Goal: Task Accomplishment & Management: Manage account settings

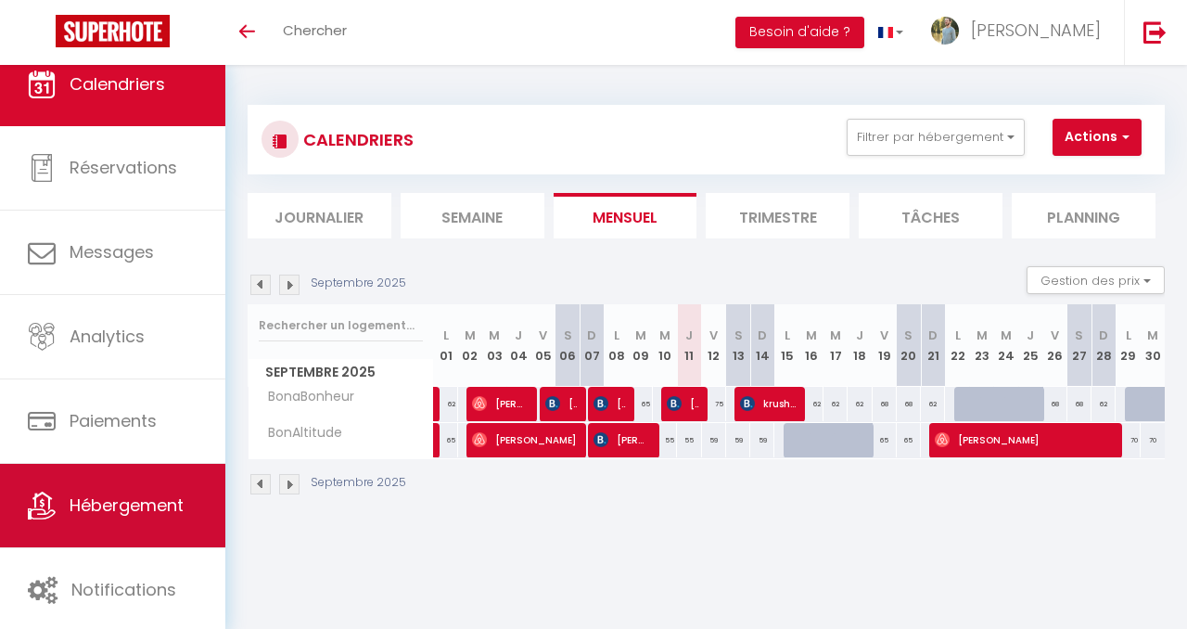
click at [153, 510] on span "Hébergement" at bounding box center [127, 504] width 114 height 23
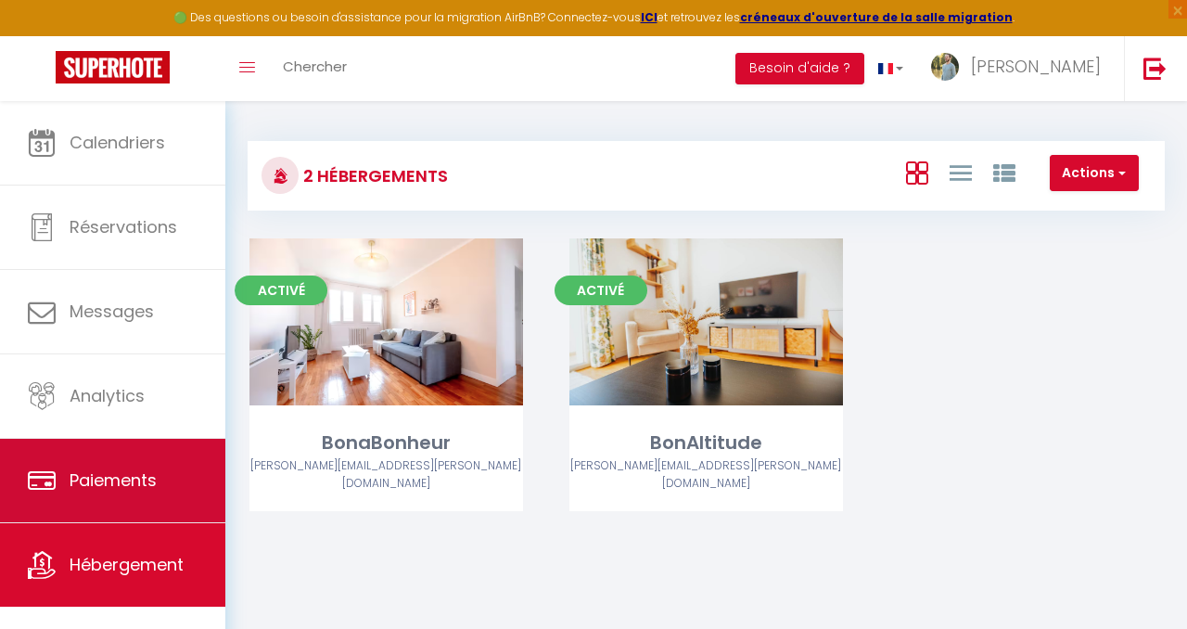
scroll to position [22, 0]
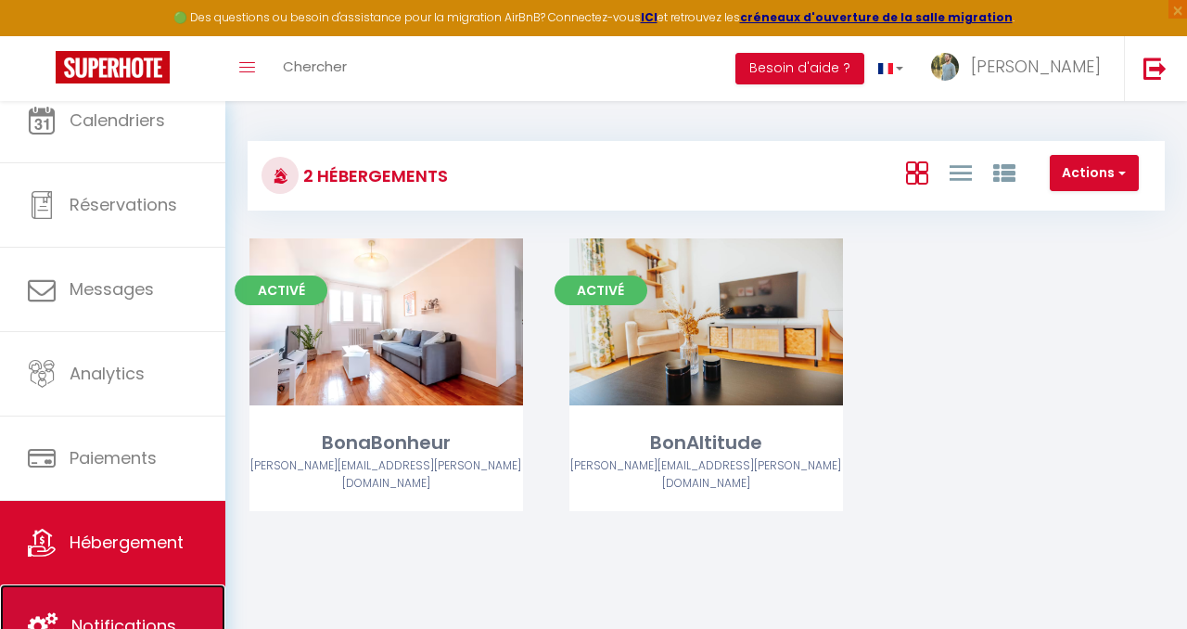
click at [141, 602] on link "Notifications" at bounding box center [112, 625] width 225 height 83
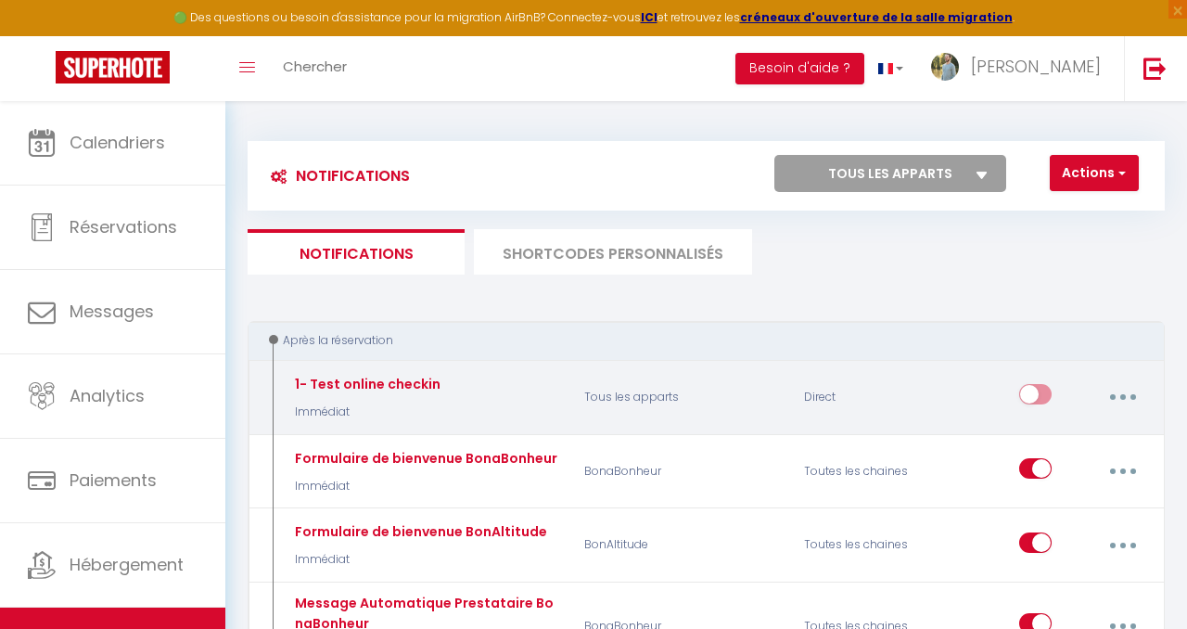
scroll to position [102, 0]
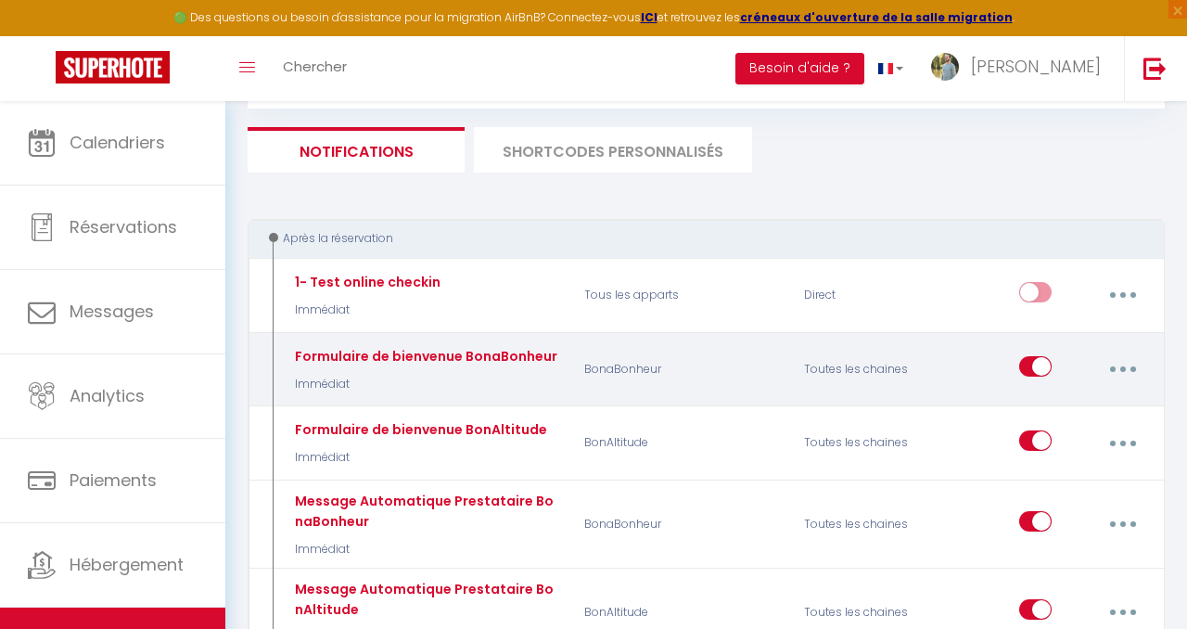
click at [1127, 365] on button "button" at bounding box center [1122, 368] width 49 height 35
click at [1067, 412] on link "Editer" at bounding box center [1072, 415] width 137 height 32
type input "Formulaire de bienvenue BonaBonheur"
select select "Immédiat"
select select "if_booking_is_paid"
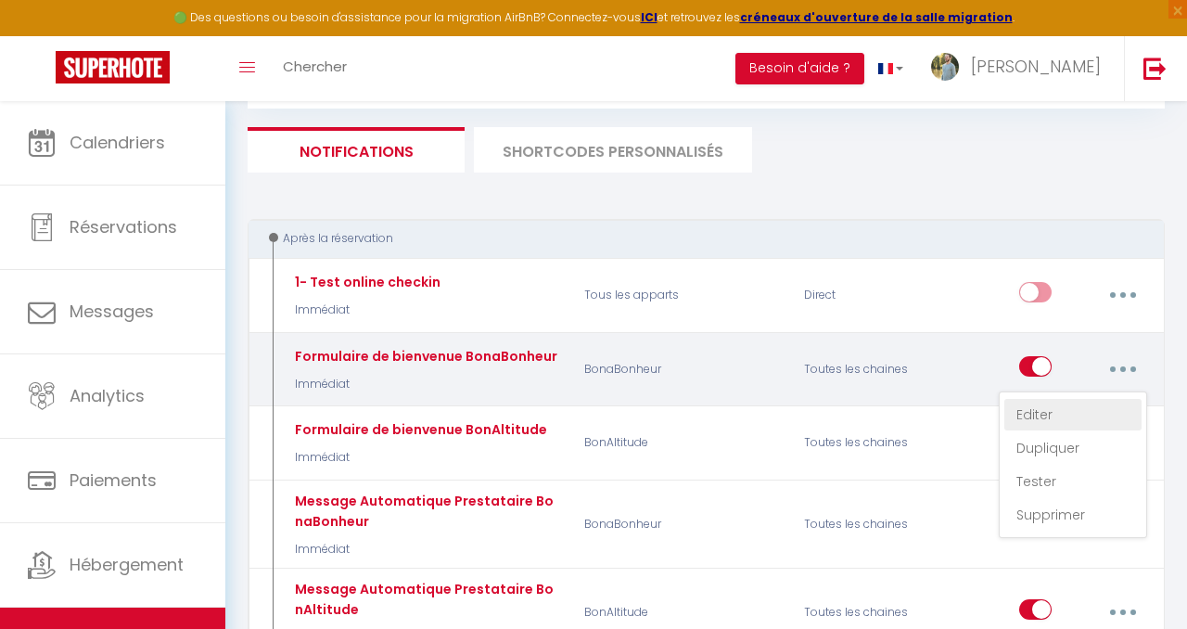
checkbox input "true"
checkbox input "false"
radio input "true"
type input "[PERSON_NAME] [GUEST:FIRST_NAME], [PERSON_NAME] est à remplir impérativement !"
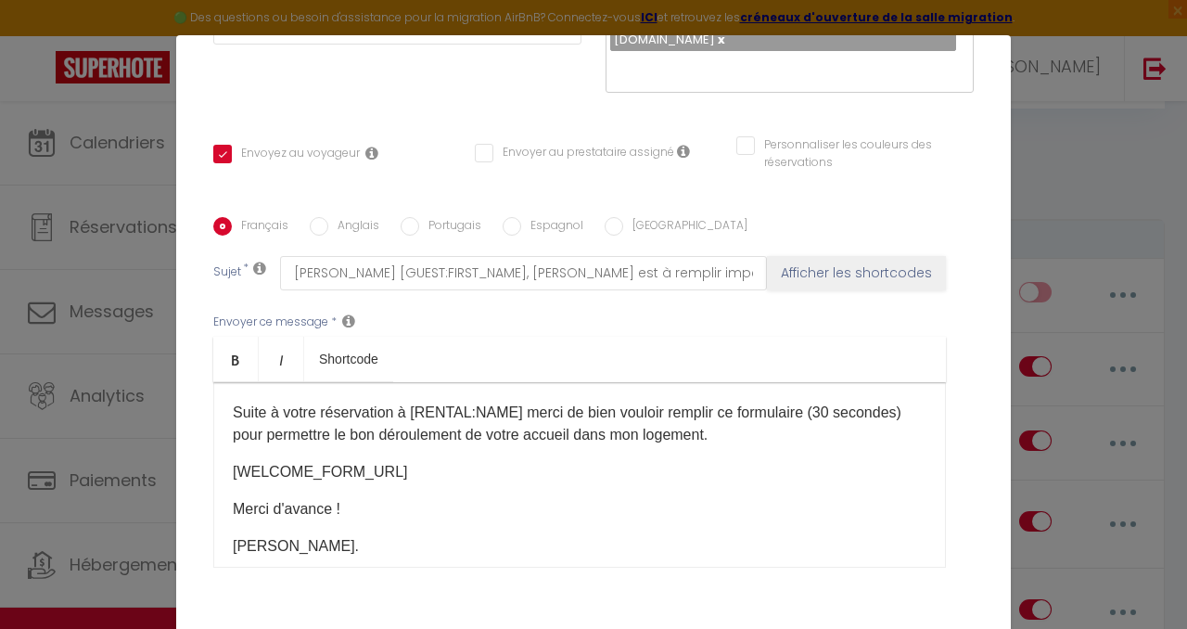
scroll to position [347, 0]
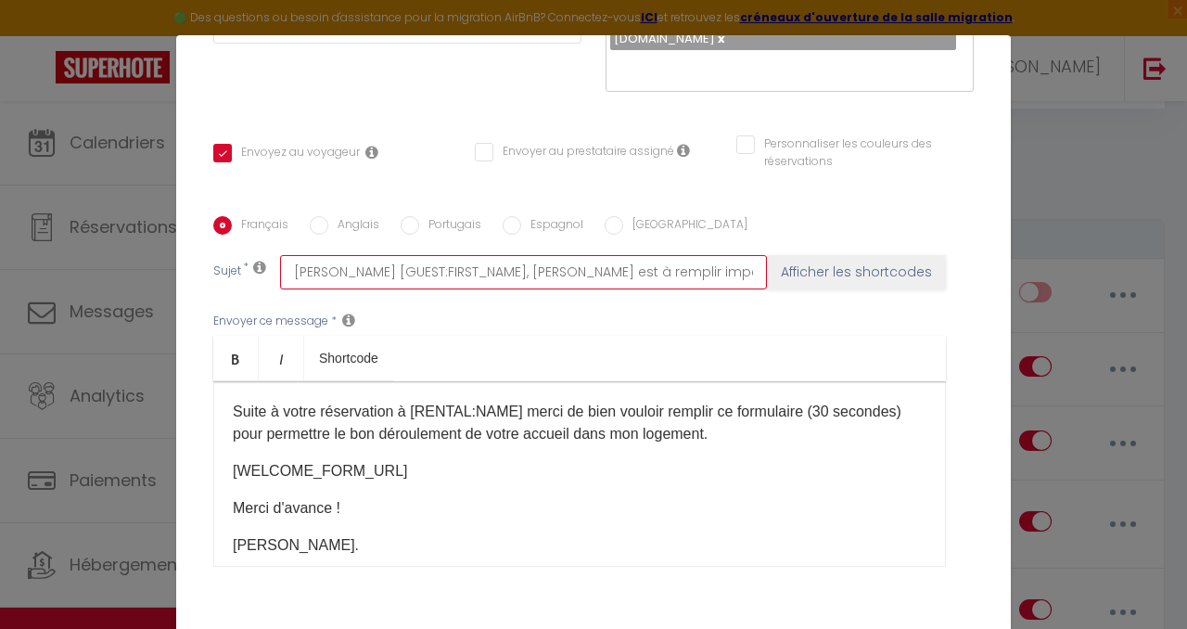
click at [581, 255] on input "[PERSON_NAME] [GUEST:FIRST_NAME], [PERSON_NAME] est à remplir impérativement !" at bounding box center [523, 271] width 487 height 33
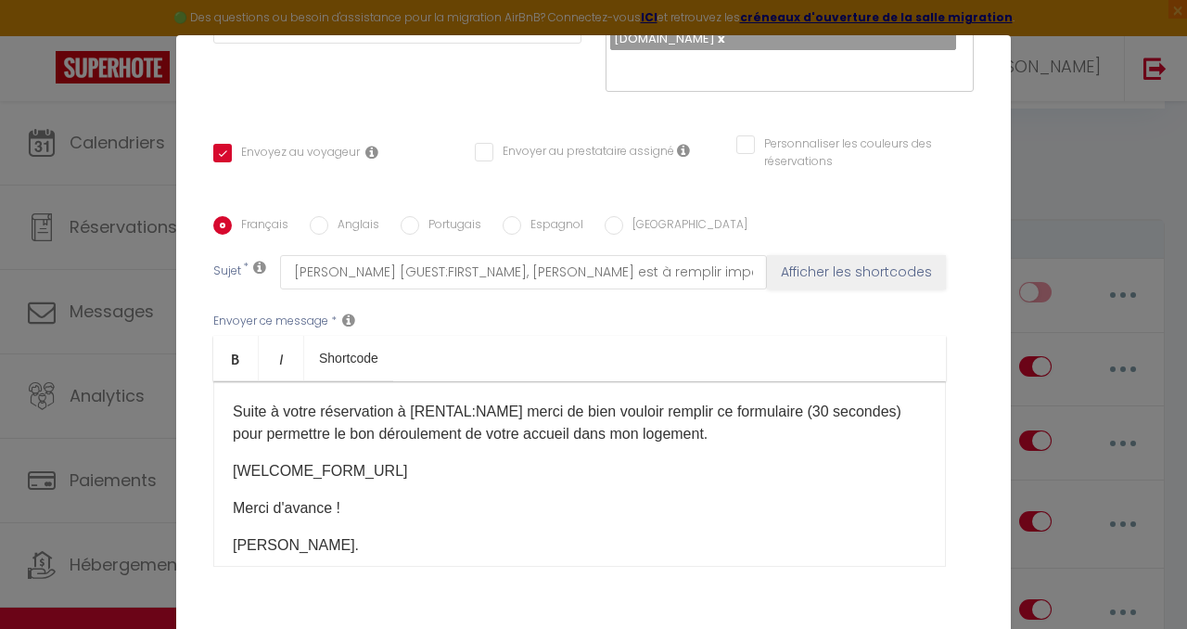
click at [513, 216] on input "Espagnol" at bounding box center [512, 225] width 19 height 19
radio input "true"
checkbox input "true"
checkbox input "false"
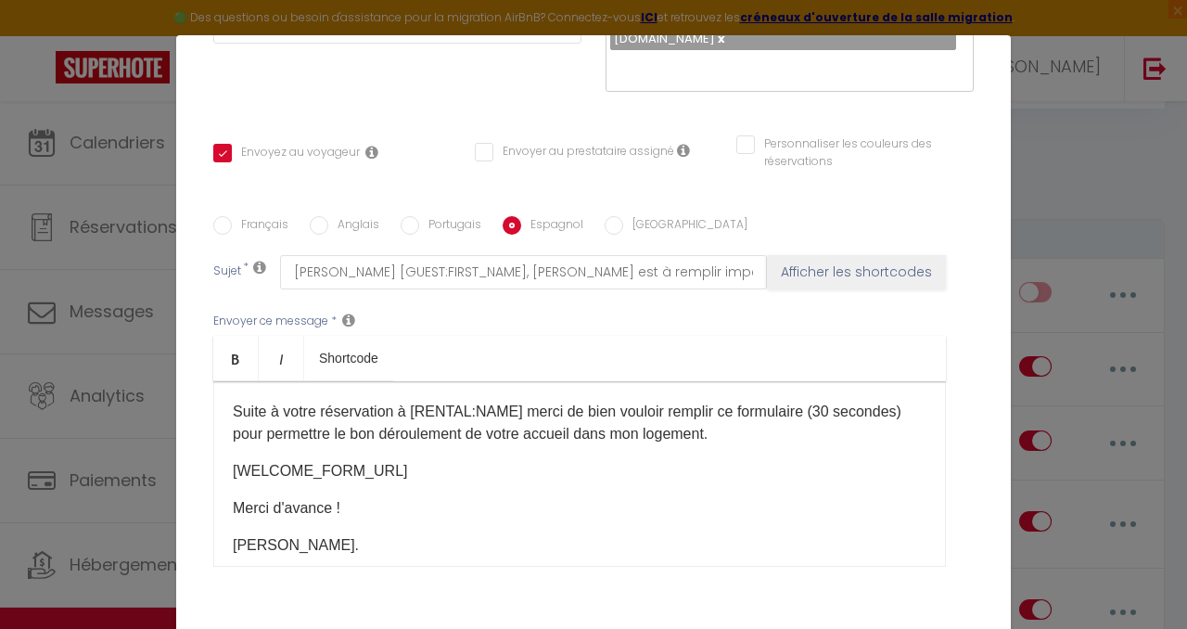
type input "Estimado [GUEST:FIRST_NAME], ¡esto debe completarse!"
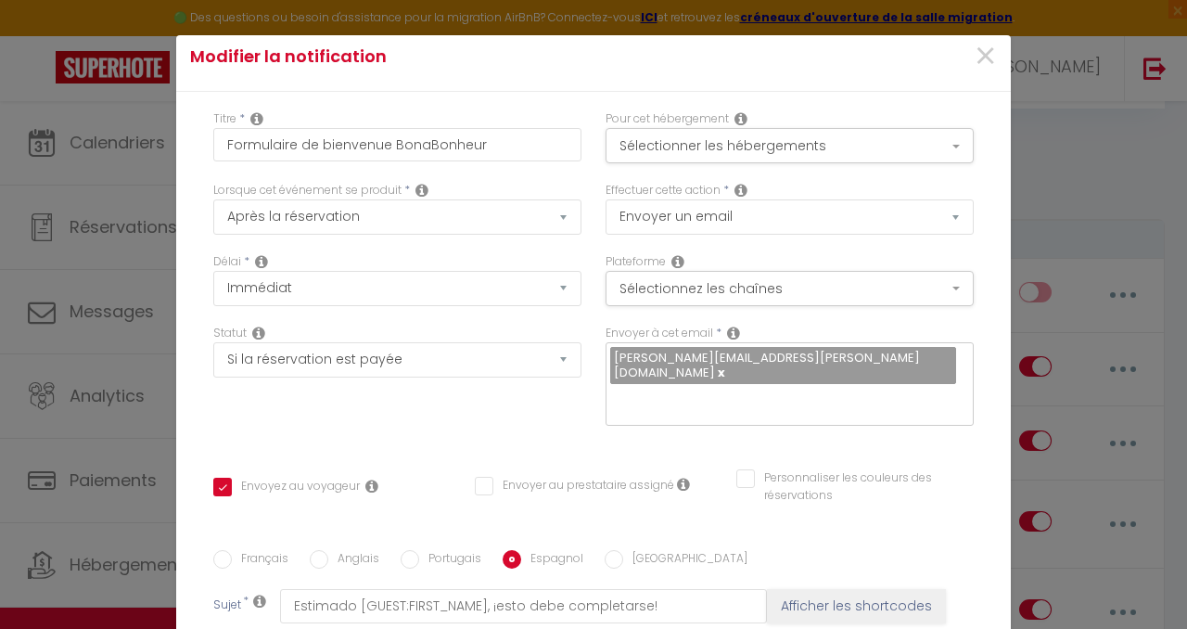
scroll to position [0, 0]
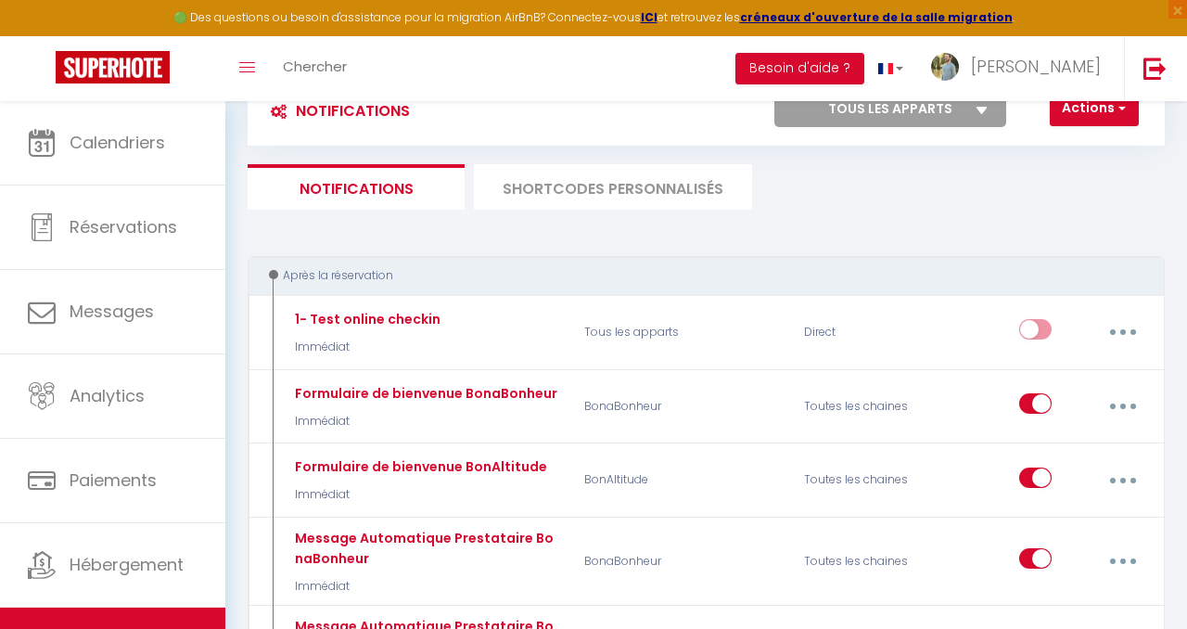
select select
checkbox input "false"
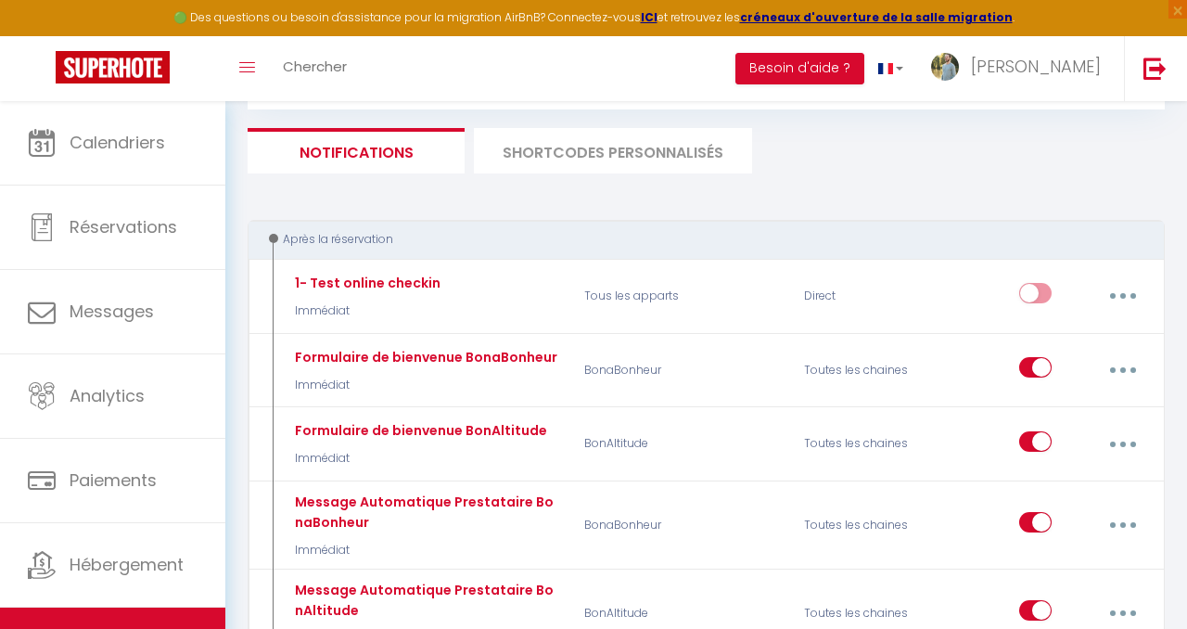
select select
checkbox input "false"
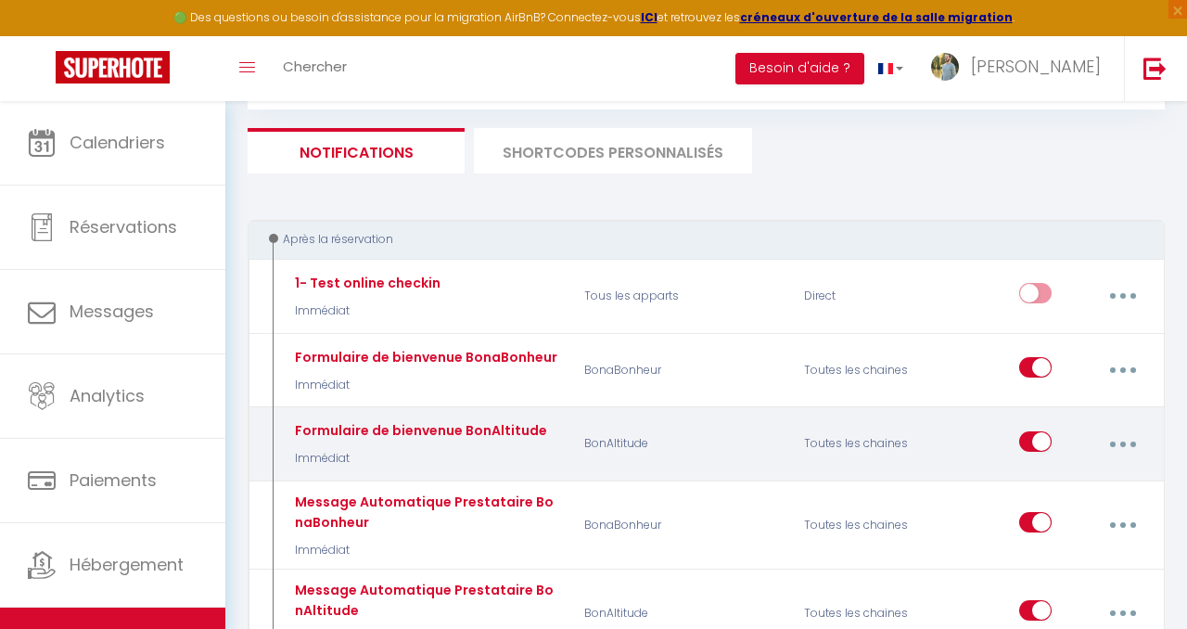
click at [1118, 434] on button "button" at bounding box center [1122, 444] width 49 height 35
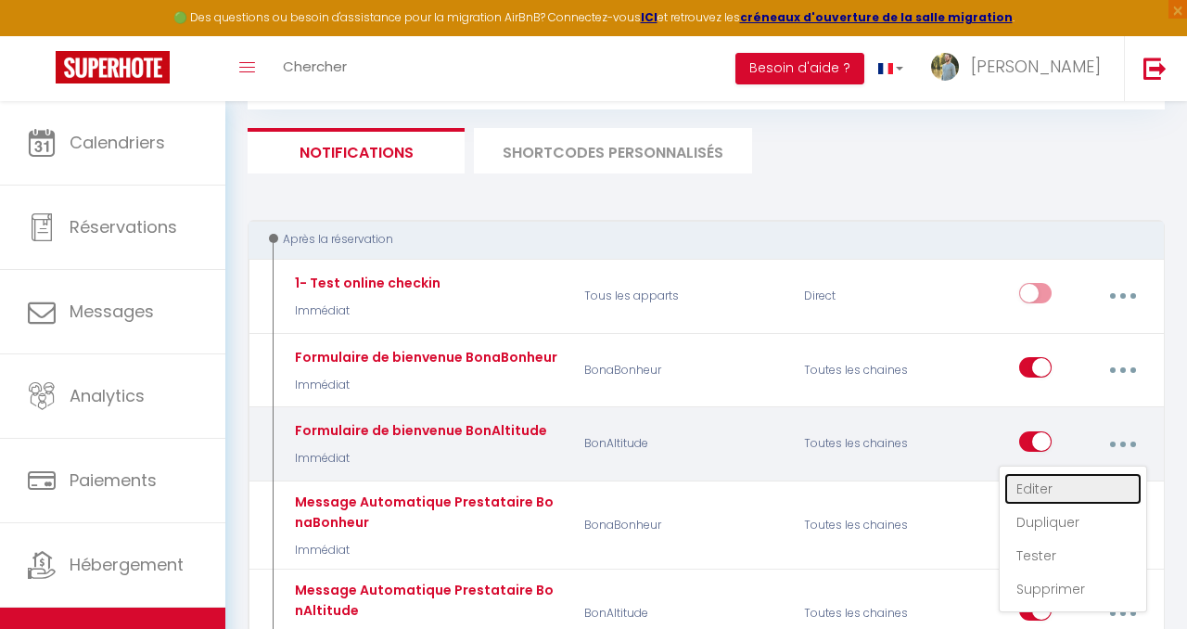
click at [1041, 483] on link "Editer" at bounding box center [1072, 489] width 137 height 32
type input "Formulaire de bienvenue BonAltitude"
select select "Immédiat"
select select "if_booking_is_paid"
checkbox input "true"
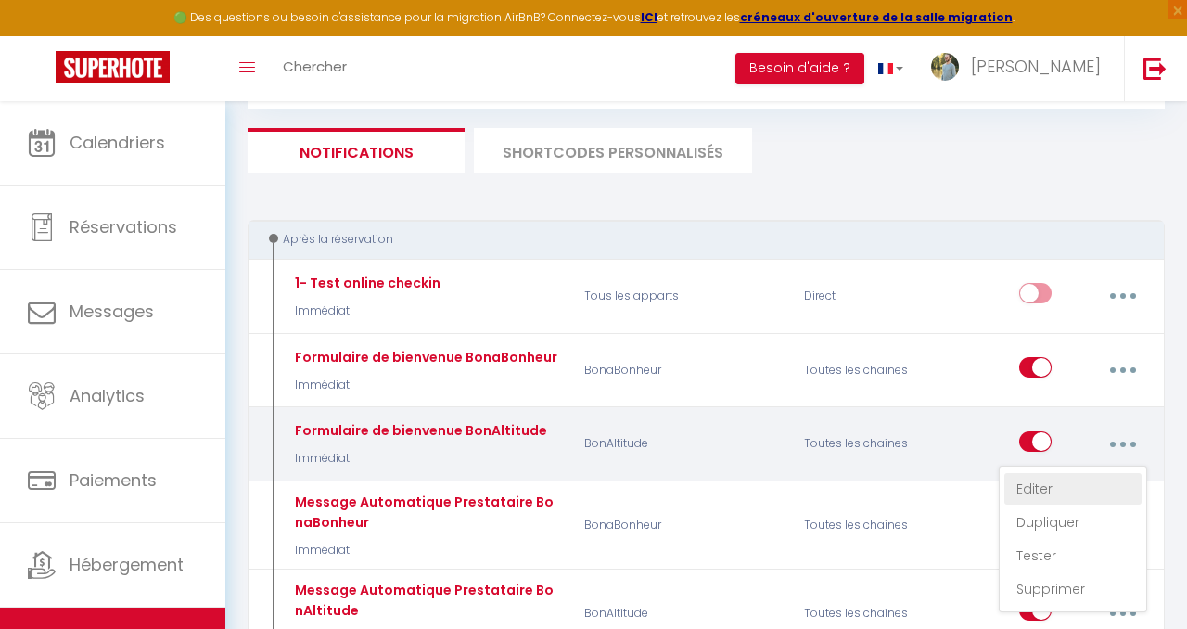
checkbox input "false"
radio input "true"
type input "[PERSON_NAME] [GUEST:FIRST_NAME], [PERSON_NAME] est à remplir impérativement !"
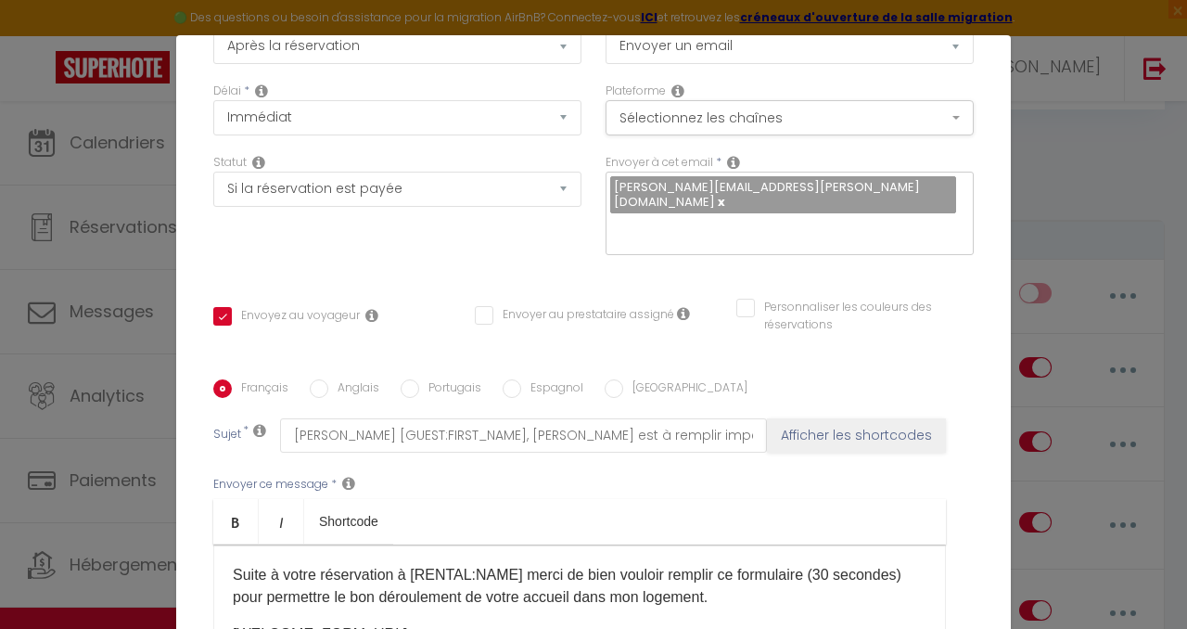
scroll to position [191, 0]
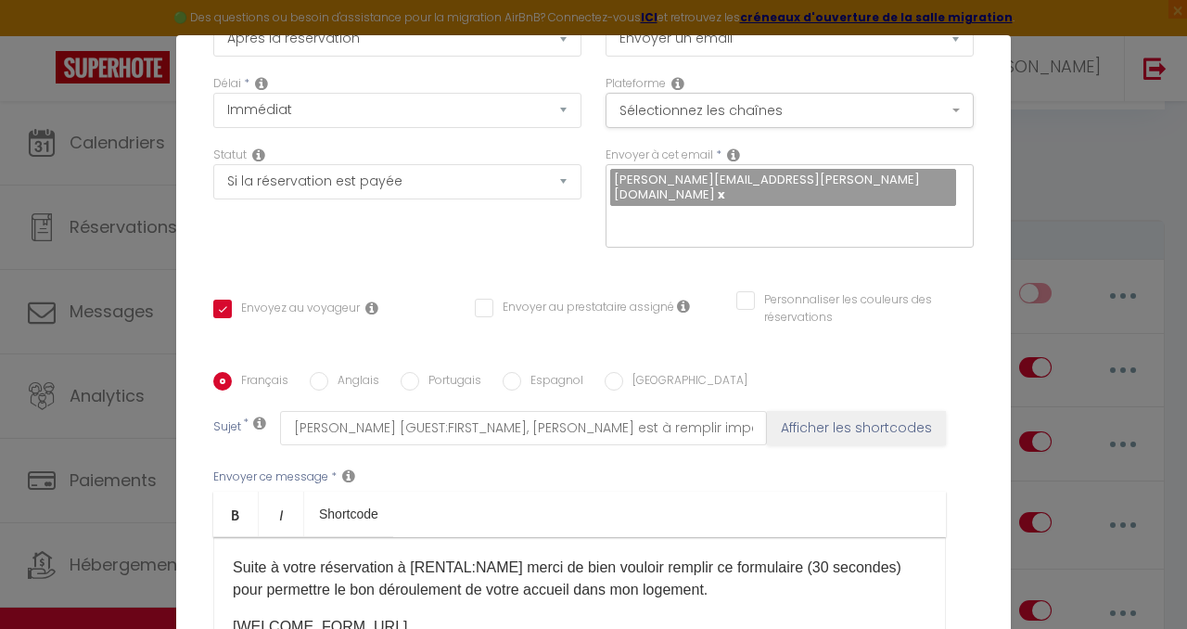
click at [510, 372] on input "Espagnol" at bounding box center [512, 381] width 19 height 19
radio input "true"
checkbox input "true"
checkbox input "false"
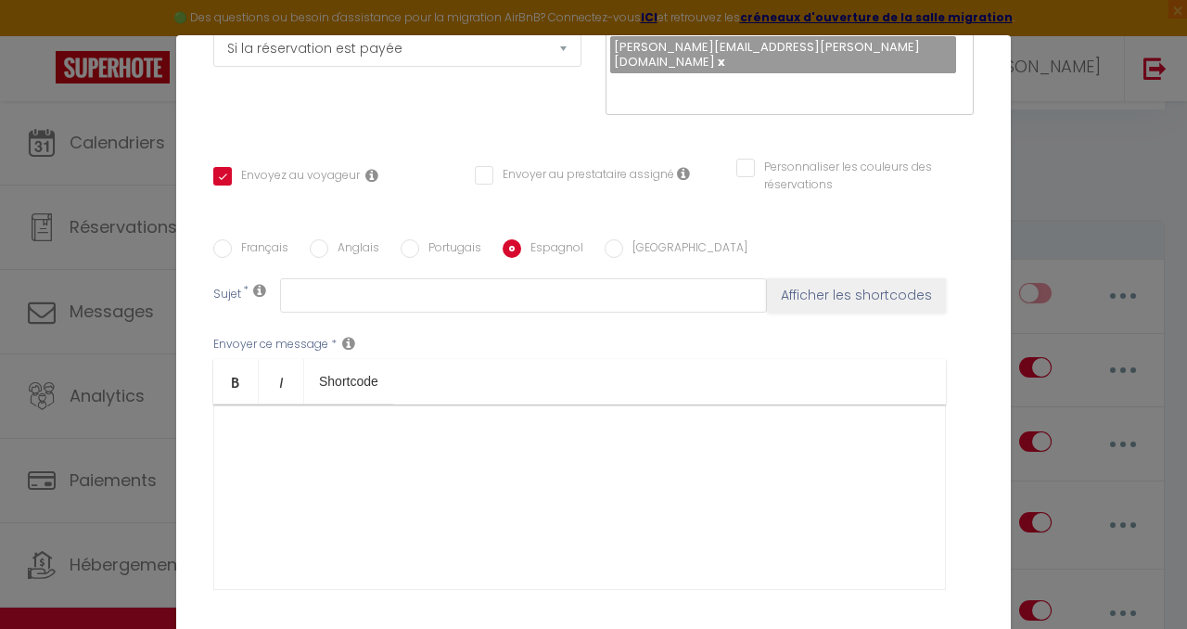
scroll to position [330, 0]
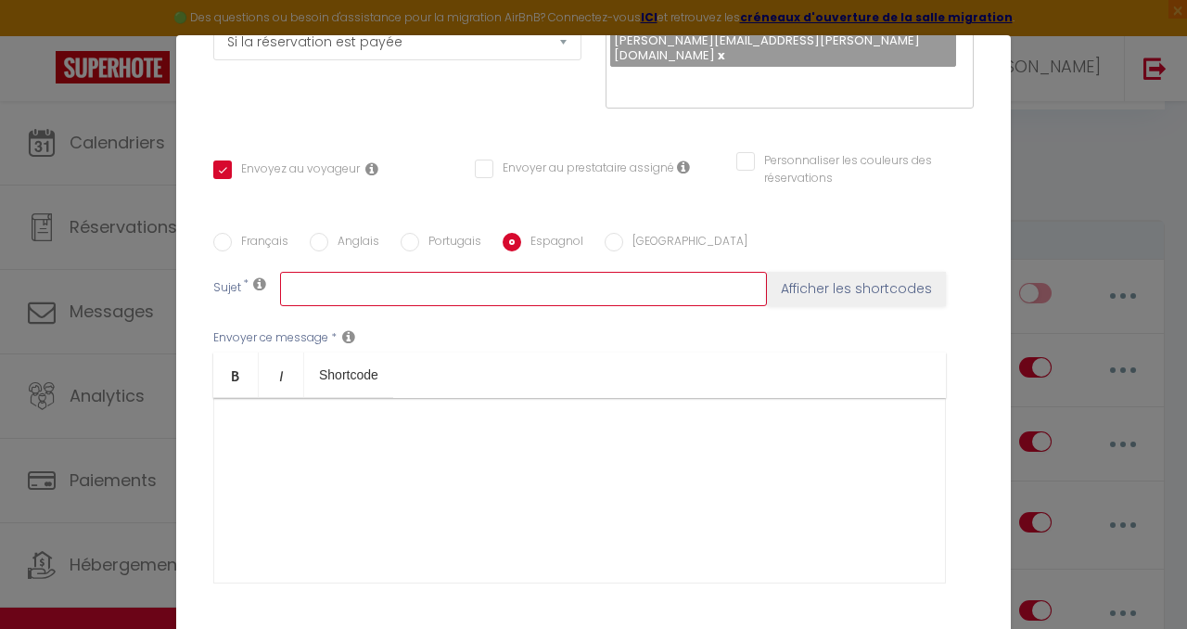
click at [448, 272] on input "text" at bounding box center [523, 288] width 487 height 33
paste input "Estimado [GUEST:FIRST_NAME], ¡es imprescindible rellenar este campo!"
type input "Estimado [GUEST:FIRST_NAME], ¡es imprescindible rellenar este campo!"
checkbox input "true"
checkbox input "false"
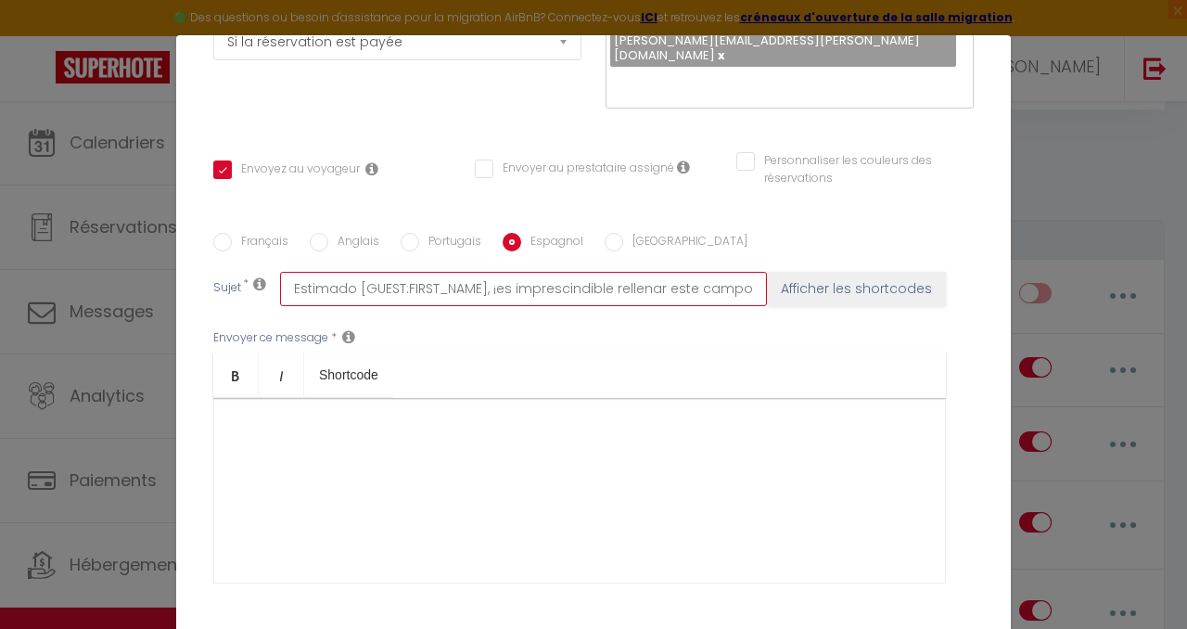
checkbox input "false"
drag, startPoint x: 481, startPoint y: 250, endPoint x: 357, endPoint y: 246, distance: 124.4
click at [357, 272] on input "Estimado [GUEST:FIRST_NAME], ¡es imprescindible rellenar este campo!" at bounding box center [523, 288] width 487 height 33
type input "Estimado , ¡es imprescindible rellenar este campo!"
checkbox input "true"
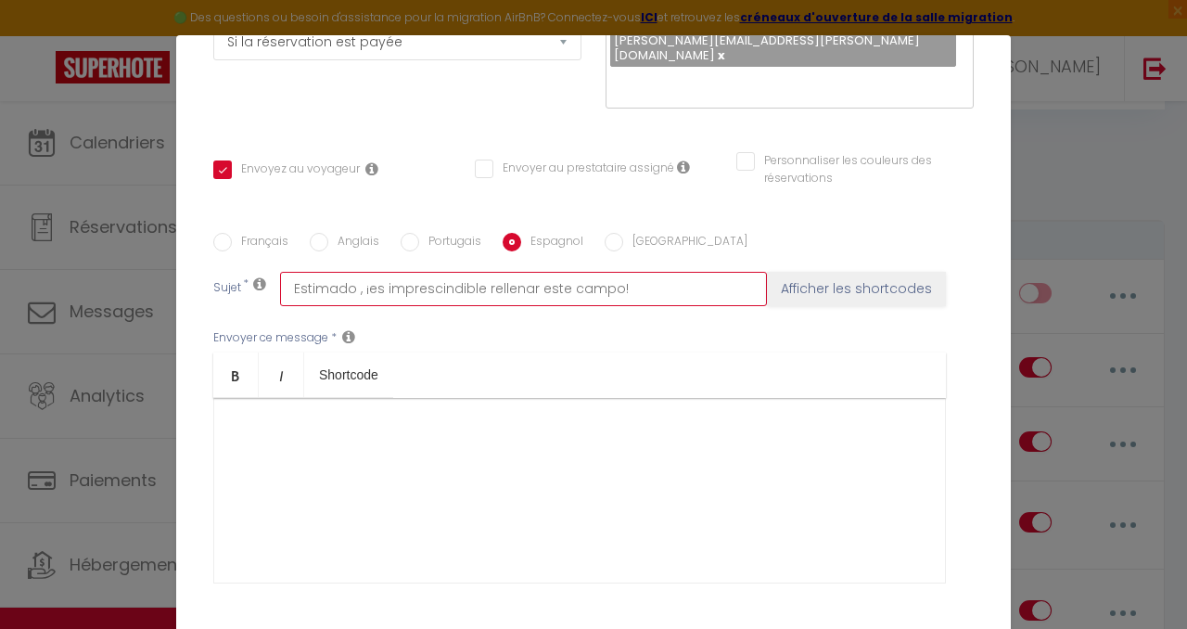
checkbox input "false"
type input "Estimado , ¡es imprescindible rellenar este campo!"
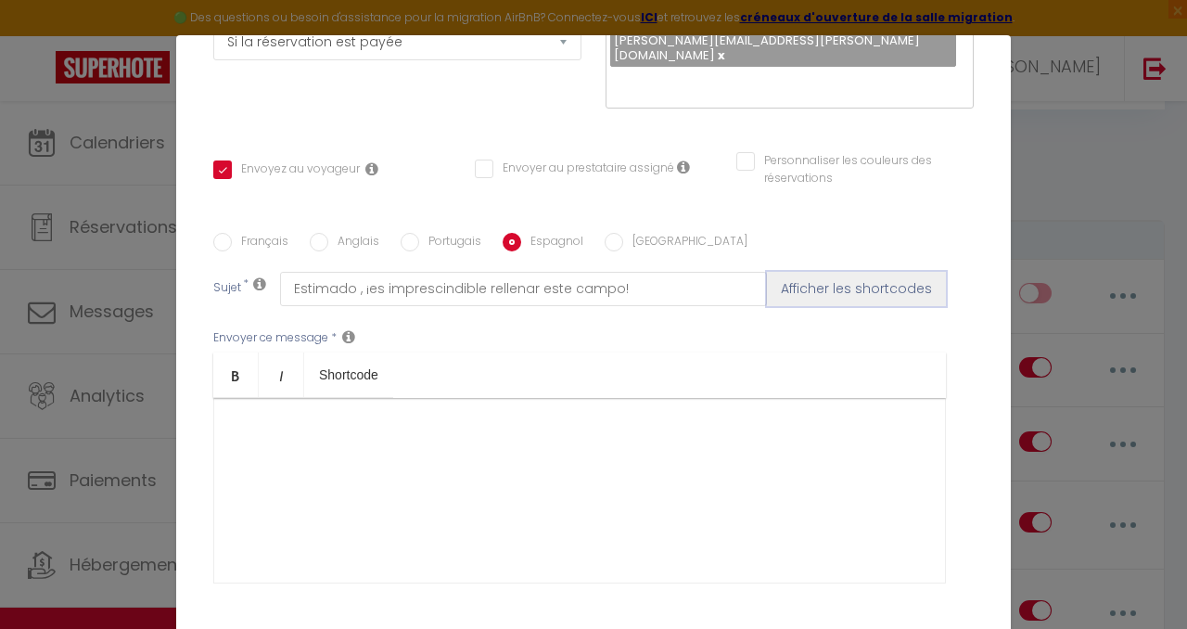
click at [863, 272] on button "Afficher les shortcodes" at bounding box center [856, 288] width 179 height 33
checkbox input "true"
checkbox input "false"
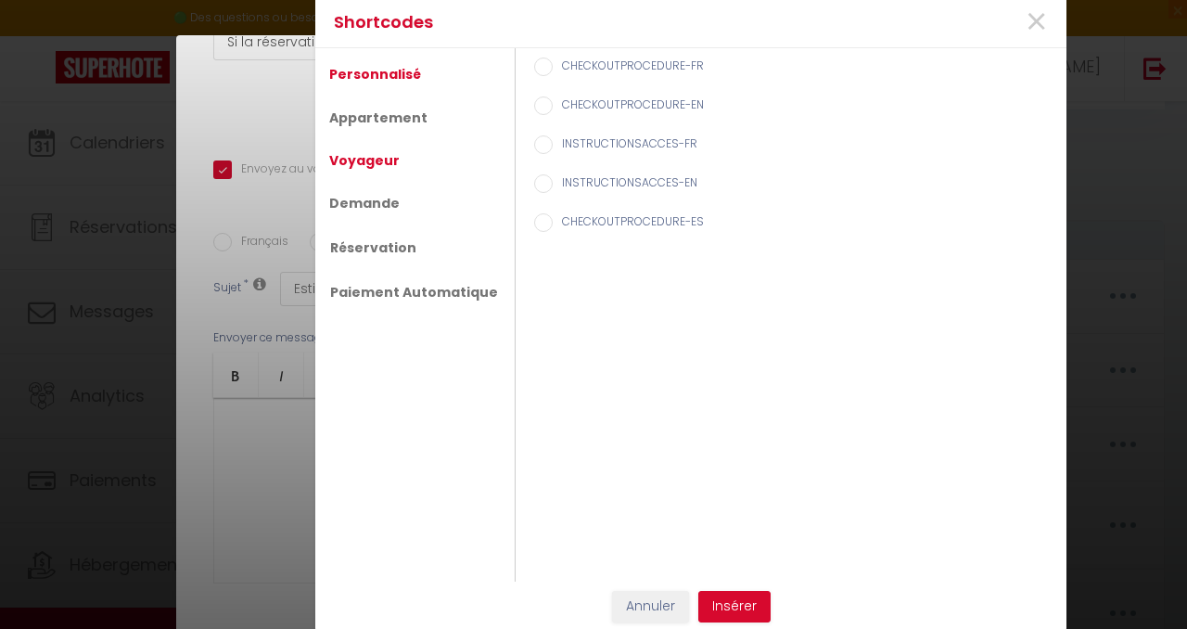
click at [379, 161] on link "Voyageur" at bounding box center [364, 160] width 89 height 33
click at [609, 103] on label "Prénom du voyageur" at bounding box center [616, 106] width 126 height 20
click at [553, 103] on input "Prénom du voyageur" at bounding box center [543, 105] width 19 height 19
radio input "true"
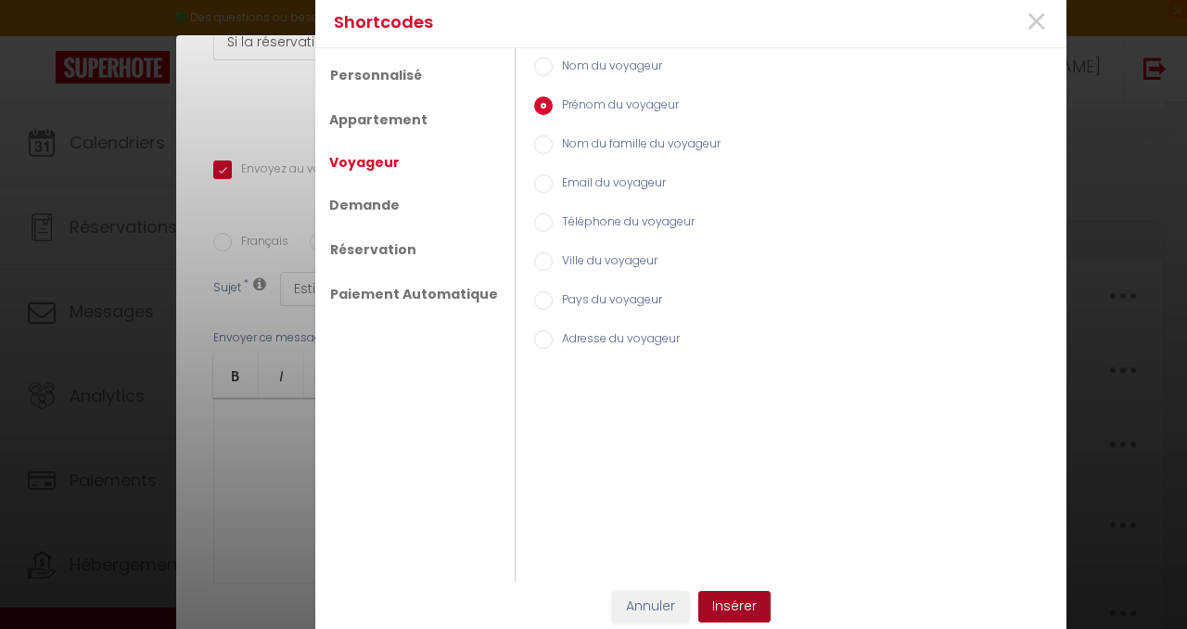
click at [740, 609] on button "Insérer" at bounding box center [734, 607] width 72 height 32
checkbox input "true"
checkbox input "false"
type input "Estimado [GUEST:FIRST_NAME], ¡es imprescindible rellenar este campo!"
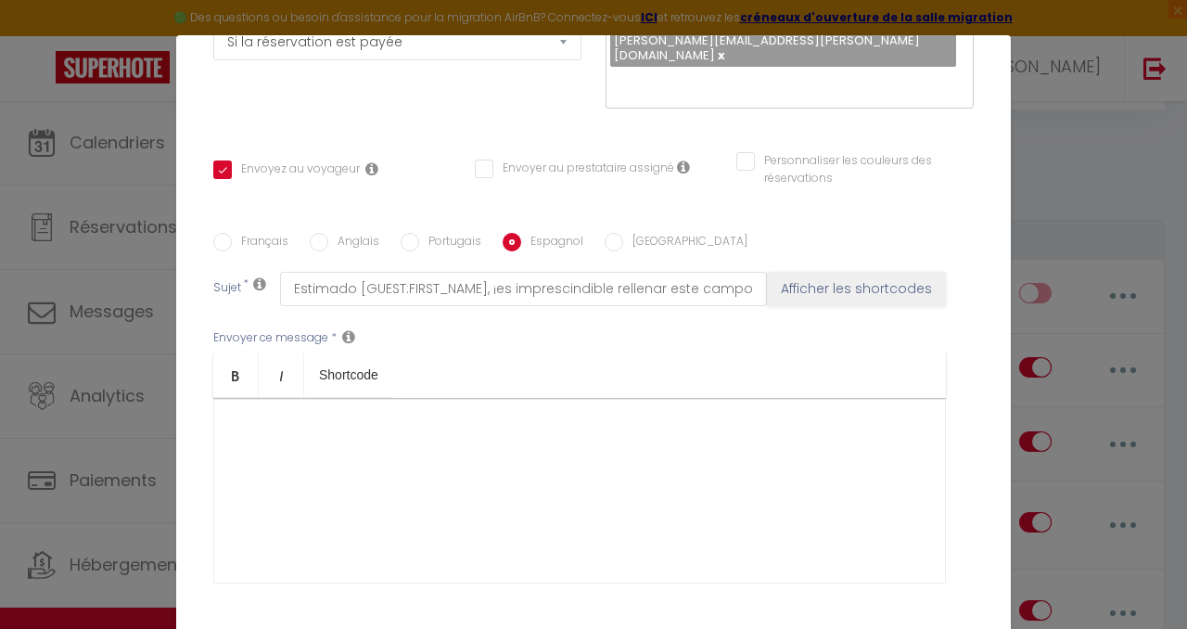
click at [228, 233] on input "Français" at bounding box center [222, 242] width 19 height 19
radio input "true"
checkbox input "true"
checkbox input "false"
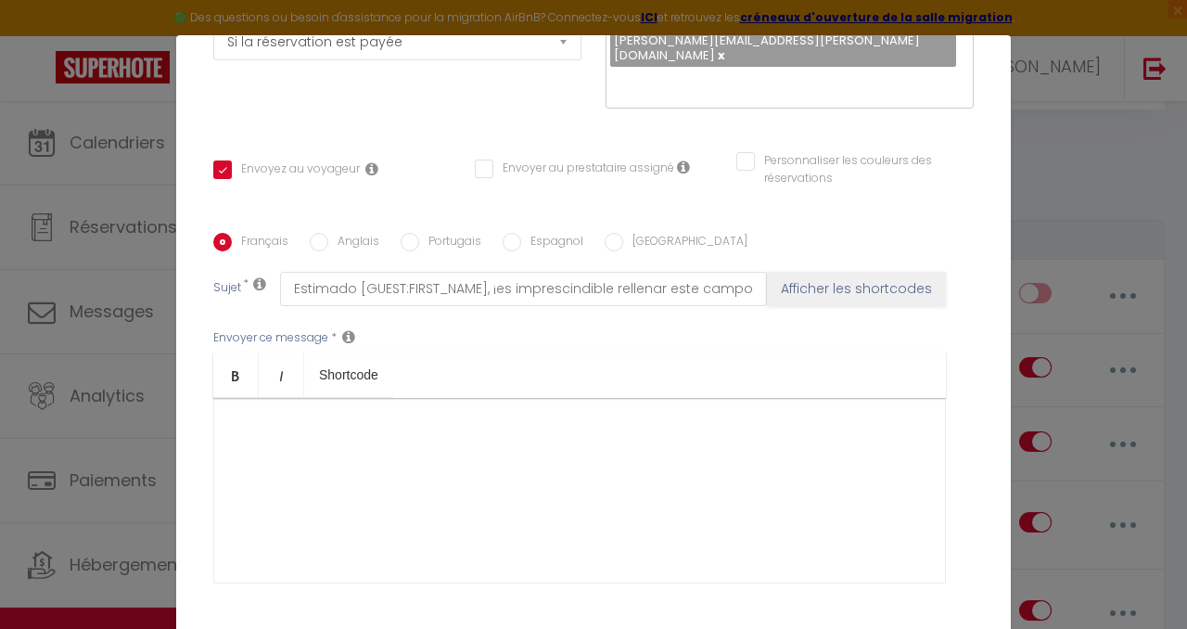
type input "[PERSON_NAME] [GUEST:FIRST_NAME], [PERSON_NAME] est à remplir impérativement !"
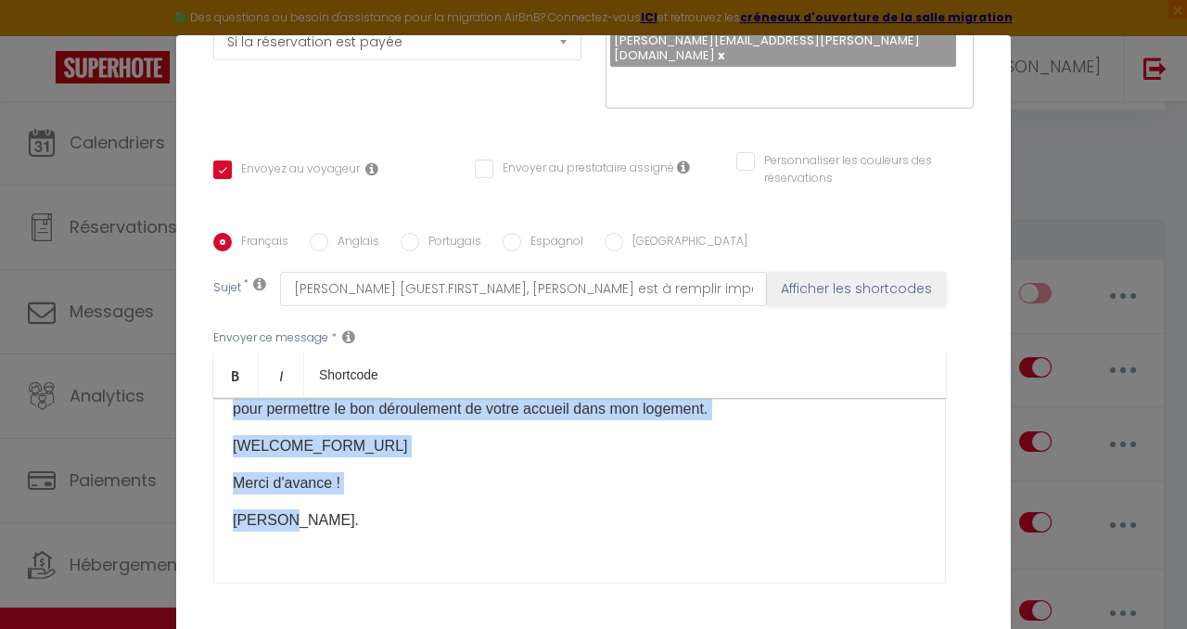
scroll to position [0, 0]
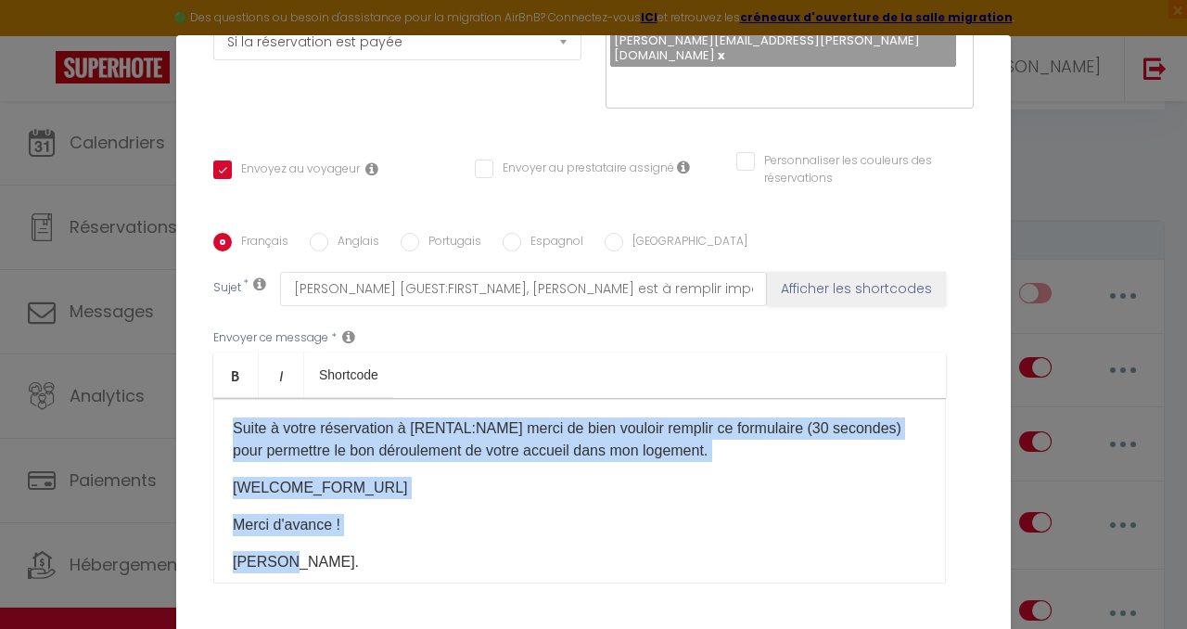
drag, startPoint x: 338, startPoint y: 479, endPoint x: 227, endPoint y: 396, distance: 138.4
click at [227, 398] on div "Suite à votre réservation à [RENTAL:NAME] merci de bien vouloir remplir ce form…" at bounding box center [579, 490] width 733 height 185
copy div "Suite à votre réservation à [RENTAL:NAME] merci de bien vouloir remplir ce form…"
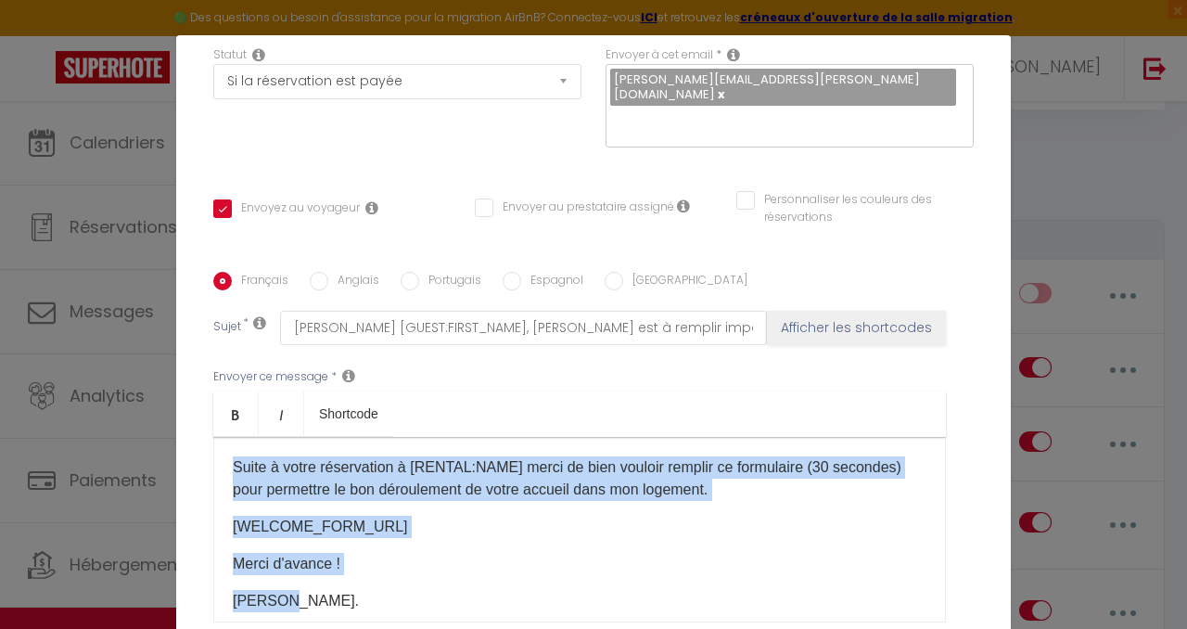
click at [511, 272] on input "Espagnol" at bounding box center [512, 281] width 19 height 19
radio input "true"
checkbox input "true"
checkbox input "false"
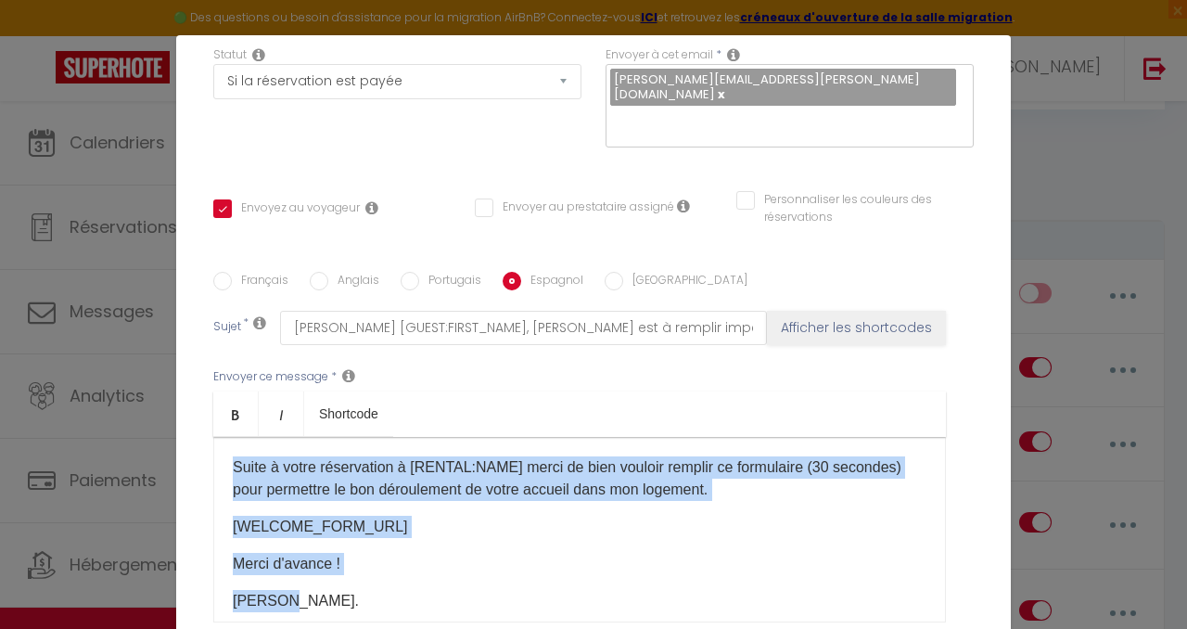
type input "Estimado [GUEST:FIRST_NAME], ¡es imprescindible rellenar este campo!"
drag, startPoint x: 346, startPoint y: 562, endPoint x: 228, endPoint y: 427, distance: 179.5
click at [228, 437] on div "Suite à votre réservation à [RENTAL:NAME] merci de bien vouloir remplir ce form…" at bounding box center [579, 529] width 733 height 185
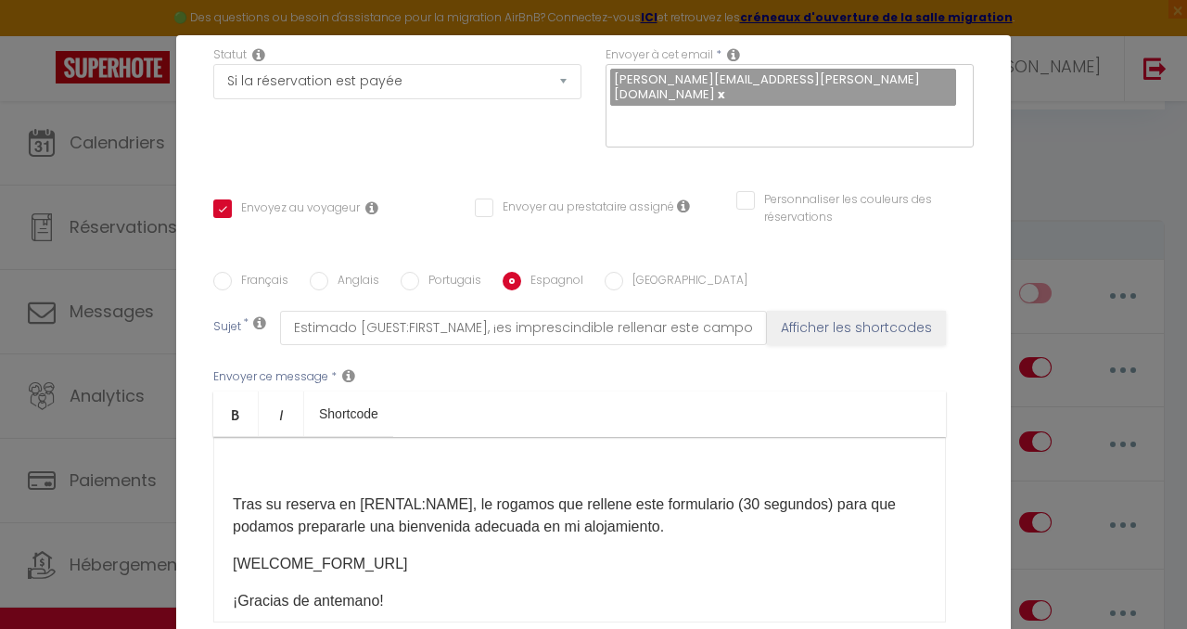
click at [408, 444] on div "Tras su reserva en [RENTAL:NAME], le rogamos que rellene este formulario (30 se…" at bounding box center [579, 529] width 733 height 185
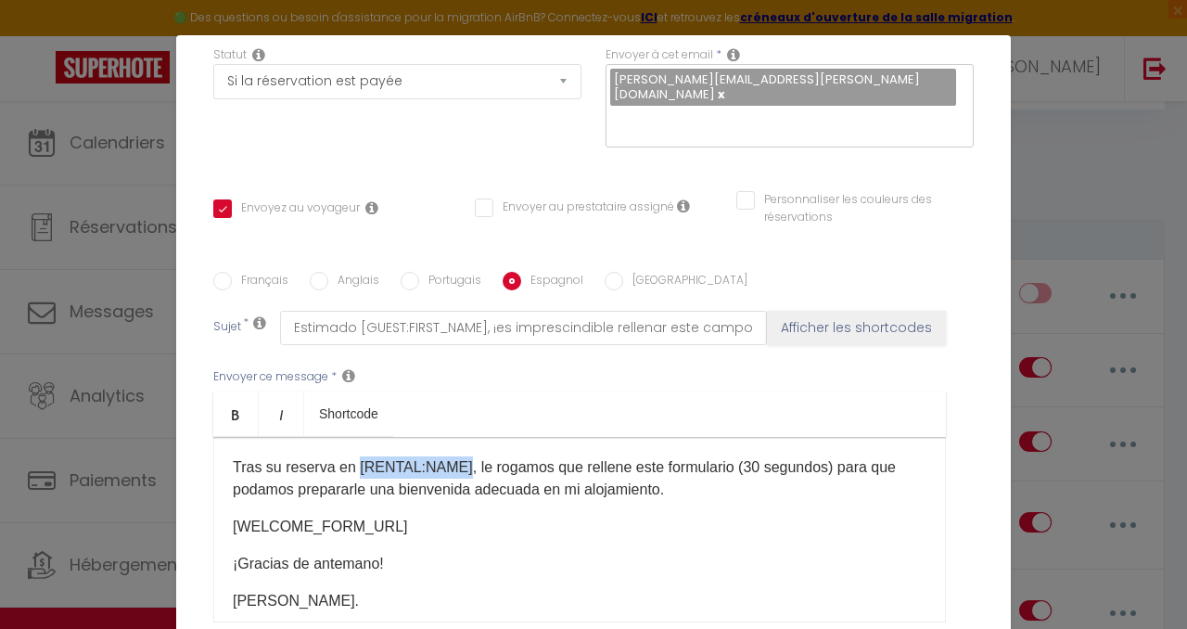
drag, startPoint x: 457, startPoint y: 428, endPoint x: 356, endPoint y: 424, distance: 101.2
click at [356, 456] on p "Tras su reserva en [RENTAL:NAME], le rogamos que rellene este formulario (30 se…" at bounding box center [580, 478] width 694 height 45
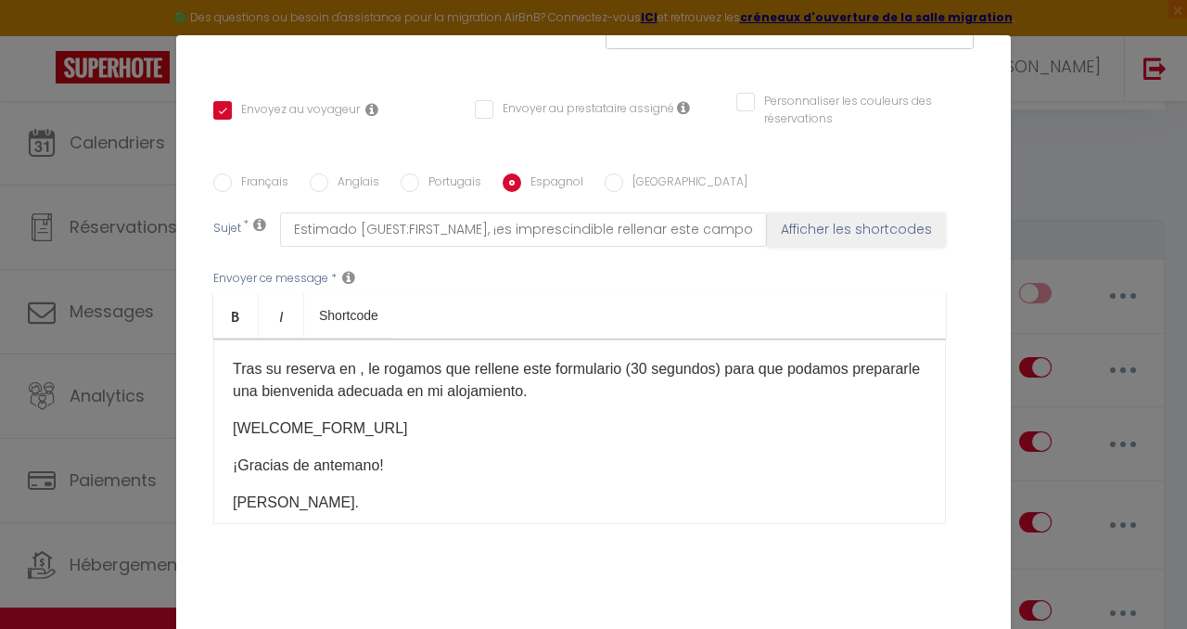
scroll to position [406, 0]
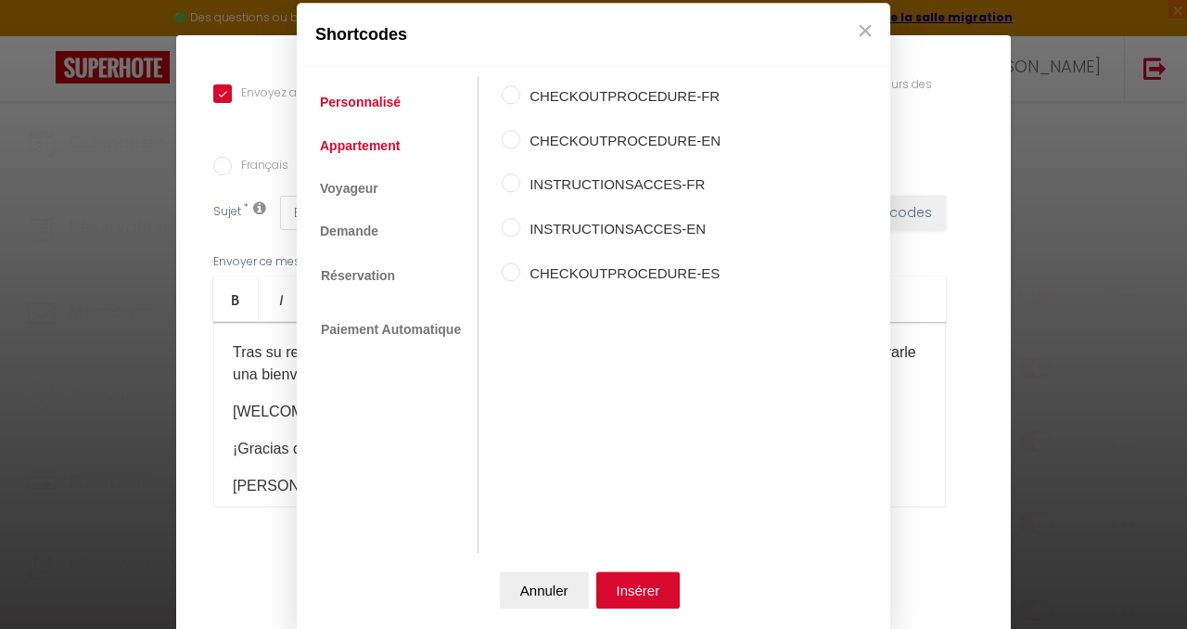
click at [370, 147] on link "Appartement" at bounding box center [360, 145] width 98 height 33
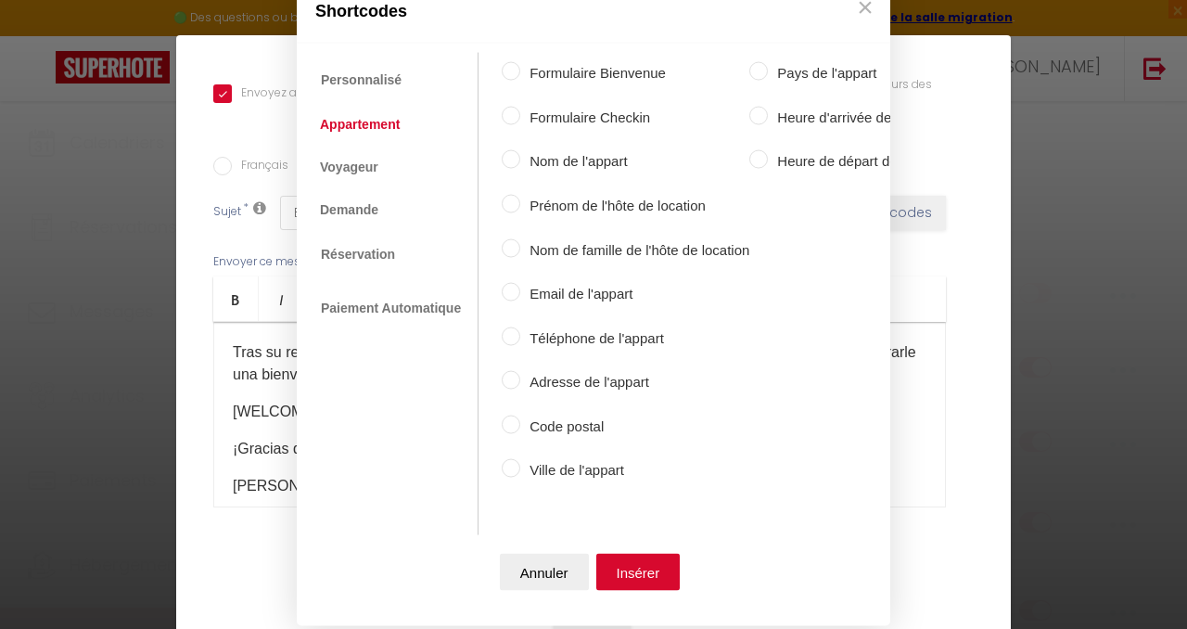
scroll to position [24, 0]
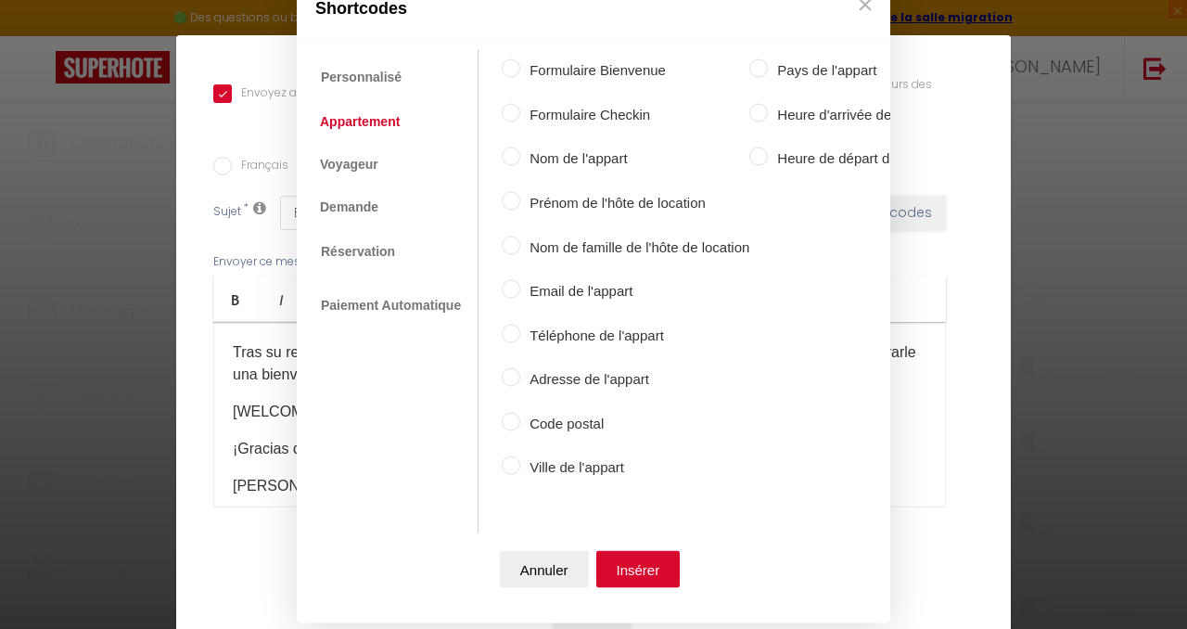
click at [587, 160] on label "Nom de l'appart" at bounding box center [634, 158] width 229 height 22
click at [520, 160] on input "Nom de l'appart" at bounding box center [511, 156] width 19 height 19
radio input "true"
click at [654, 576] on button "Insérer" at bounding box center [638, 568] width 84 height 37
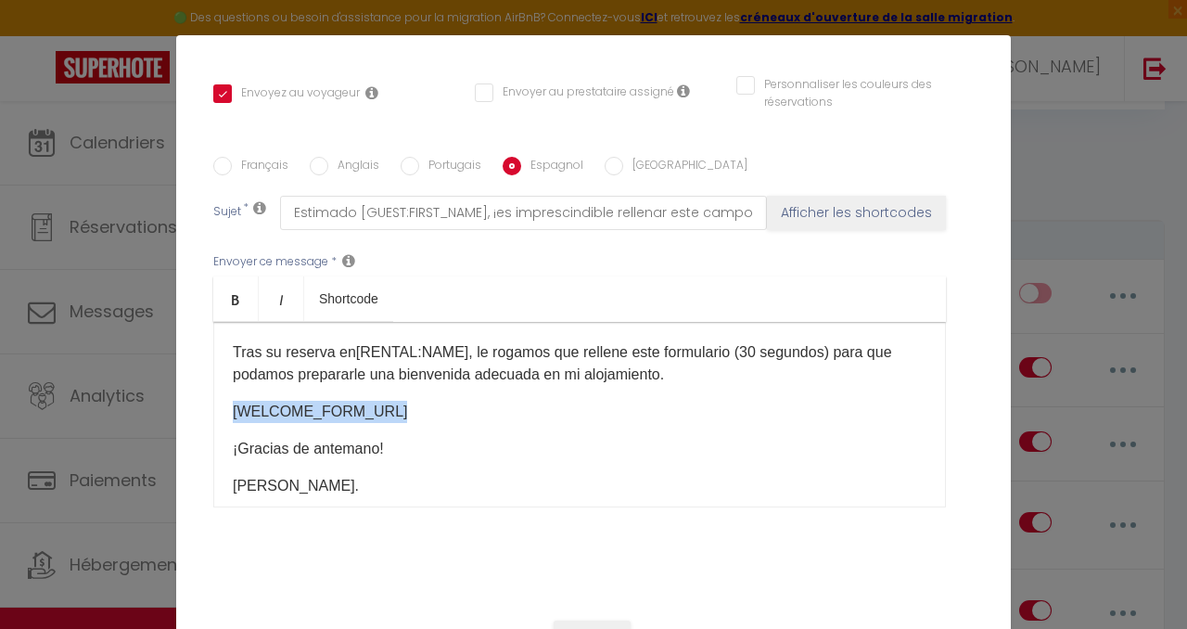
drag, startPoint x: 408, startPoint y: 380, endPoint x: 228, endPoint y: 374, distance: 180.0
click at [228, 374] on div "Tras su reserva en [RENTAL:NAME] ​ , le rogamos que rellene este formulario (30…" at bounding box center [579, 414] width 733 height 185
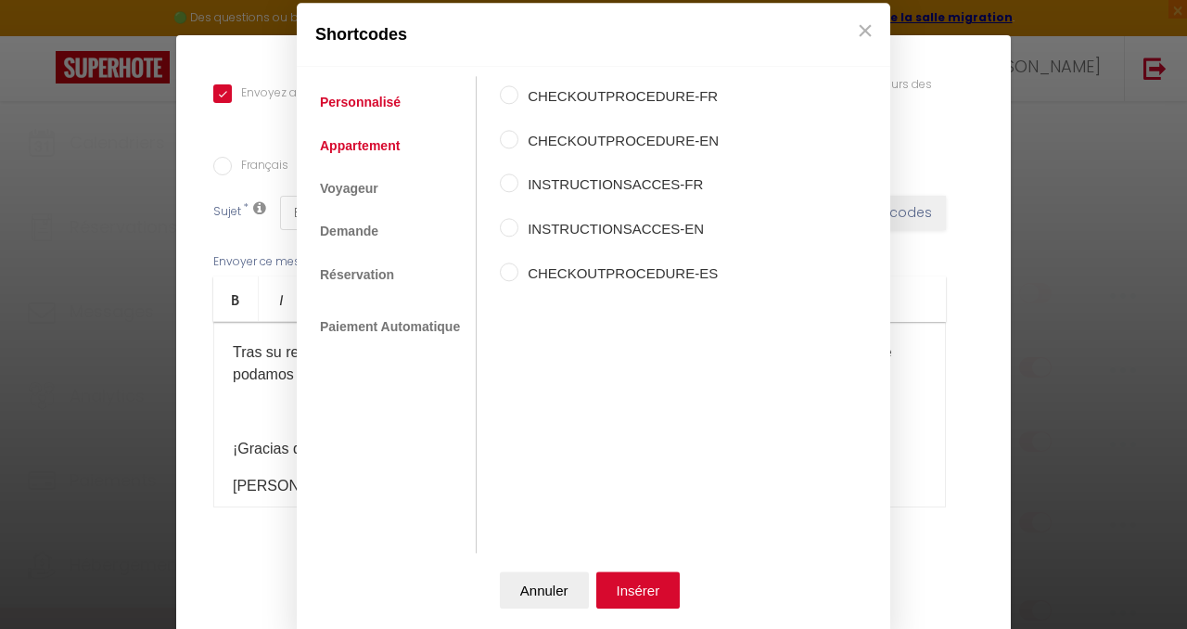
click at [371, 145] on link "Appartement" at bounding box center [360, 145] width 98 height 33
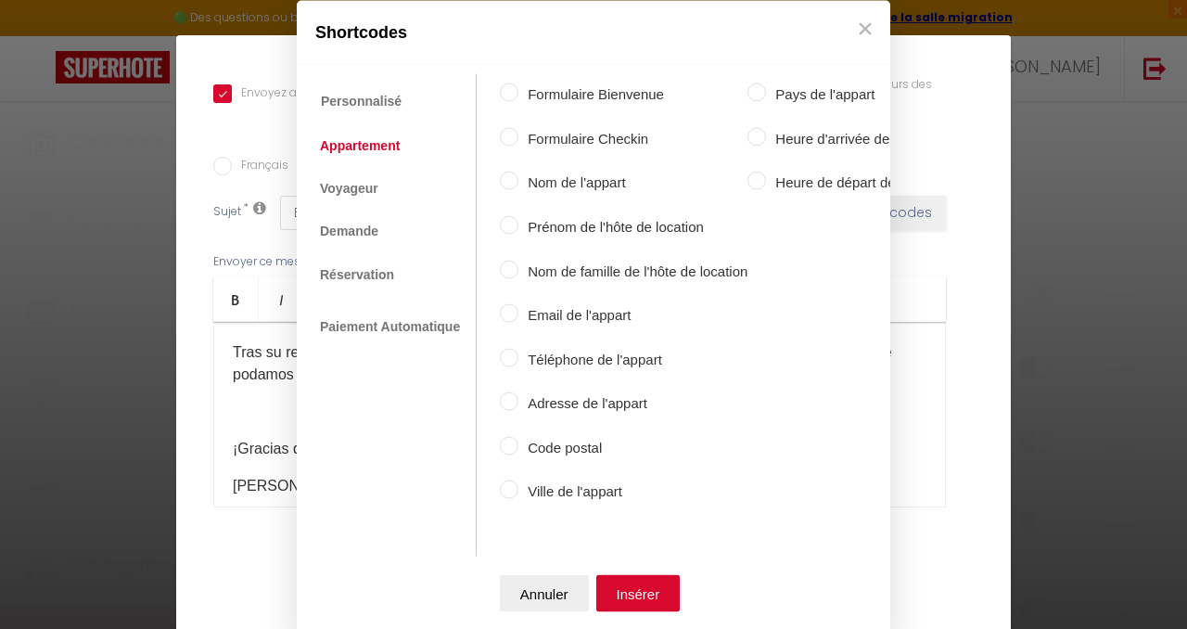
click at [635, 90] on label "Formulaire Bienvenue" at bounding box center [632, 94] width 229 height 22
click at [518, 90] on input "Formulaire Bienvenue" at bounding box center [509, 92] width 19 height 19
radio input "true"
click at [652, 597] on button "Insérer" at bounding box center [638, 592] width 84 height 37
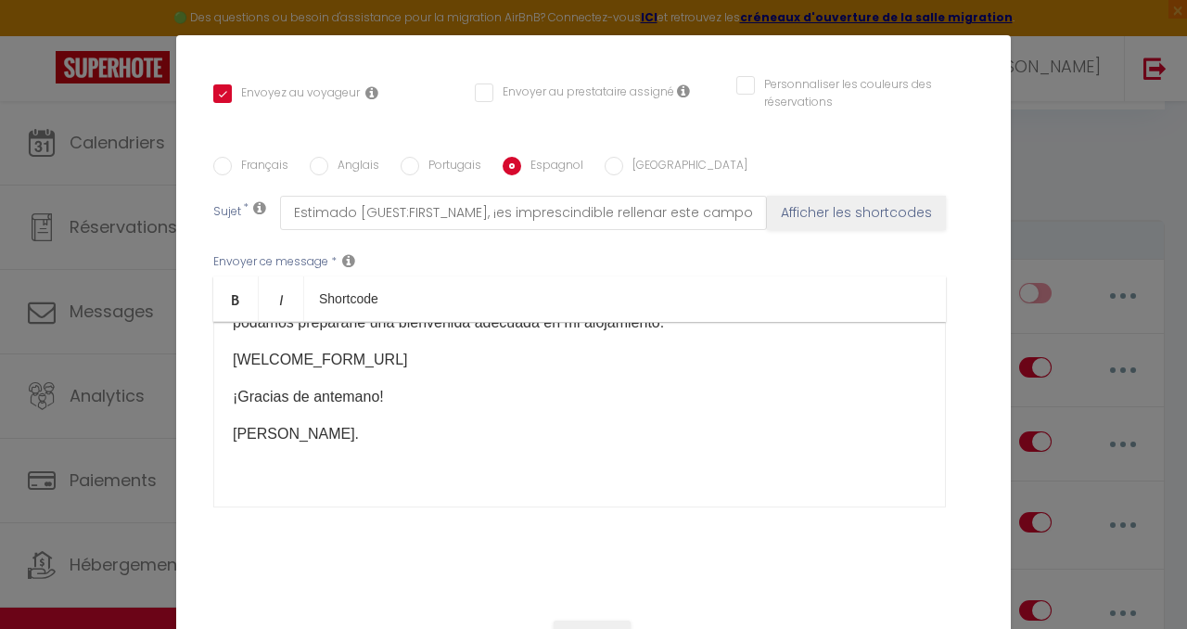
scroll to position [69, 0]
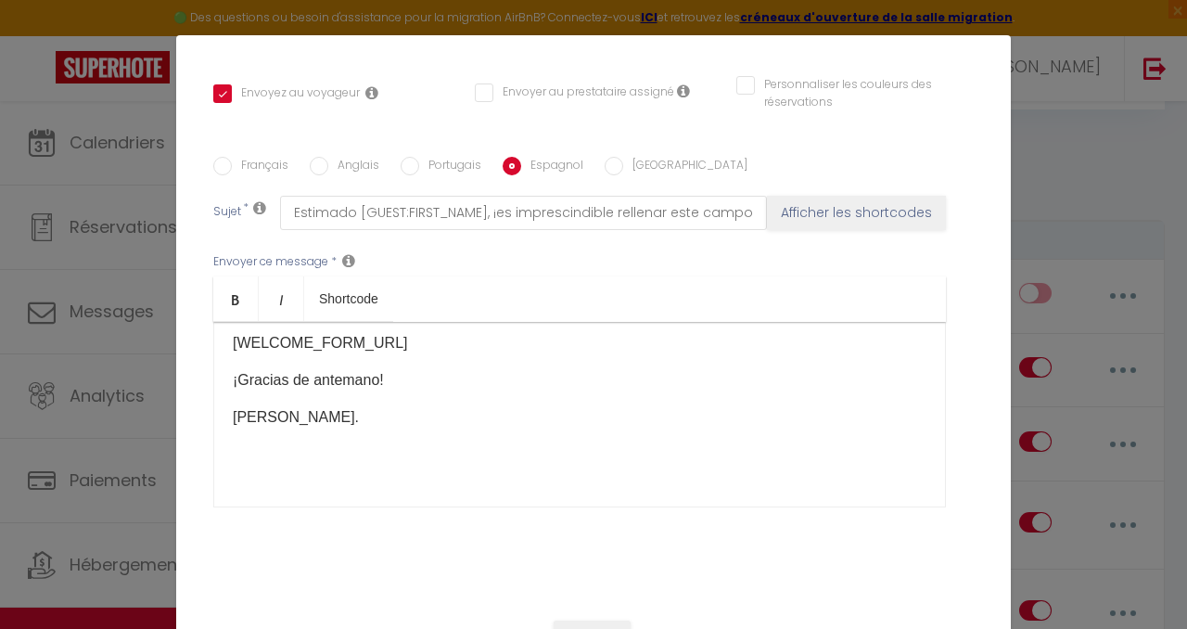
checkbox input "true"
checkbox input "false"
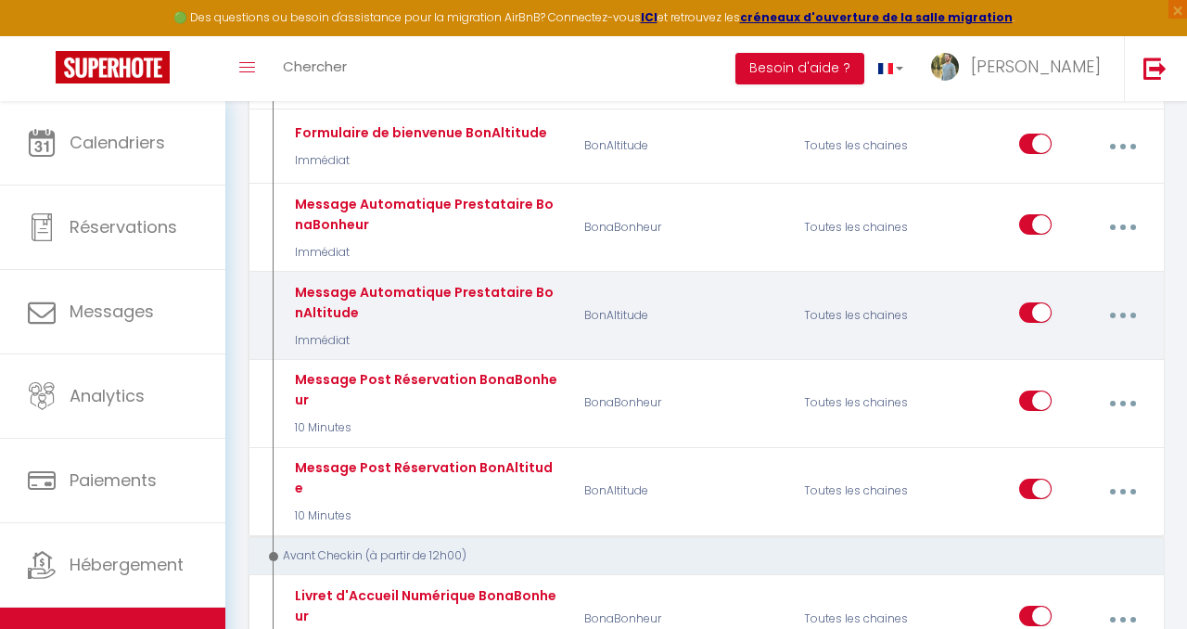
scroll to position [402, 0]
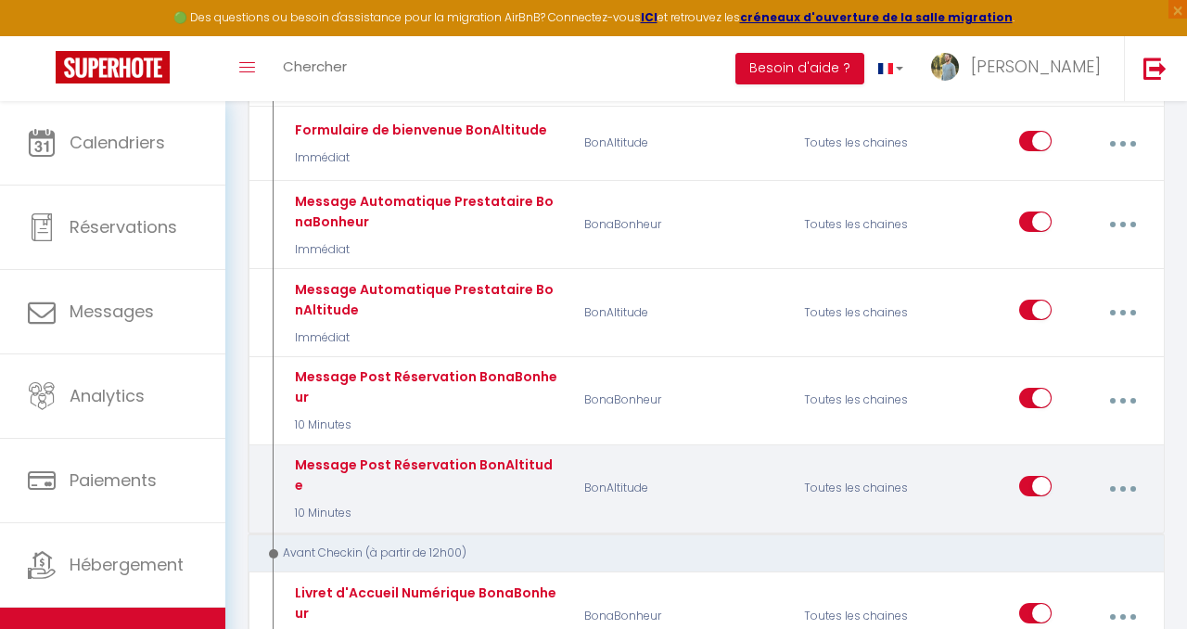
click at [1120, 488] on button "button" at bounding box center [1122, 488] width 49 height 35
click at [1060, 525] on link "Editer" at bounding box center [1072, 533] width 137 height 32
type input "Message Post Réservation BonAltitude"
select select "10 Minutes"
select select "if_booking_is_paid"
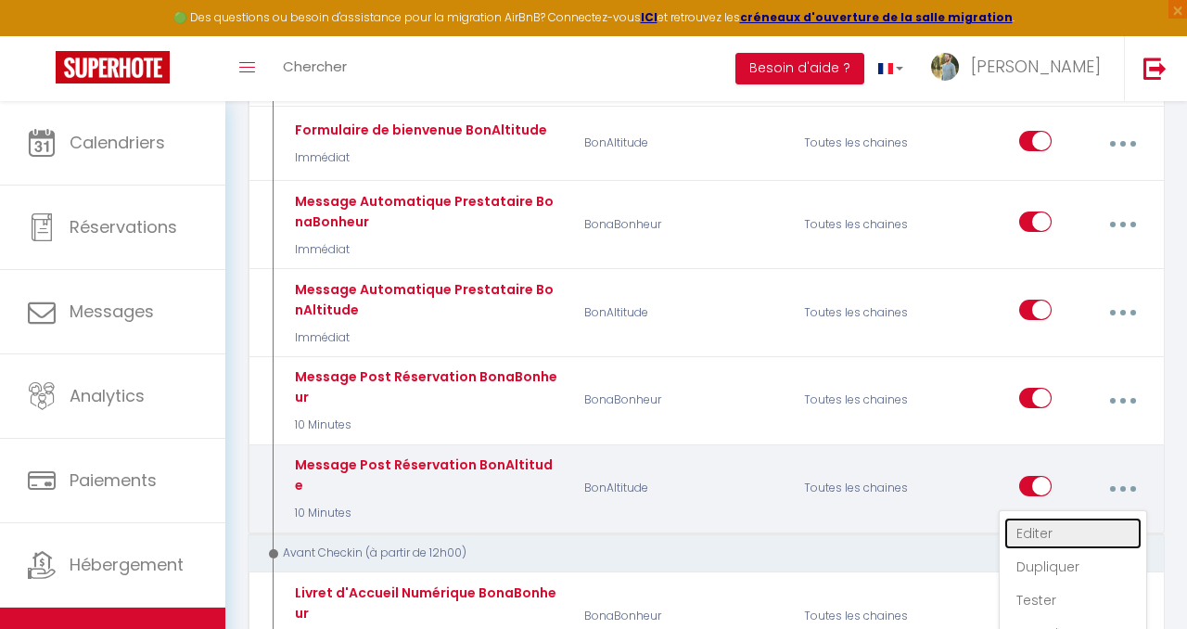
checkbox input "true"
checkbox input "false"
radio input "true"
type input "🔑 Accès et accueil : [GUEST:FIRST_NAME], une information essentielle pour votre…"
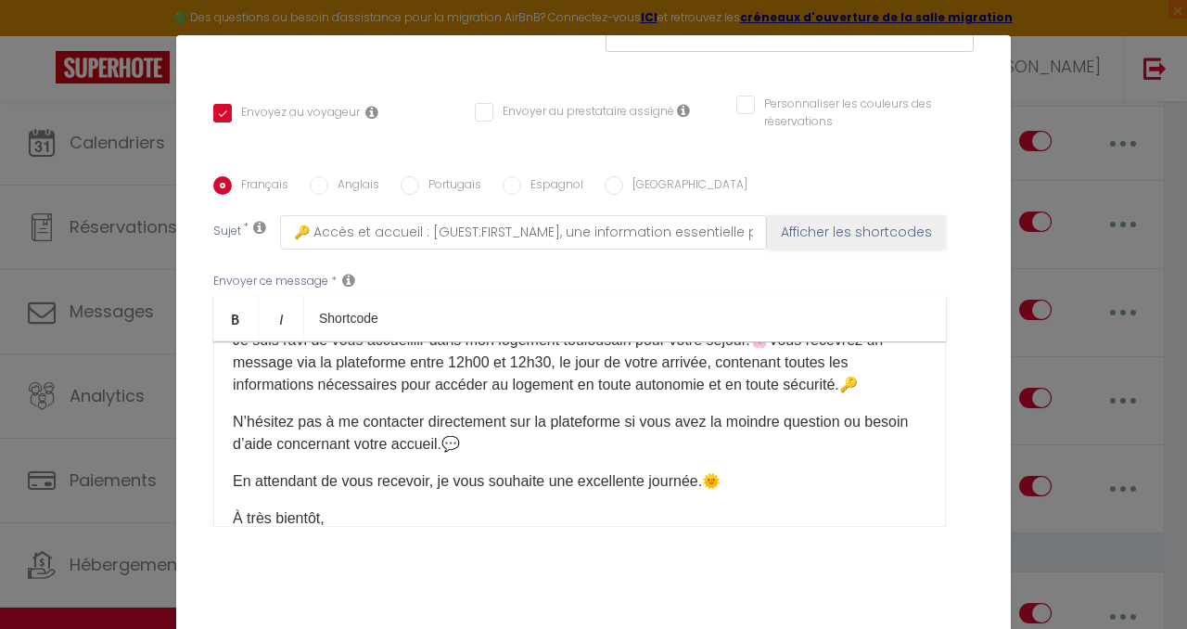
click at [509, 176] on input "Espagnol" at bounding box center [512, 185] width 19 height 19
radio input "true"
checkbox input "true"
checkbox input "false"
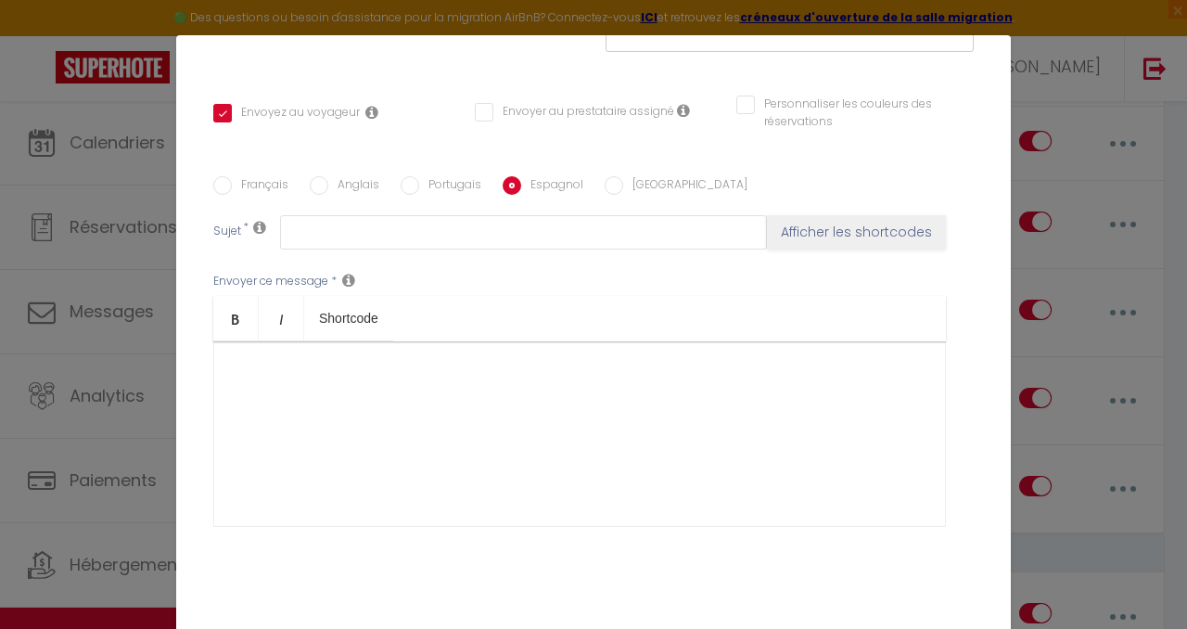
scroll to position [0, 0]
click at [229, 176] on input "Français" at bounding box center [222, 185] width 19 height 19
radio input "true"
checkbox input "true"
checkbox input "false"
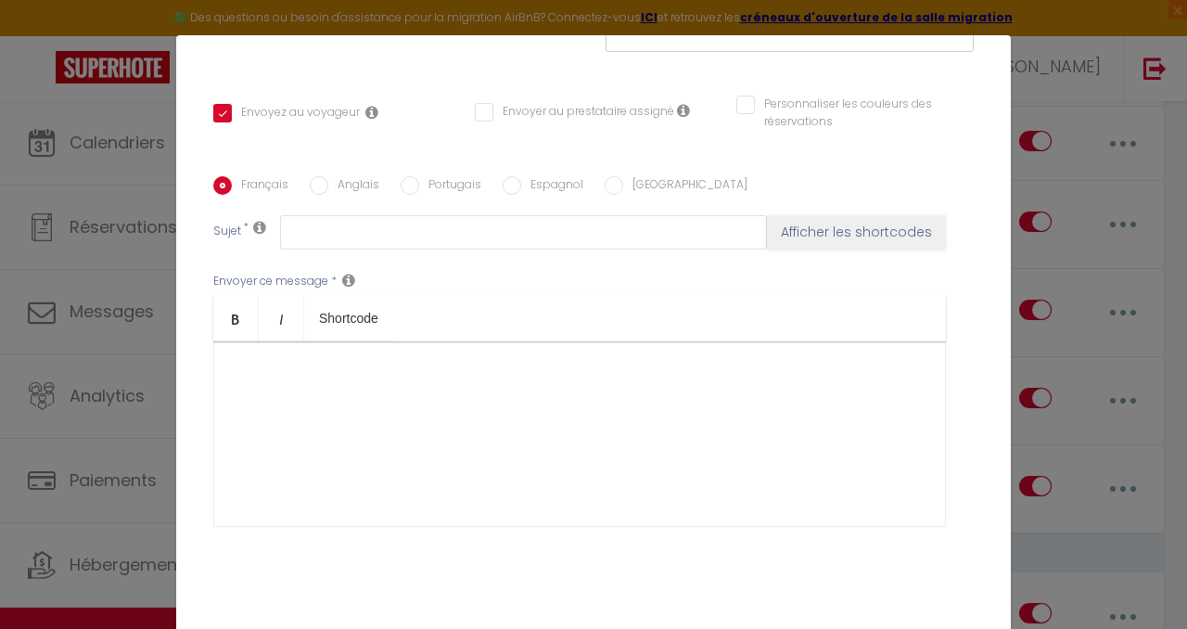
checkbox input "false"
type input "🔑 Accès et accueil : [GUEST:FIRST_NAME], une information essentielle pour votre…"
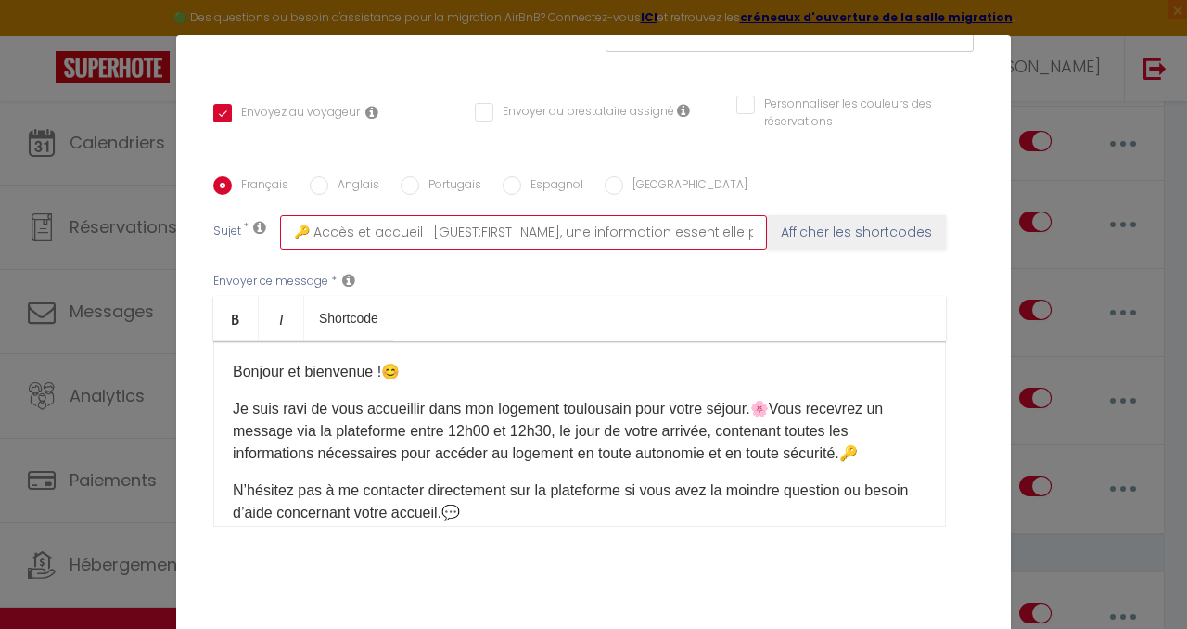
click at [580, 215] on input "🔑 Accès et accueil : [GUEST:FIRST_NAME], une information essentielle pour votre…" at bounding box center [523, 231] width 487 height 33
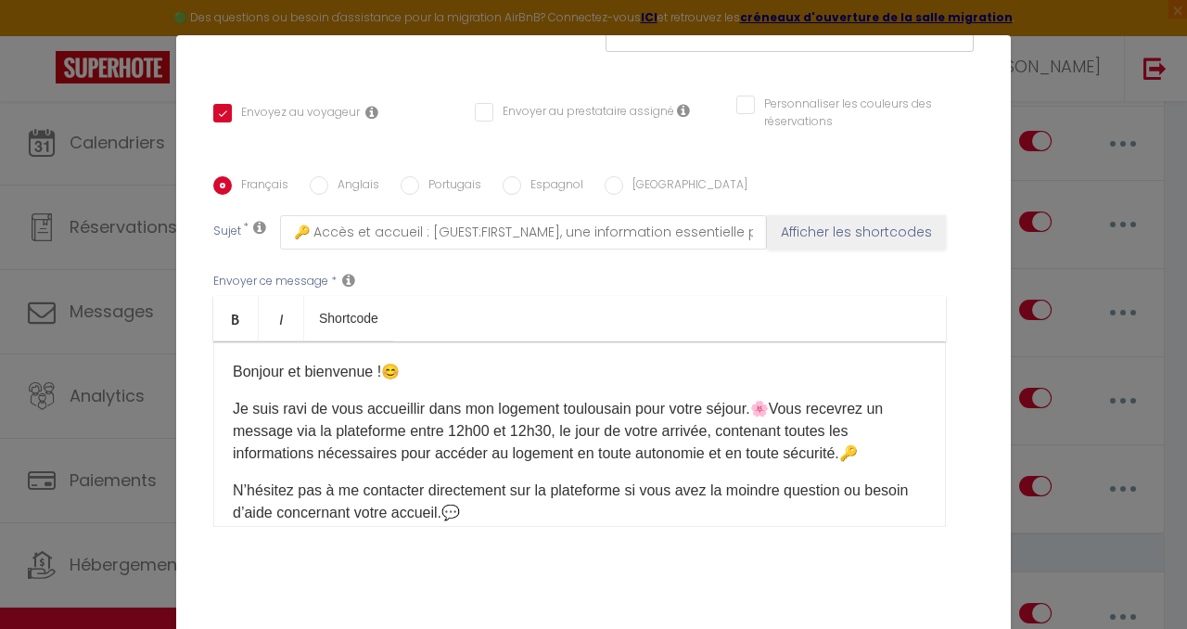
click at [512, 176] on input "Espagnol" at bounding box center [512, 185] width 19 height 19
radio input "true"
checkbox input "true"
checkbox input "false"
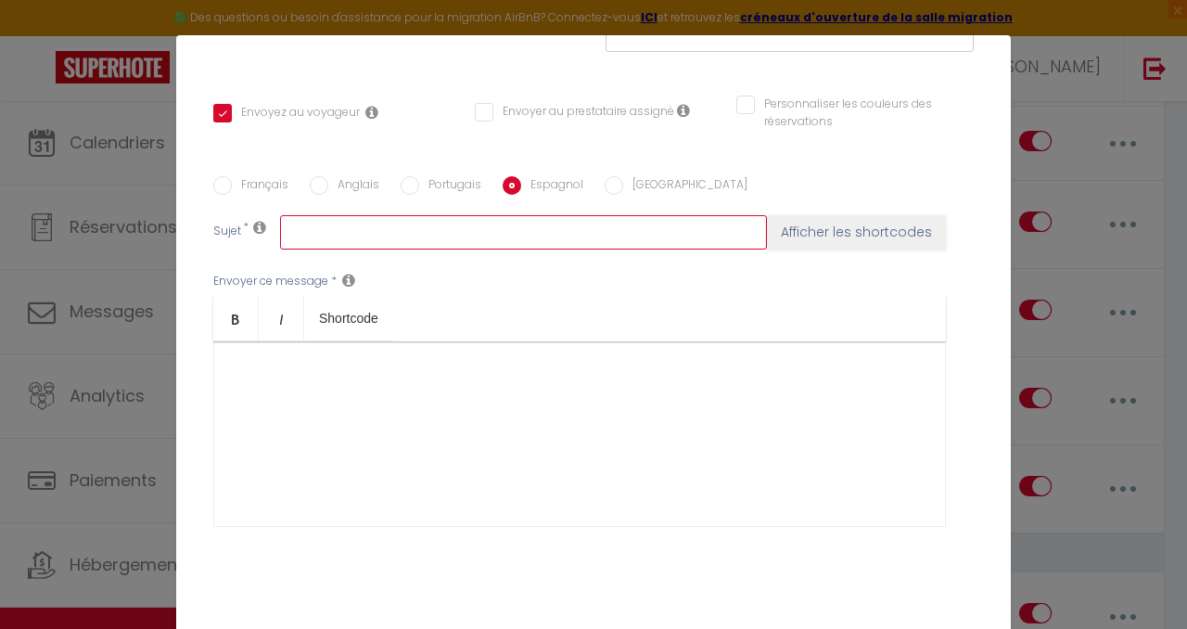
click at [511, 215] on input "text" at bounding box center [523, 231] width 487 height 33
paste input "🔑 Acceso y bienvenida: [GUEST:FIRST_NAME], información esencial para su llegada…"
type input "🔑 Acceso y bienvenida: [GUEST:FIRST_NAME], información esencial para su llegada…"
checkbox input "true"
checkbox input "false"
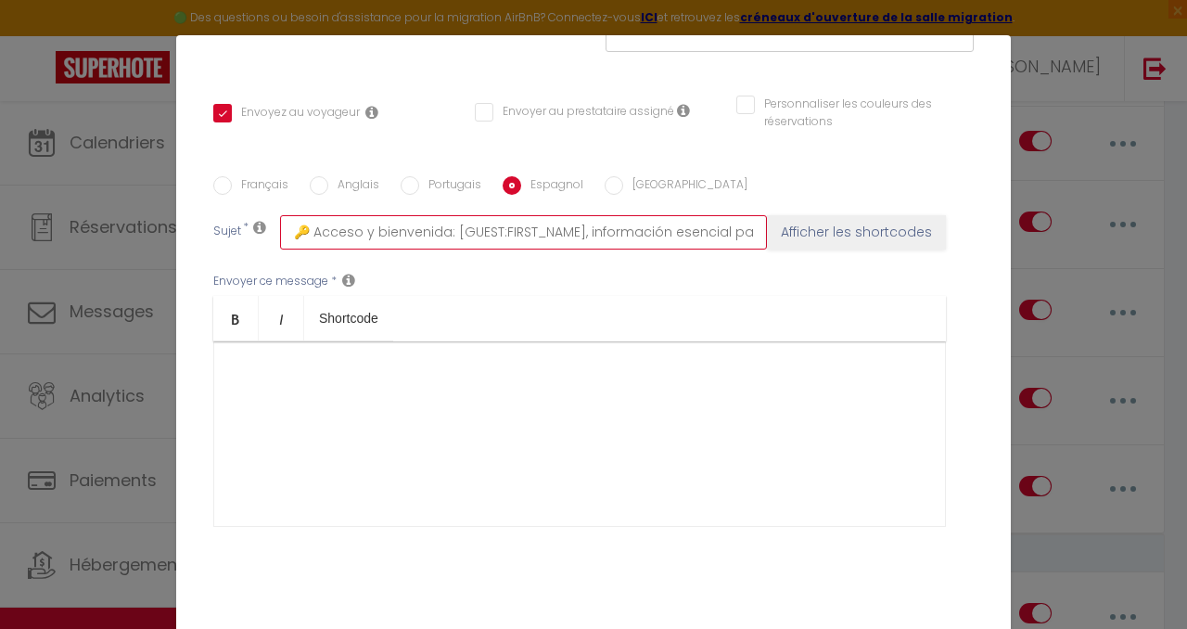
checkbox input "false"
drag, startPoint x: 508, startPoint y: 191, endPoint x: 385, endPoint y: 195, distance: 123.4
click at [385, 215] on input "🔑 Acceso y bienvenida: [GUEST:FIRST_NAME], información esencial para su llegada…" at bounding box center [523, 231] width 487 height 33
type input "🔑 Acceso y bienvenida: , información esencial para su llegada a [RENTAL:NAME] 😊"
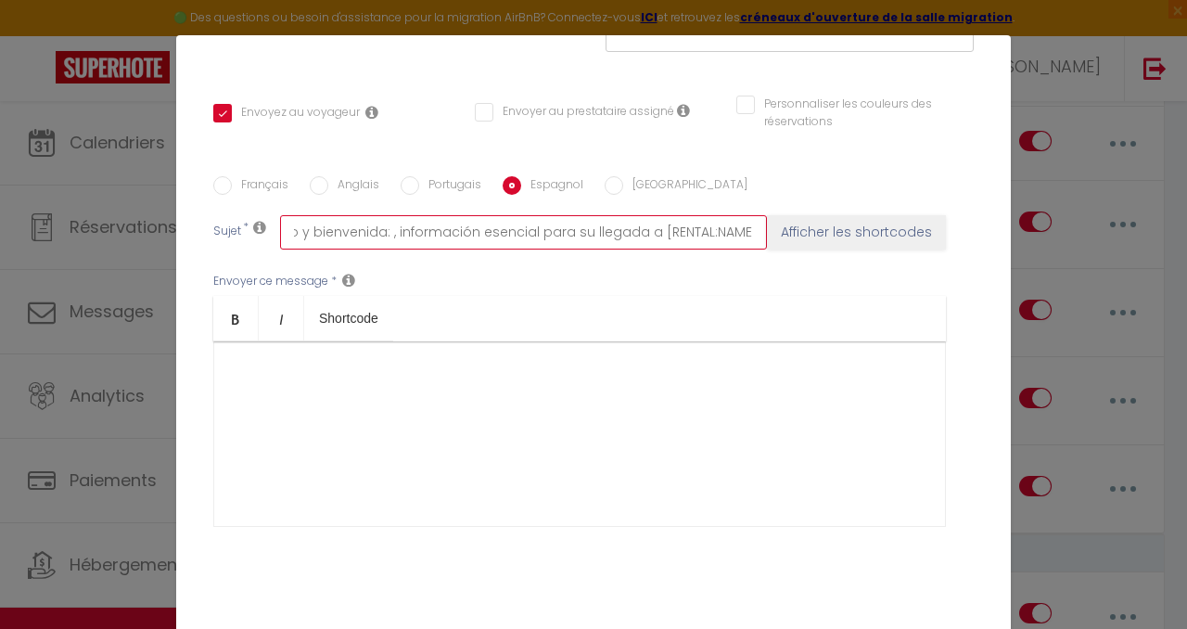
checkbox input "true"
checkbox input "false"
type input "🔑 Acceso y bienvenida: , información esencial para su llegada a [RENTAL:NAME] 😊"
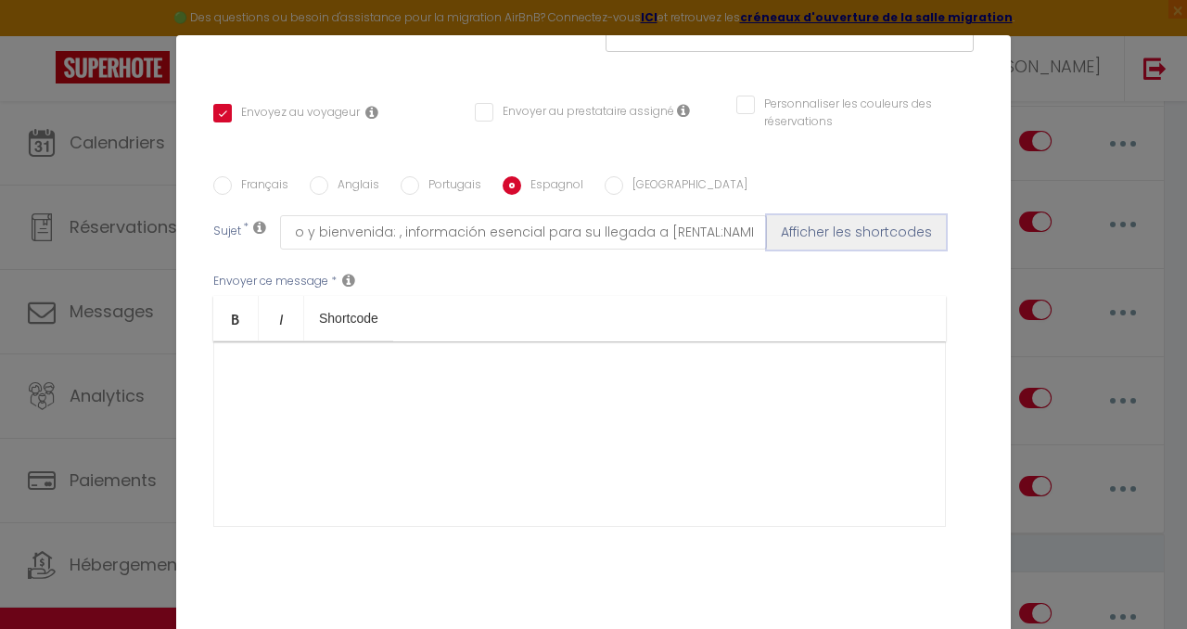
click at [856, 215] on button "Afficher les shortcodes" at bounding box center [856, 231] width 179 height 33
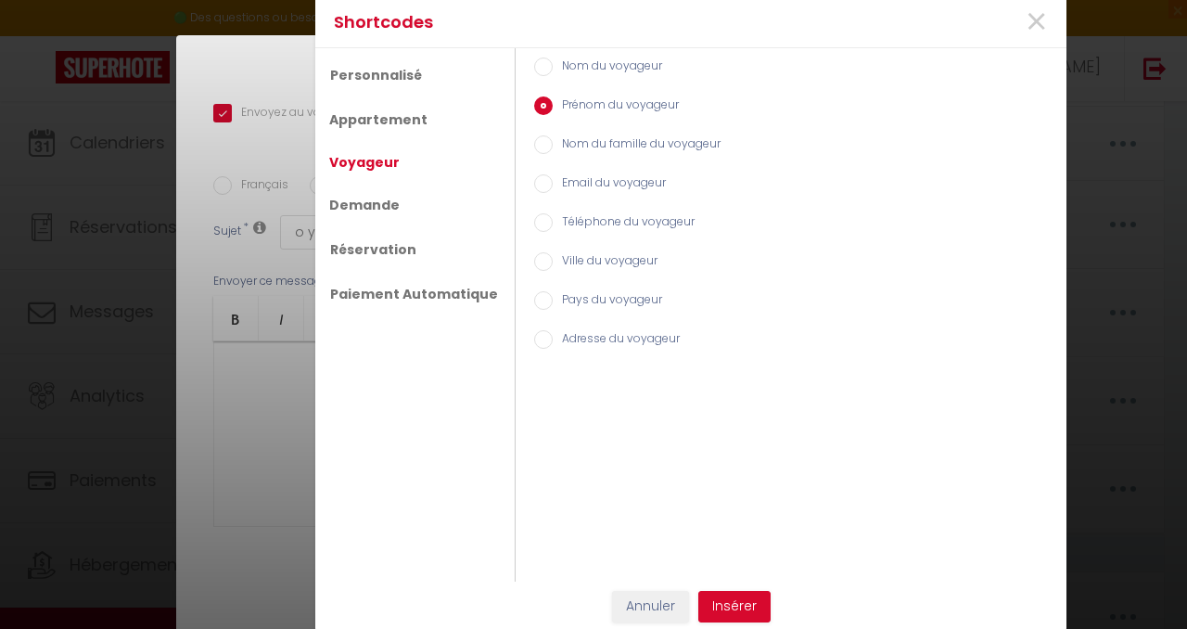
scroll to position [0, 0]
click at [734, 604] on button "Insérer" at bounding box center [734, 607] width 72 height 32
checkbox input "true"
checkbox input "false"
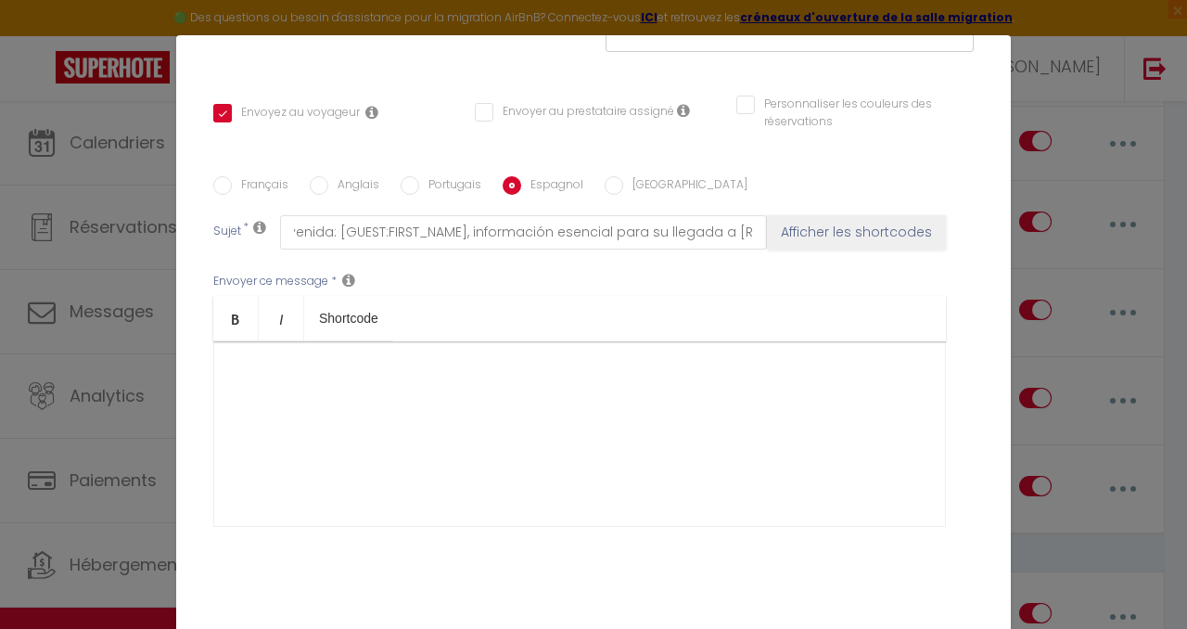
scroll to position [0, 185]
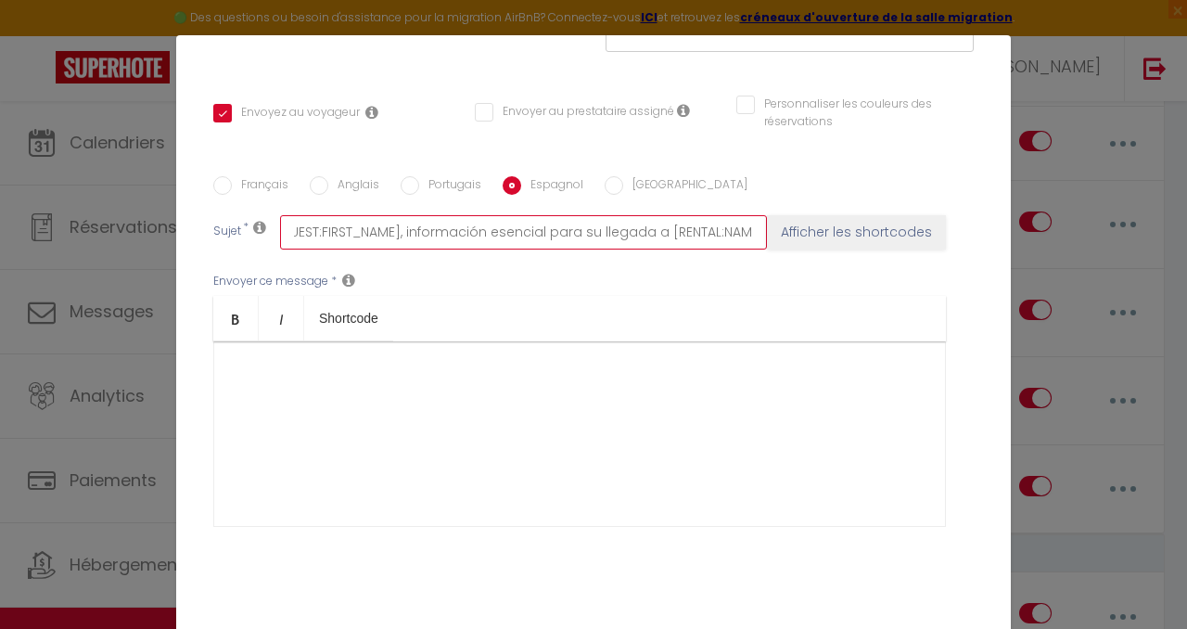
drag, startPoint x: 744, startPoint y: 190, endPoint x: 651, endPoint y: 190, distance: 92.7
click at [651, 215] on input "🔑 Acceso y bienvenida: [GUEST:FIRST_NAME], información esencial para su llegada…" at bounding box center [523, 231] width 487 height 33
type input "🔑 Acceso y bienvenida: [GUEST:FIRST_NAME], información esencial para su llegada…"
checkbox input "true"
checkbox input "false"
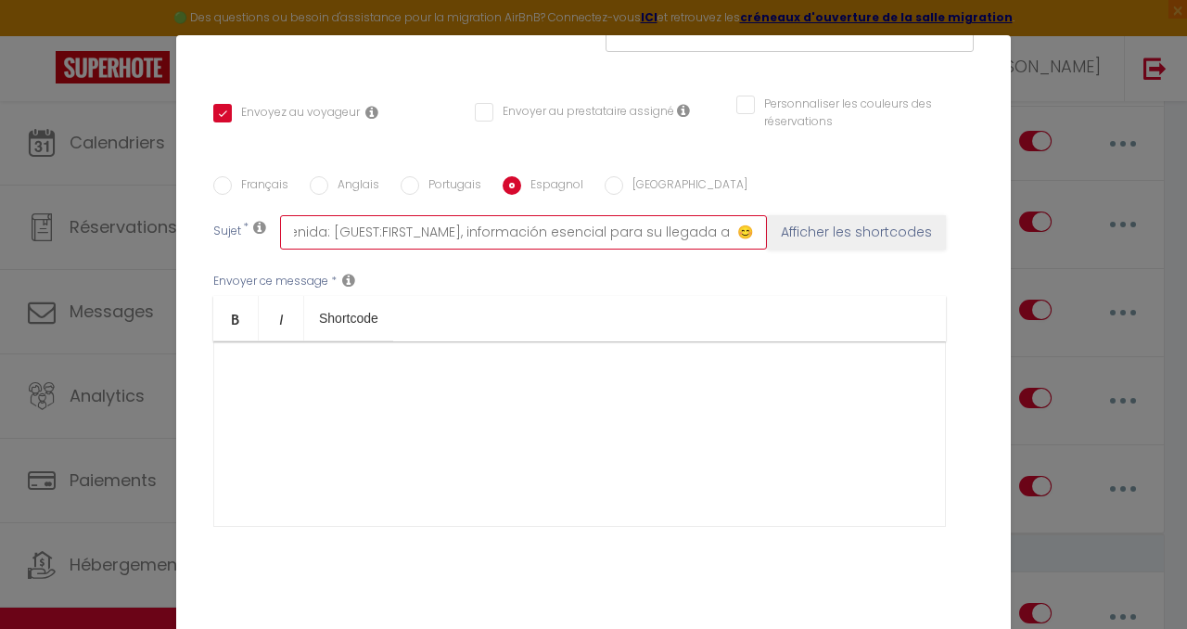
checkbox input "false"
type input "🔑 Acceso y bienvenida: [GUEST:FIRST_NAME], información esencial para su llegada…"
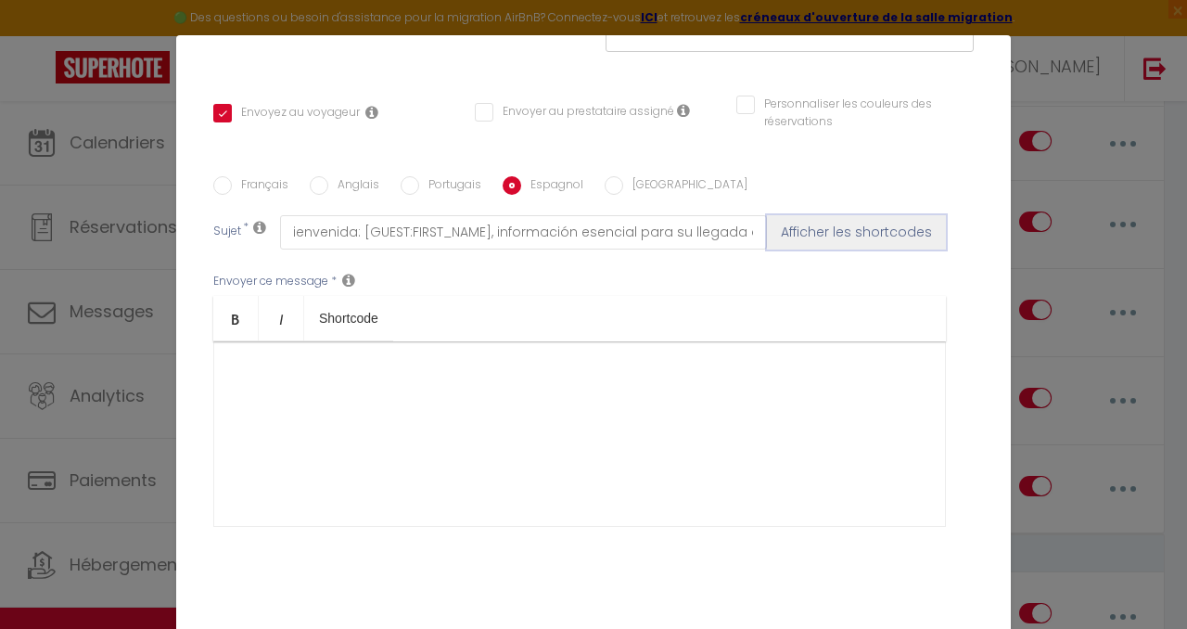
click at [872, 215] on button "Afficher les shortcodes" at bounding box center [856, 231] width 179 height 33
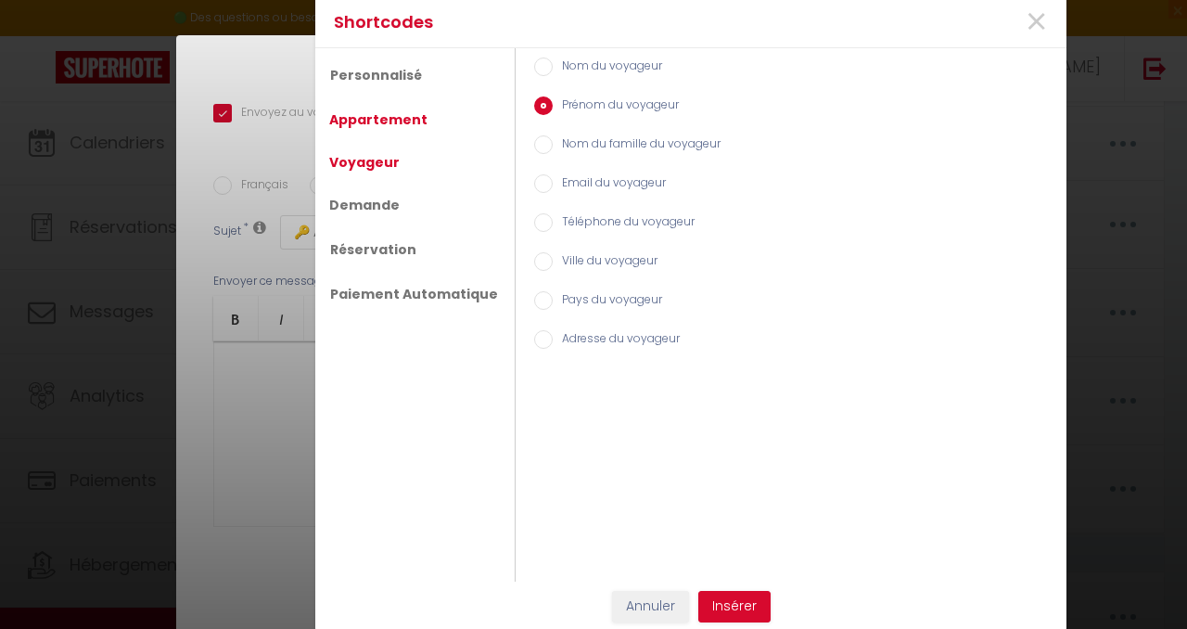
click at [375, 120] on link "Appartement" at bounding box center [378, 119] width 117 height 33
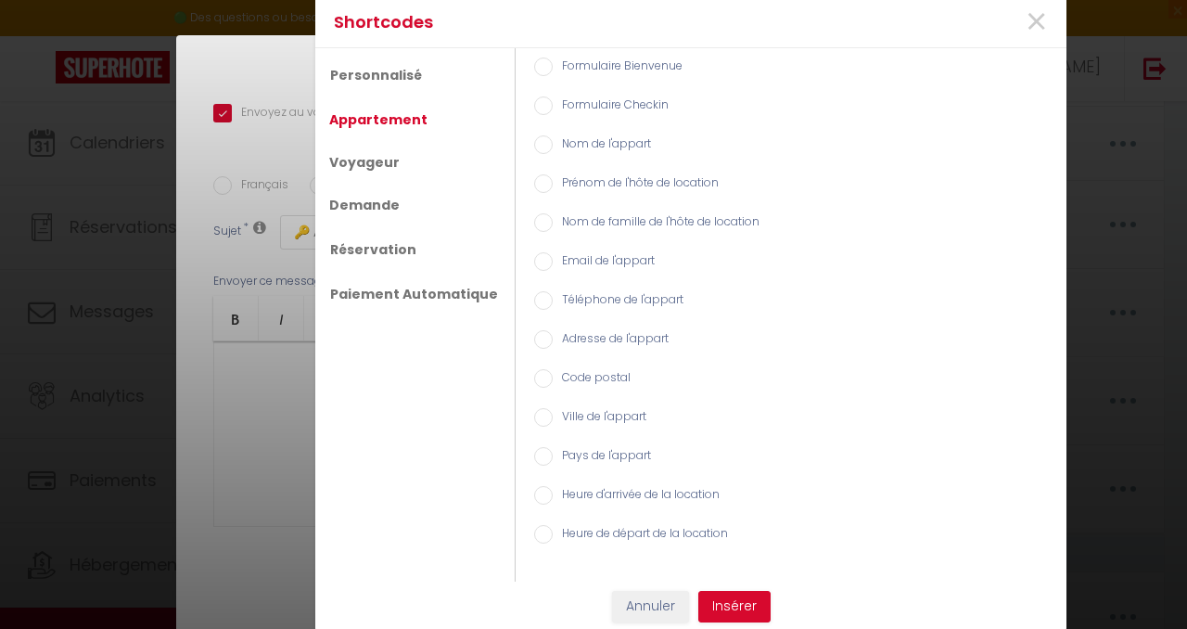
click at [575, 142] on label "Nom de l'appart" at bounding box center [602, 145] width 98 height 20
click at [553, 142] on input "Nom de l'appart" at bounding box center [543, 144] width 19 height 19
radio input "true"
click at [747, 612] on button "Insérer" at bounding box center [734, 607] width 72 height 32
checkbox input "true"
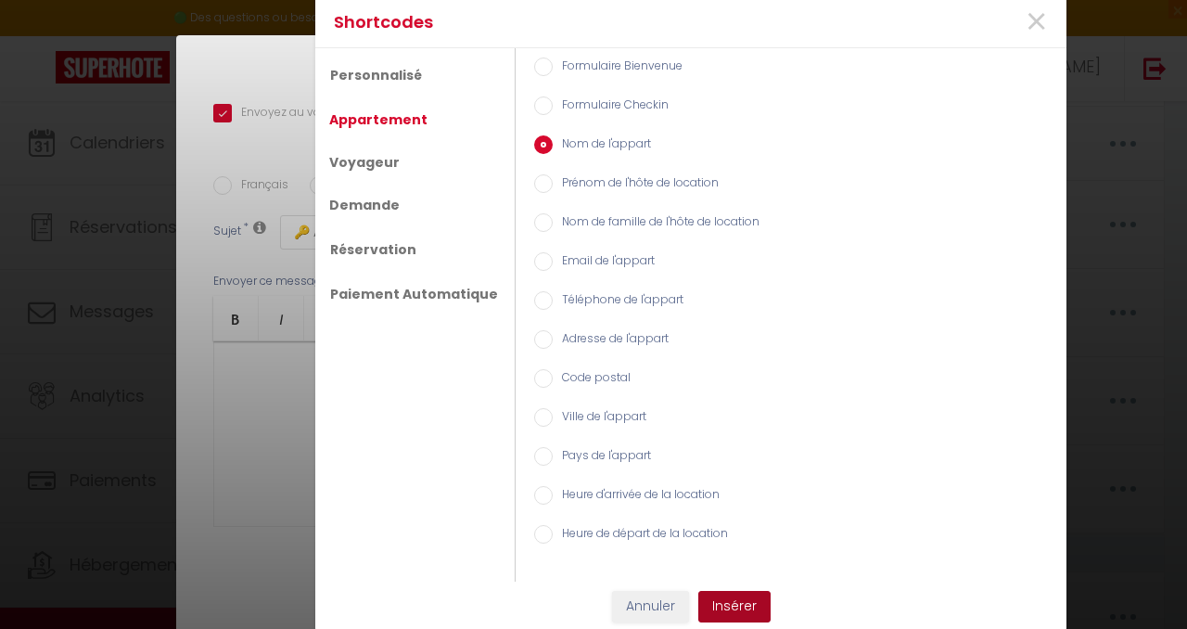
checkbox input "false"
type input "🔑 Acceso y bienvenida: [GUEST:FIRST_NAME], información esencial para su llegada…"
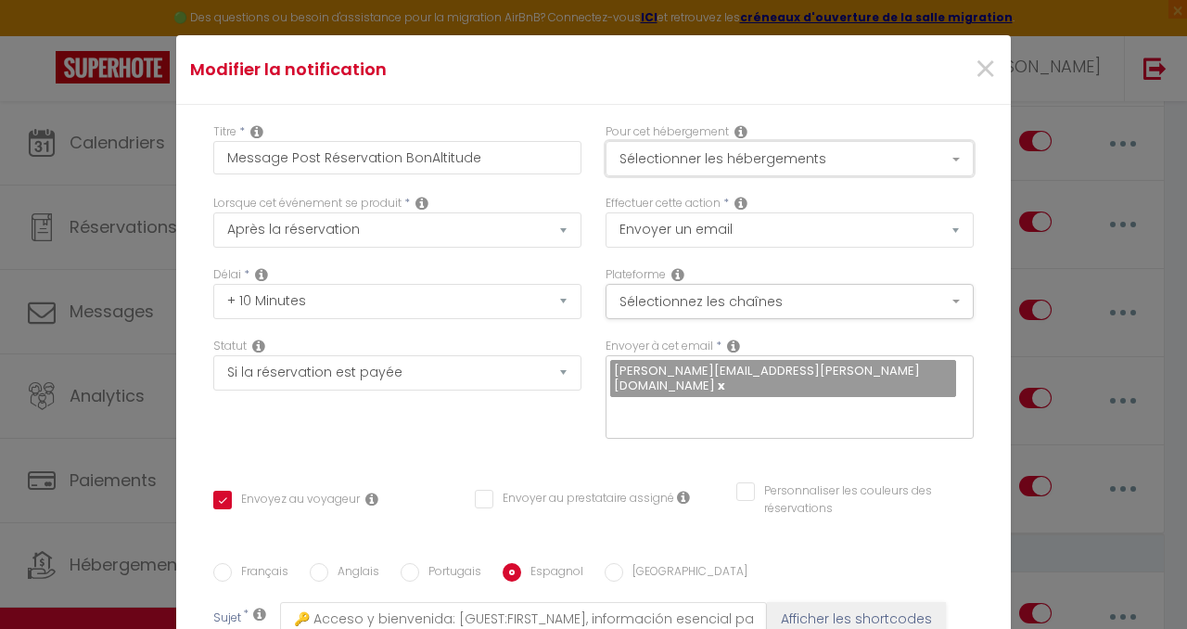
click at [803, 159] on button "Sélectionner les hébergements" at bounding box center [790, 158] width 368 height 35
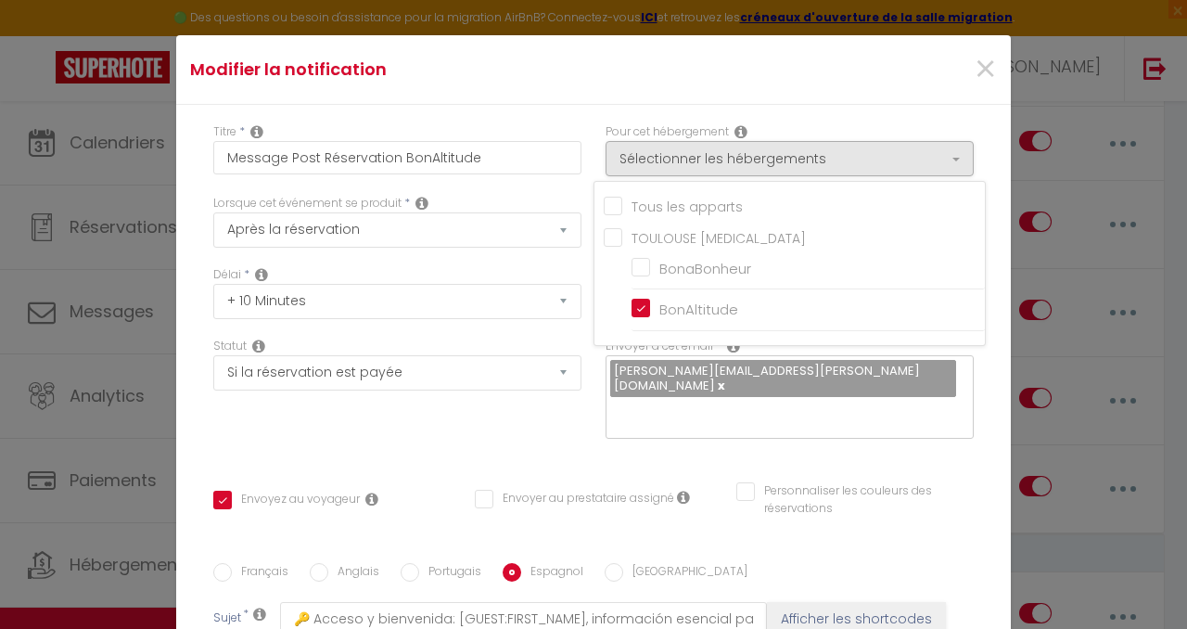
click at [812, 115] on div "Titre * Message Post Réservation BonAltitude Pour cet hébergement Sélectionner …" at bounding box center [593, 556] width 835 height 902
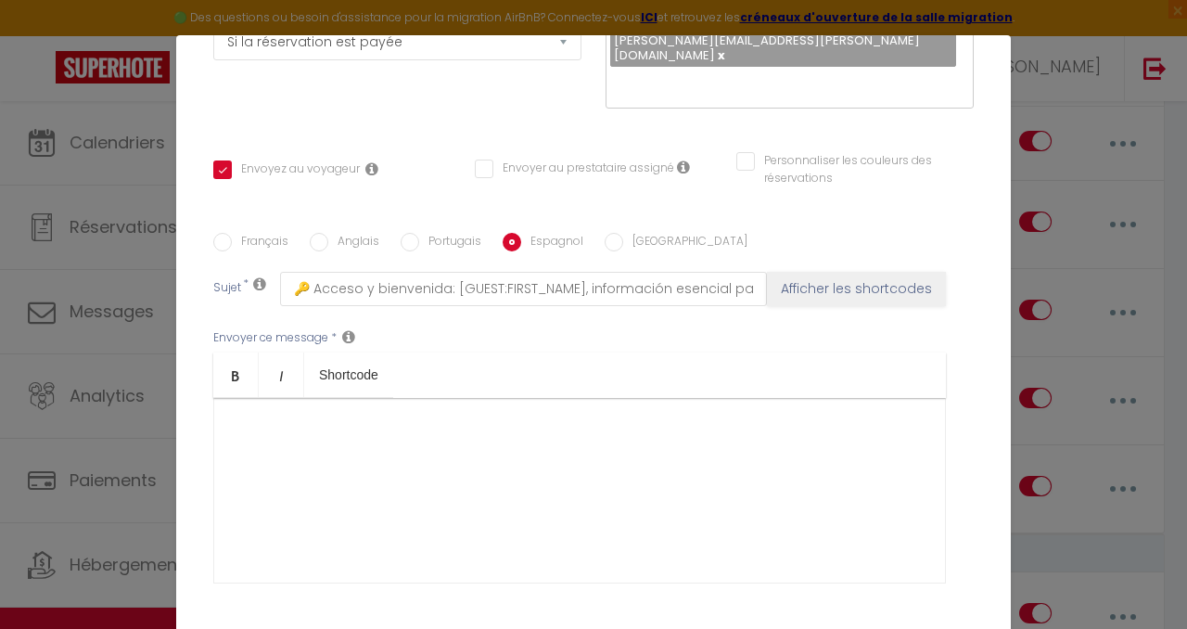
scroll to position [337, 0]
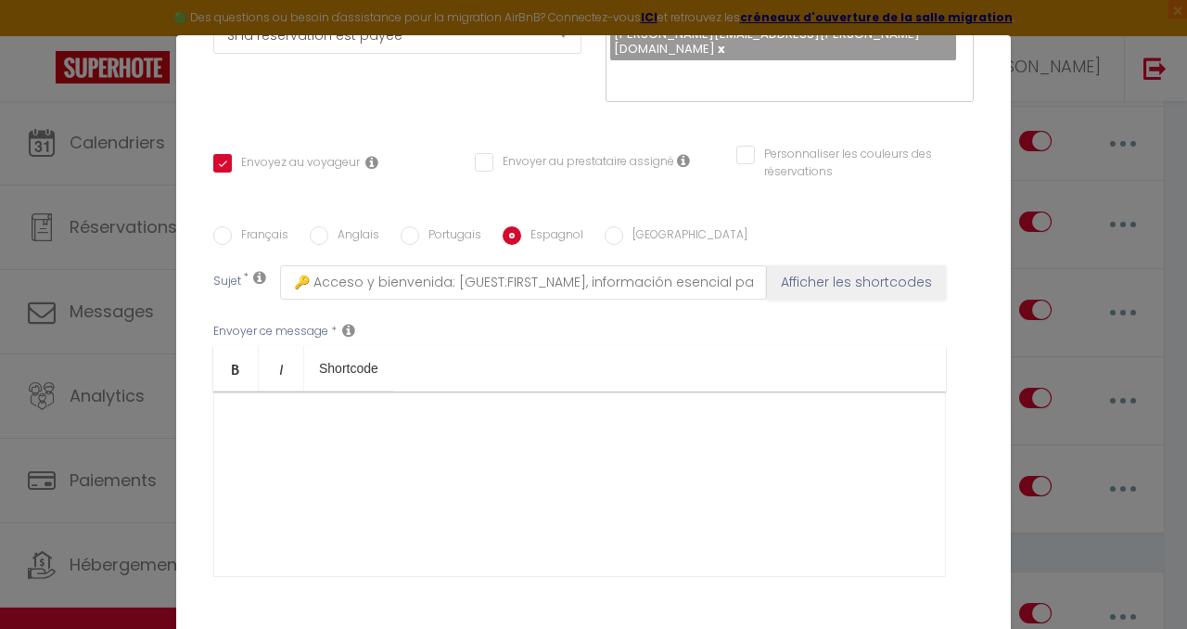
click at [223, 226] on input "Français" at bounding box center [222, 235] width 19 height 19
radio input "true"
checkbox input "true"
checkbox input "false"
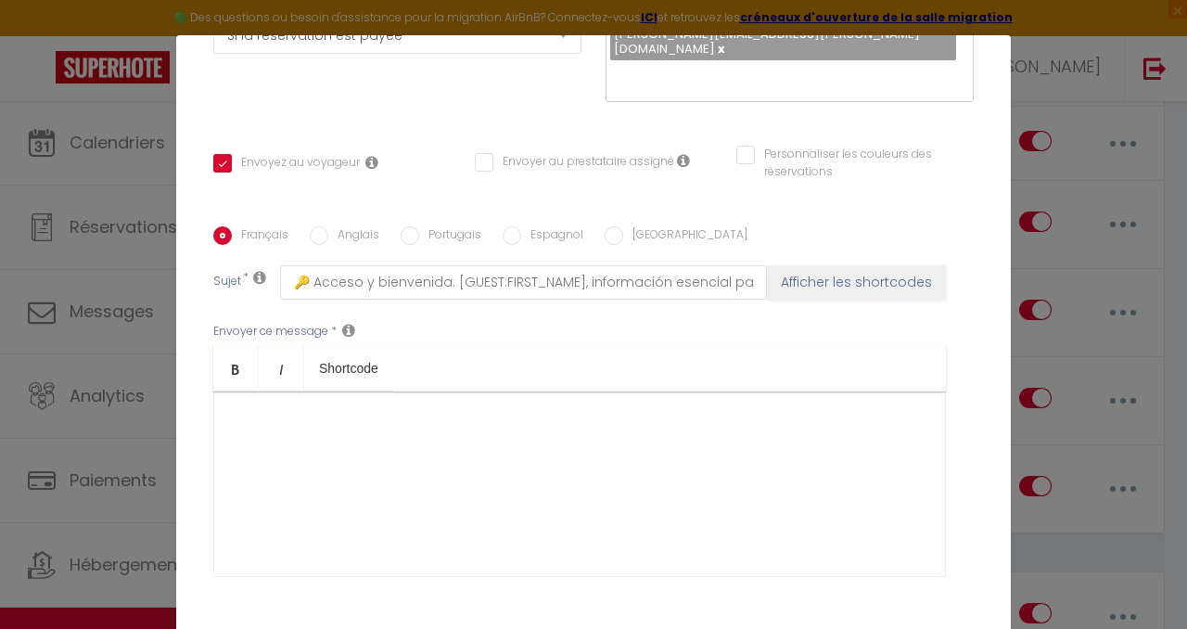
type input "🔑 Accès et accueil : [GUEST:FIRST_NAME], une information essentielle pour votre…"
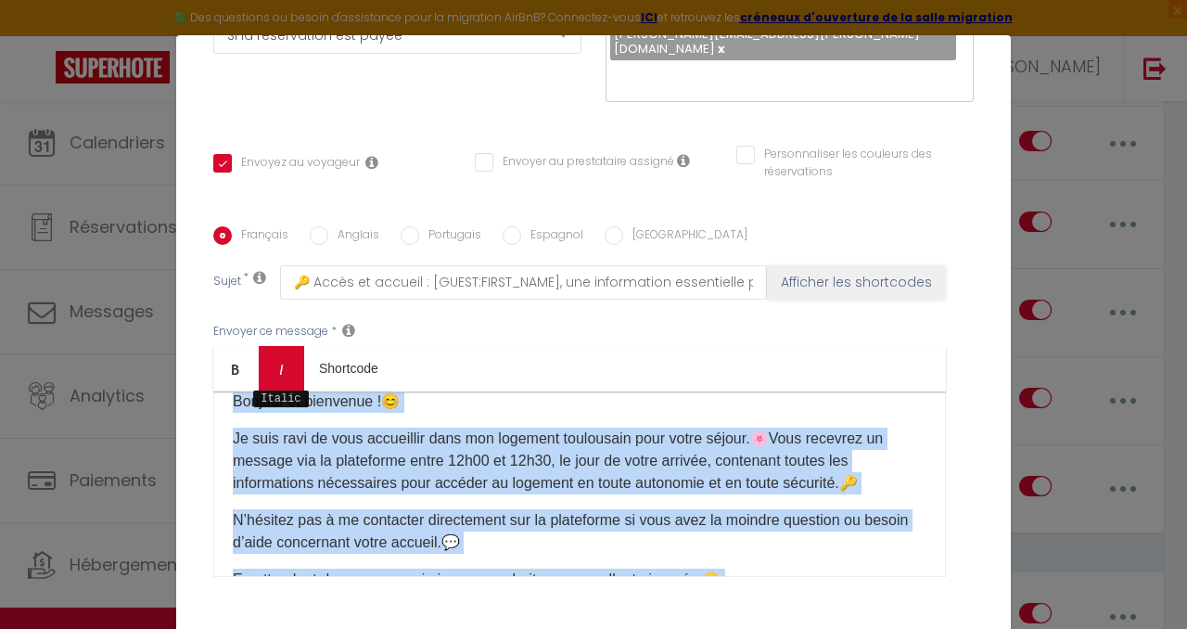
scroll to position [0, 0]
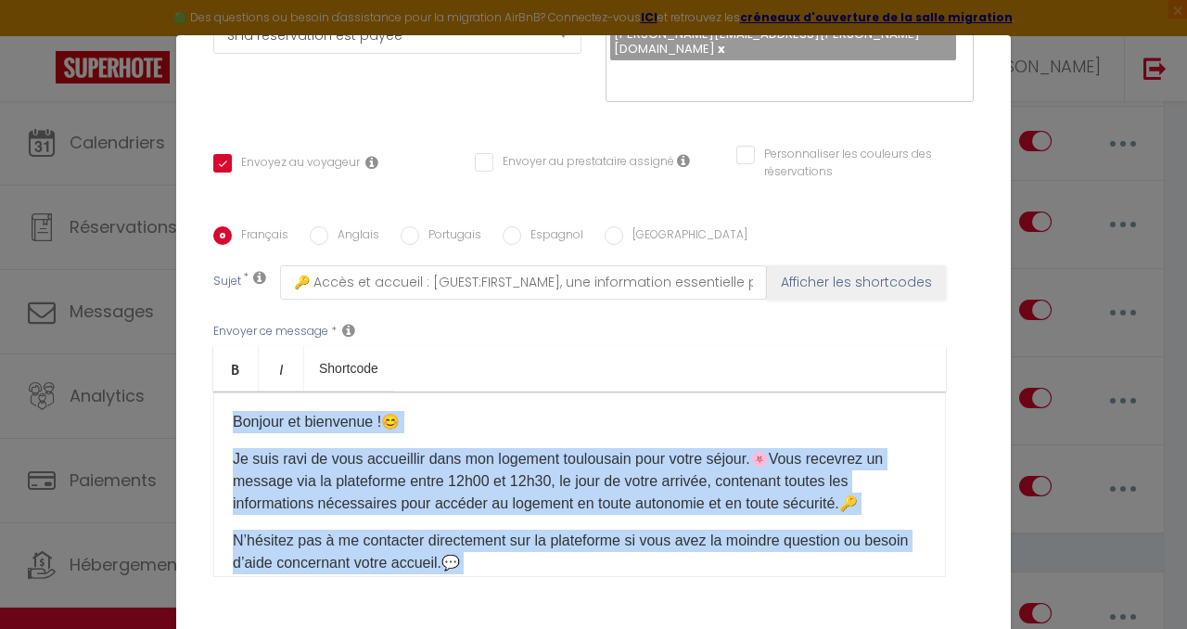
drag, startPoint x: 331, startPoint y: 479, endPoint x: 227, endPoint y: 380, distance: 143.0
click at [227, 391] on div "Bonjour et bienvenue ! 😊 Je suis [PERSON_NAME] de vous accueillir dans mon loge…" at bounding box center [579, 483] width 733 height 185
drag, startPoint x: 328, startPoint y: 493, endPoint x: 231, endPoint y: 380, distance: 149.3
click at [231, 391] on div "Bonjour et bienvenue ! 😊 Je suis [PERSON_NAME] de vous accueillir dans mon loge…" at bounding box center [579, 483] width 733 height 185
copy div "Bonjour et bienvenue ! 😊 Je suis [PERSON_NAME] de vous accueillir dans mon loge…"
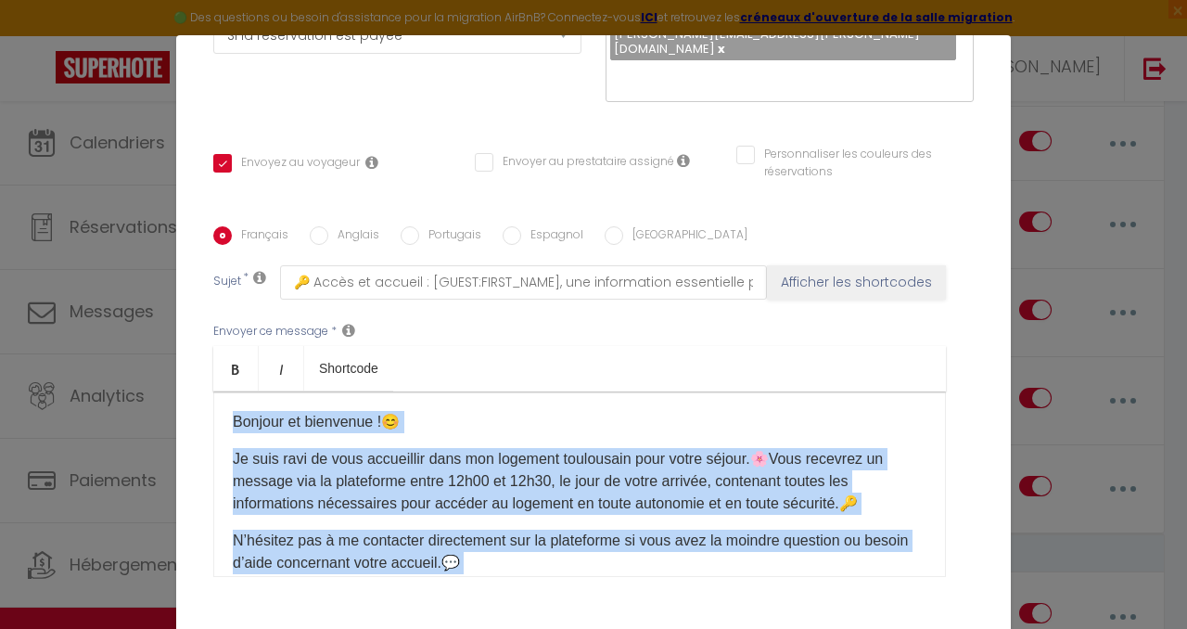
click at [506, 226] on input "Espagnol" at bounding box center [512, 235] width 19 height 19
radio input "true"
checkbox input "true"
checkbox input "false"
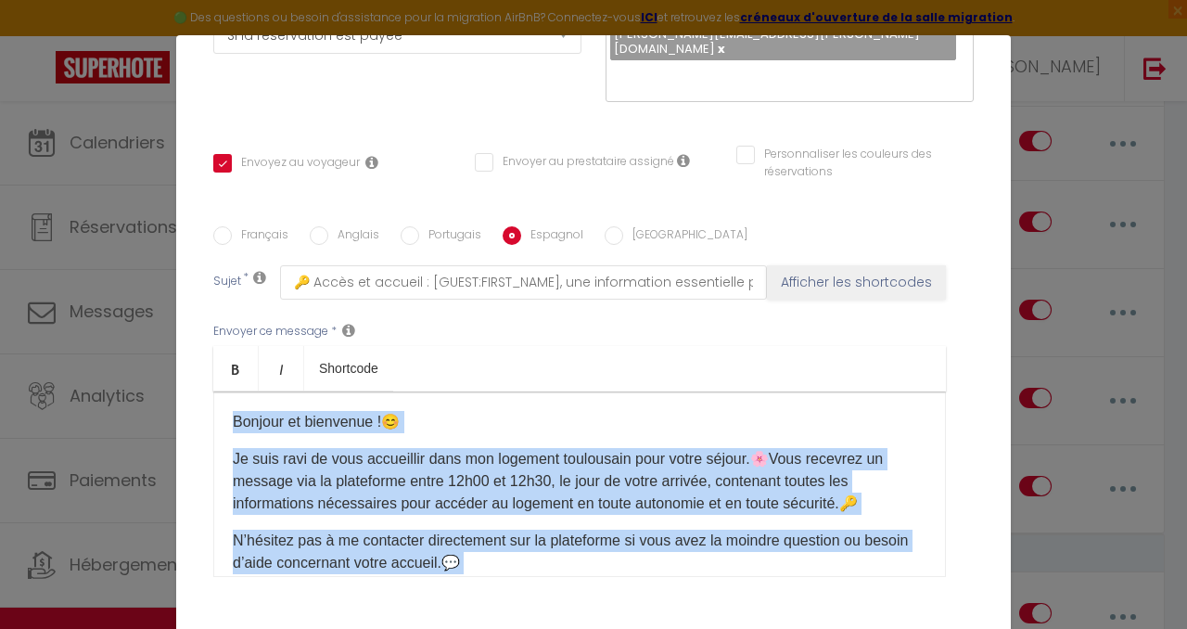
type input "🔑 Acceso y bienvenida: [GUEST:FIRST_NAME], información esencial para su llegada…"
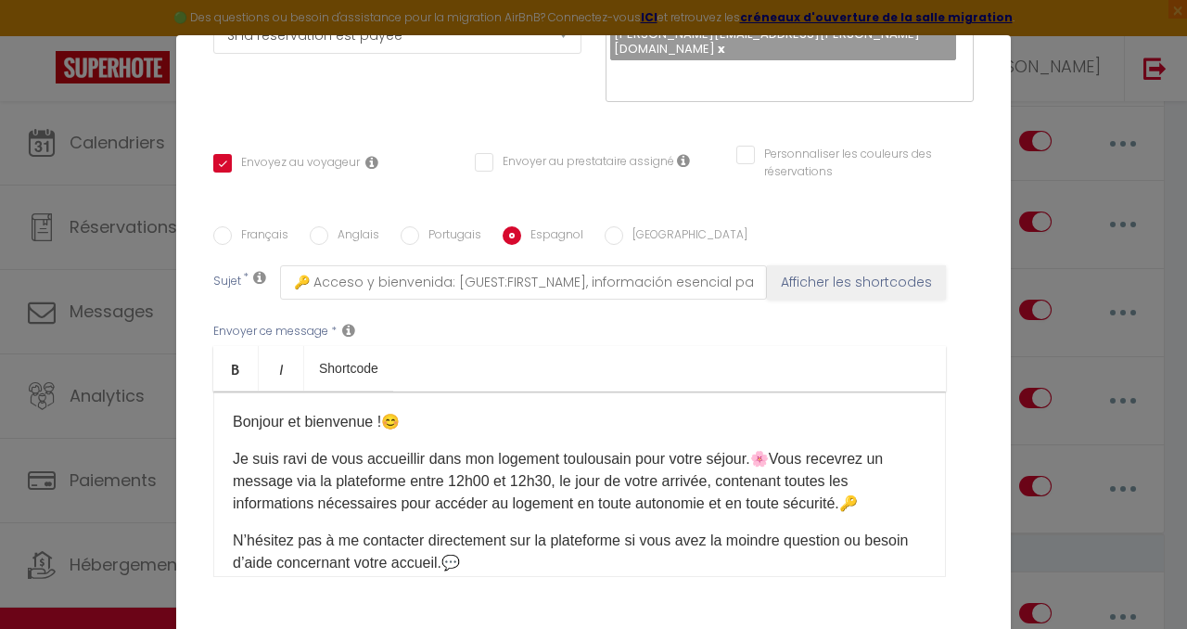
click at [469, 458] on p "Je suis [PERSON_NAME] de vous accueillir dans mon logement toulousain pour votr…" at bounding box center [580, 481] width 694 height 67
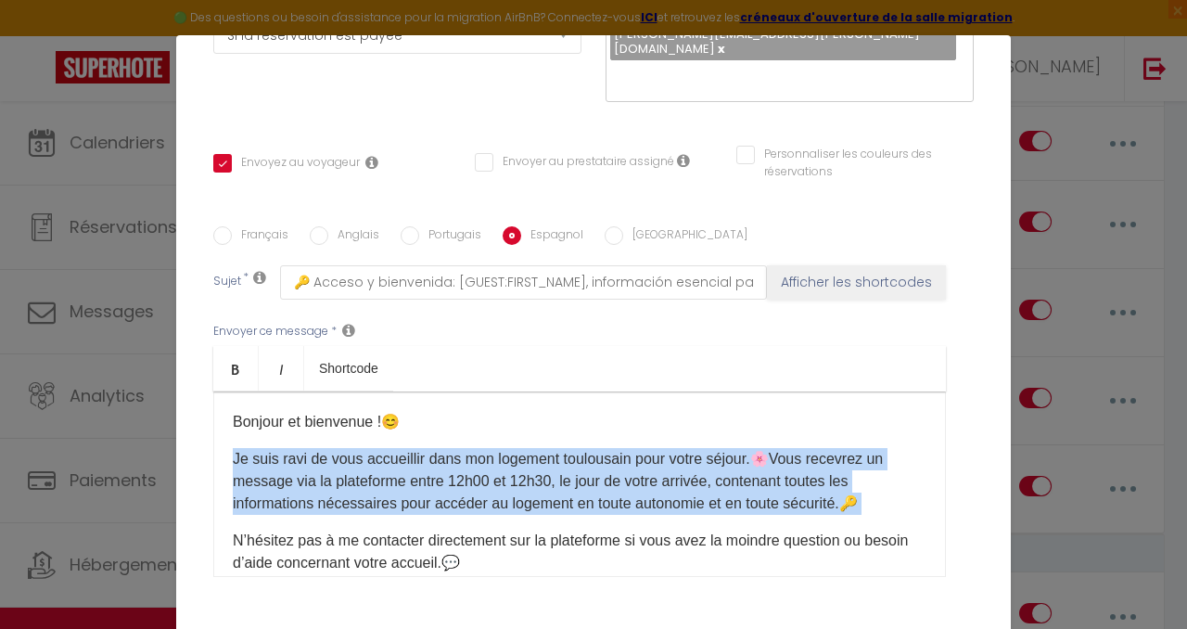
click at [469, 458] on p "Je suis [PERSON_NAME] de vous accueillir dans mon logement toulousain pour votr…" at bounding box center [580, 481] width 694 height 67
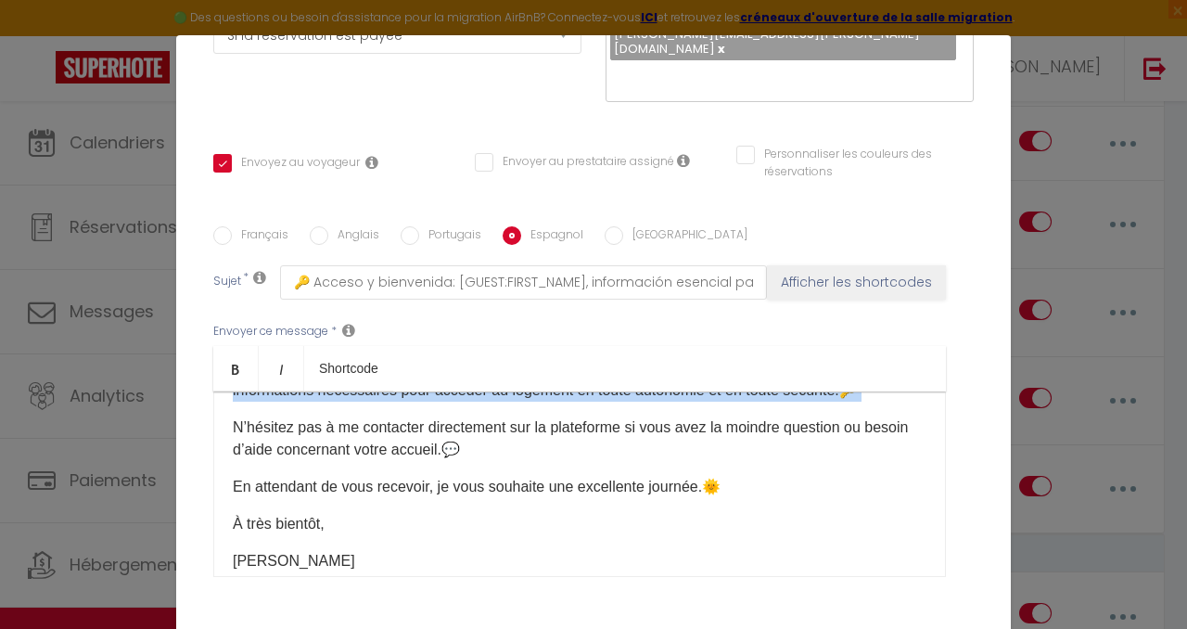
scroll to position [122, 0]
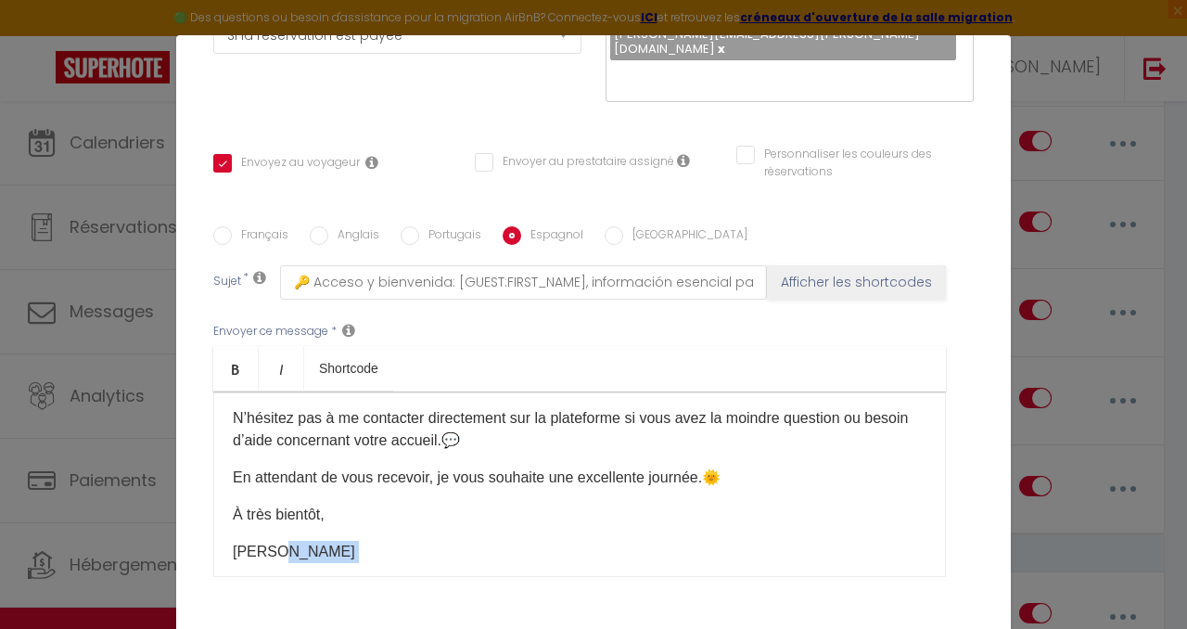
click at [326, 541] on p "[PERSON_NAME]" at bounding box center [580, 552] width 694 height 22
click at [274, 504] on p "À très bientôt," at bounding box center [580, 515] width 694 height 22
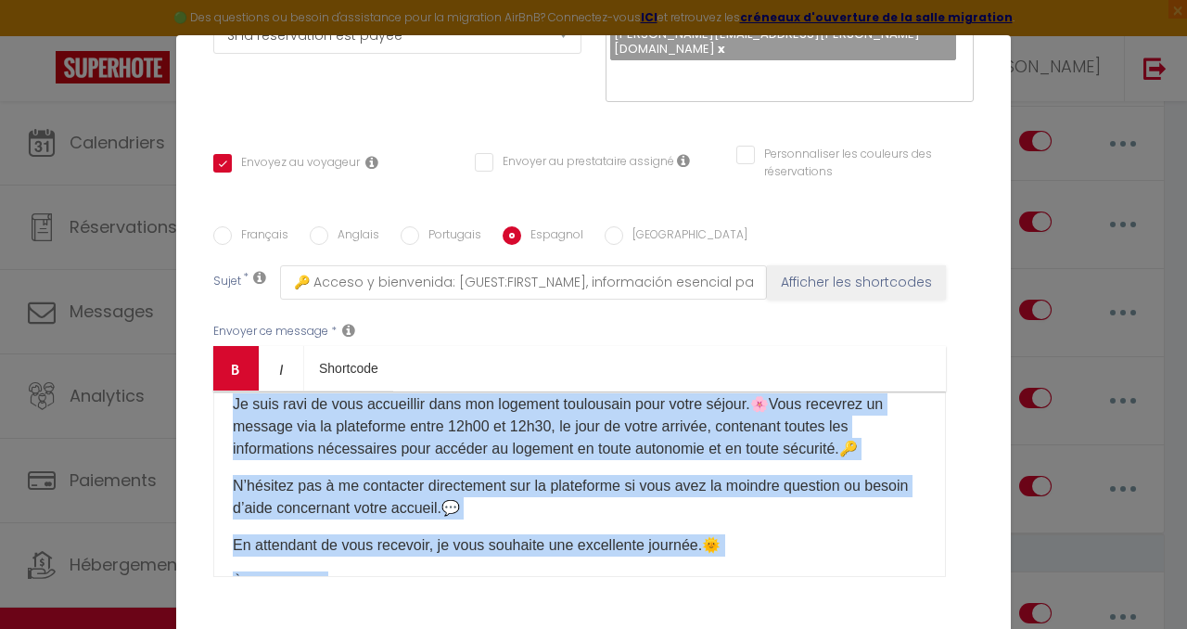
scroll to position [0, 0]
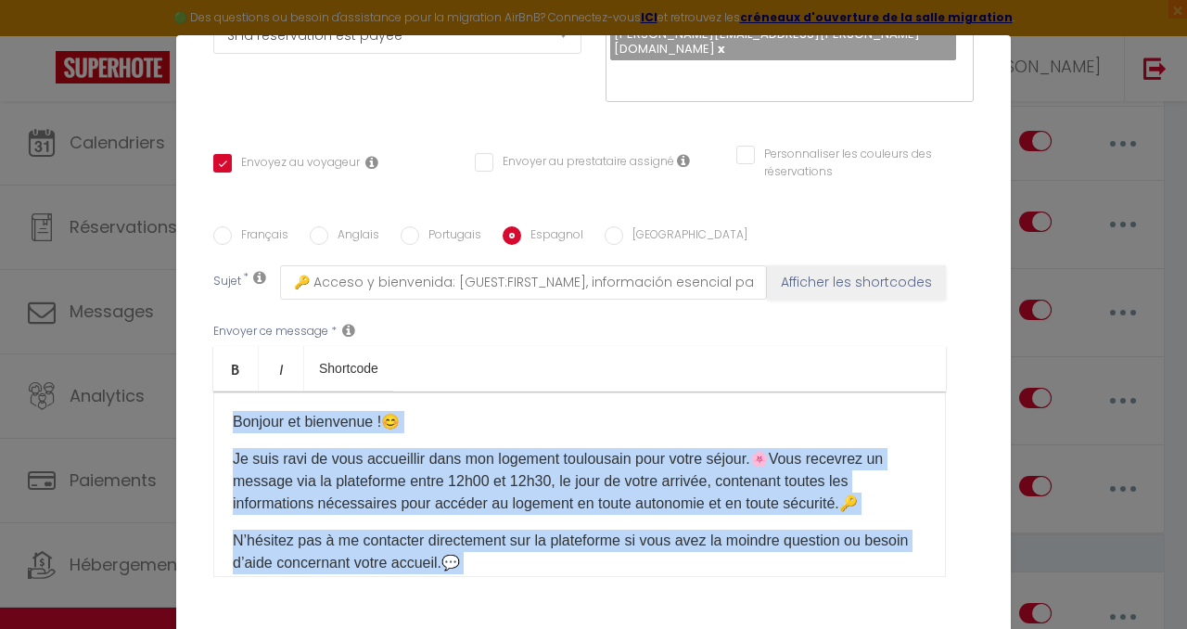
drag, startPoint x: 298, startPoint y: 517, endPoint x: 230, endPoint y: 381, distance: 152.2
click at [230, 391] on div "Bonjour et bienvenue ! 😊 Je suis [PERSON_NAME] de vous accueillir dans mon loge…" at bounding box center [579, 483] width 733 height 185
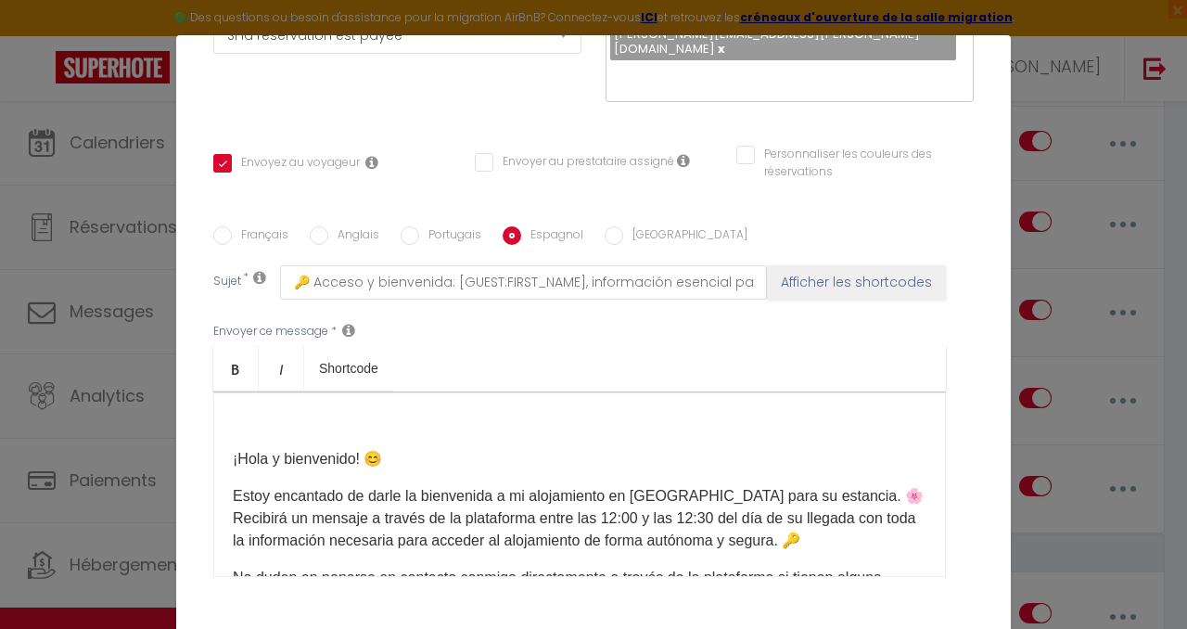
click at [235, 393] on div "¡Hola y bienvenido! 😊 Estoy encantado de darle la bienvenida a mi alojamiento e…" at bounding box center [579, 483] width 733 height 185
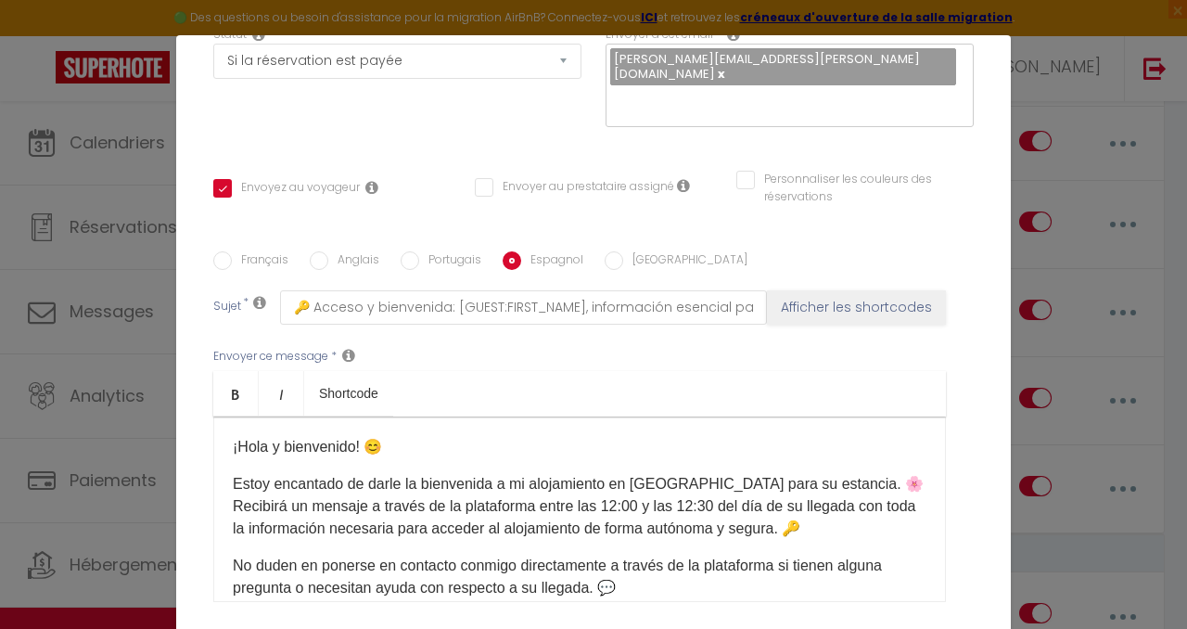
scroll to position [406, 0]
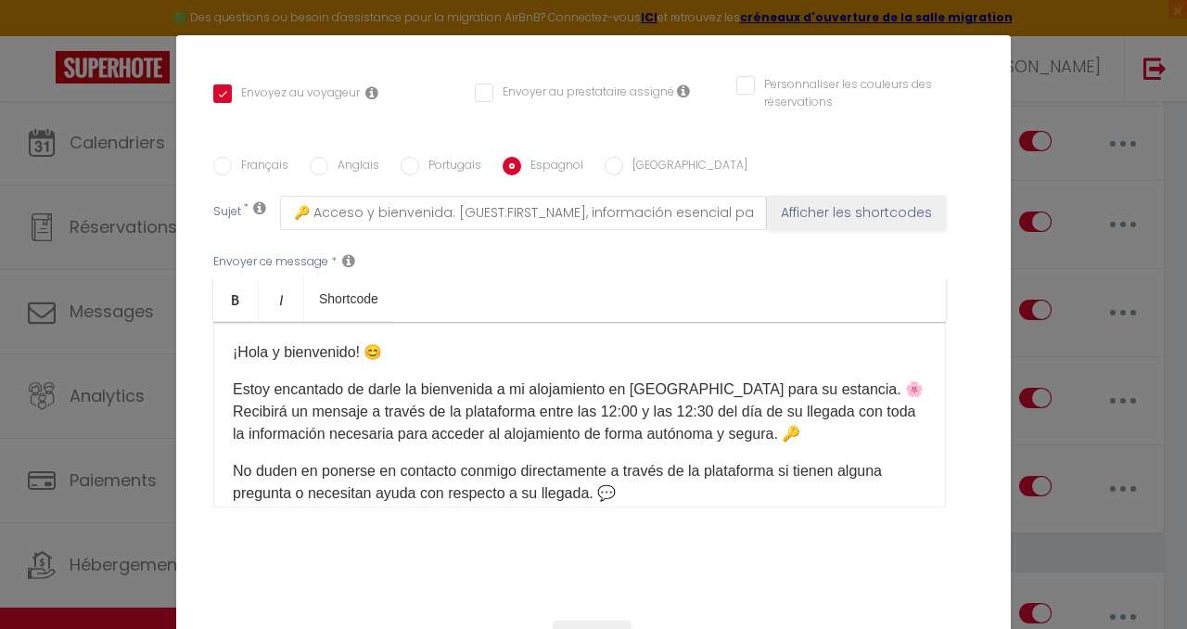
checkbox input "true"
checkbox input "false"
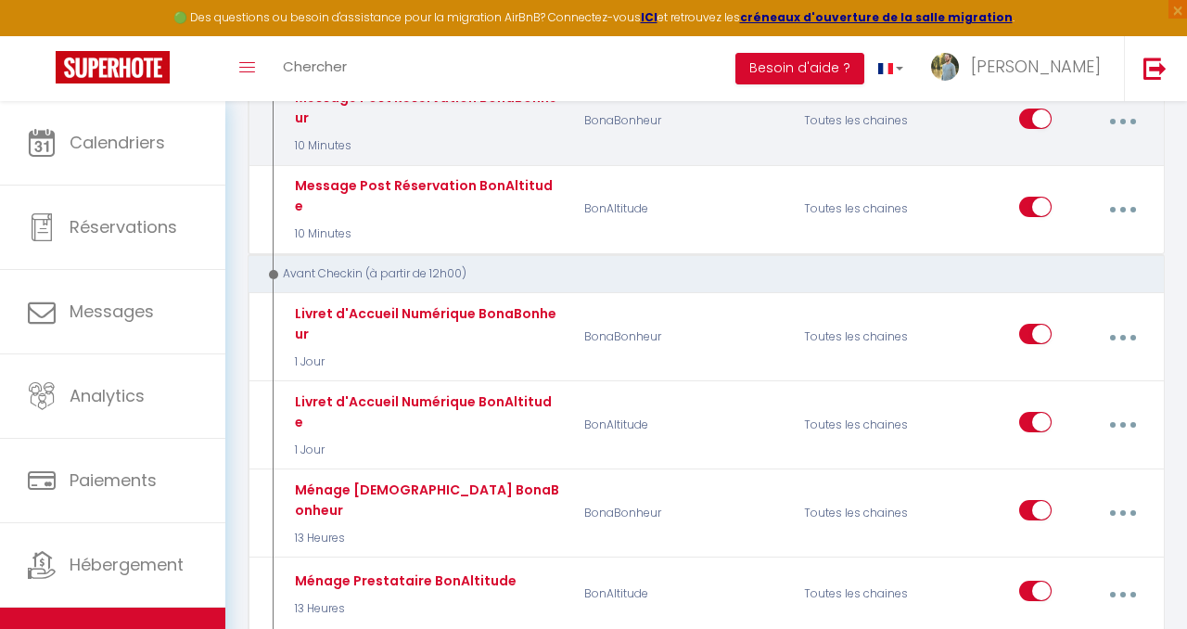
scroll to position [698, 0]
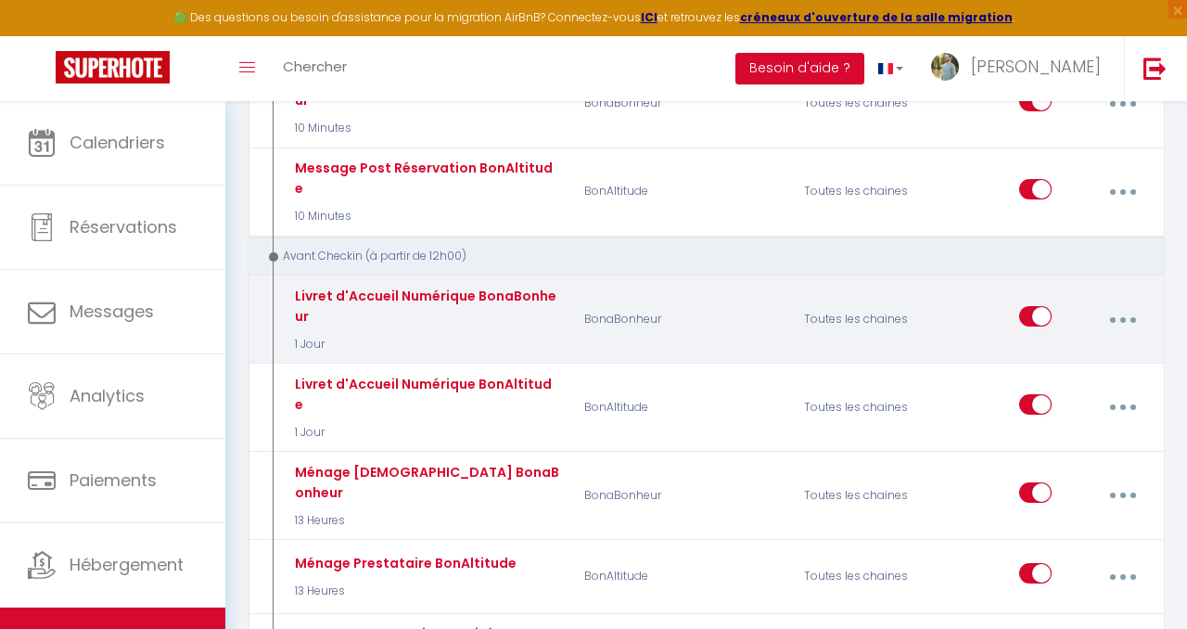
click at [1120, 317] on icon "button" at bounding box center [1123, 320] width 6 height 6
click at [1074, 349] on link "Editer" at bounding box center [1072, 365] width 137 height 32
type input "Livret d'Accueil Numérique BonaBonheur"
select select "1 Jour"
select select "if_booking_is_paid"
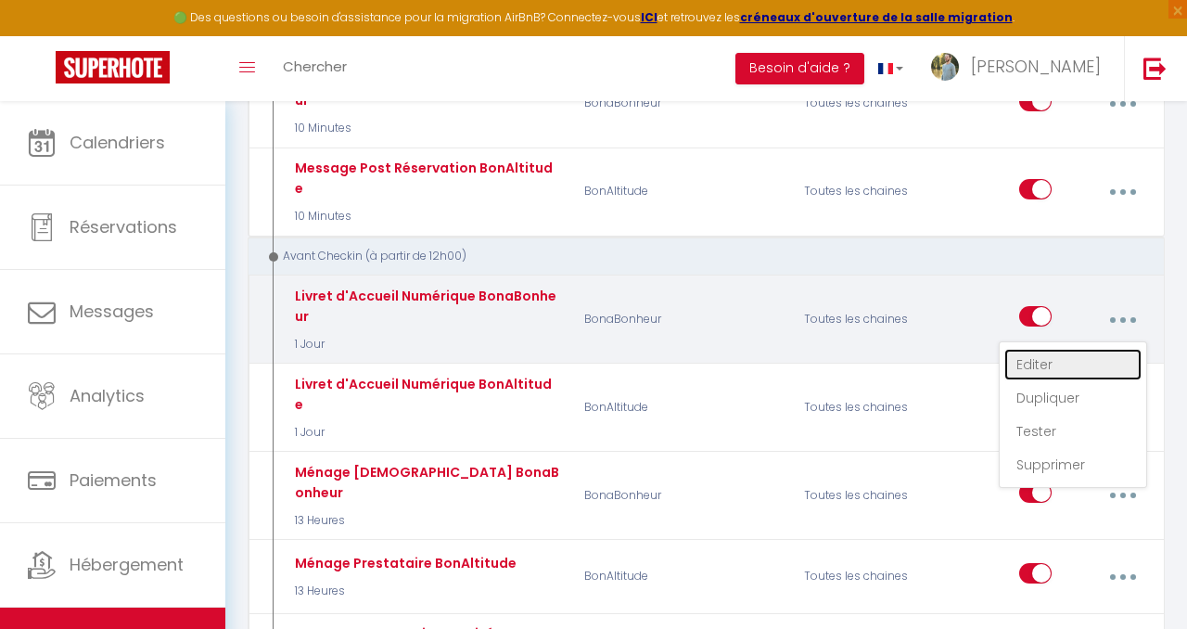
checkbox input "true"
checkbox input "false"
radio input "true"
type input "Le Livret d'Accueil Numérique de [RENTAL:NAME]pour [GUEST:FIRST_NAME]"
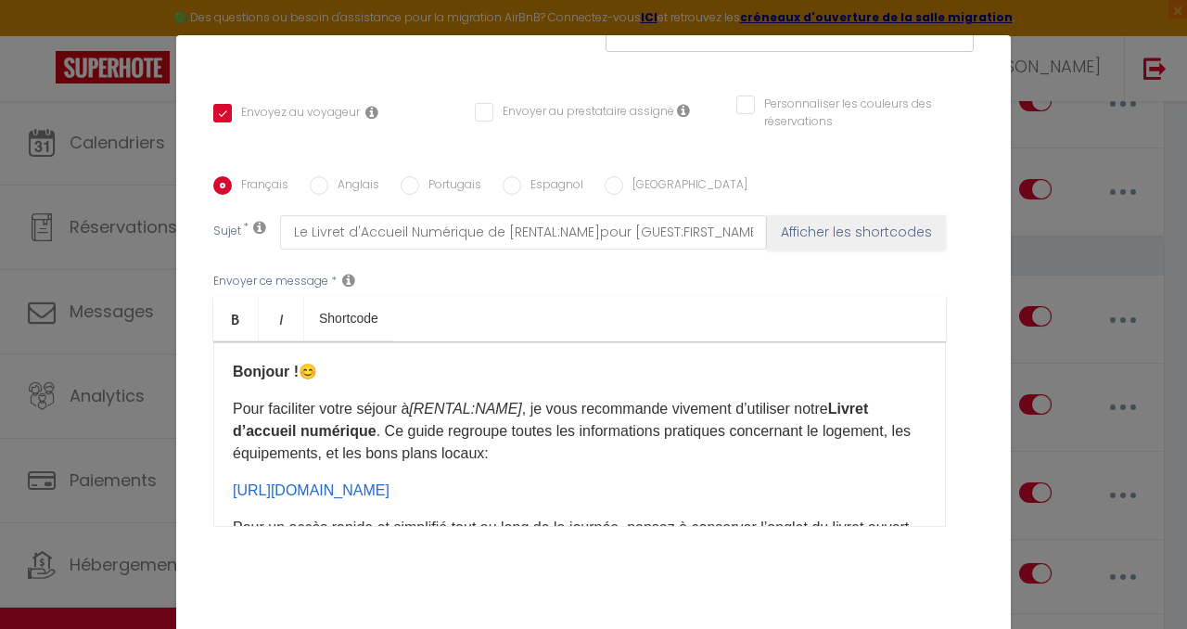
click at [313, 176] on input "Anglais" at bounding box center [319, 185] width 19 height 19
radio input "true"
checkbox input "true"
checkbox input "false"
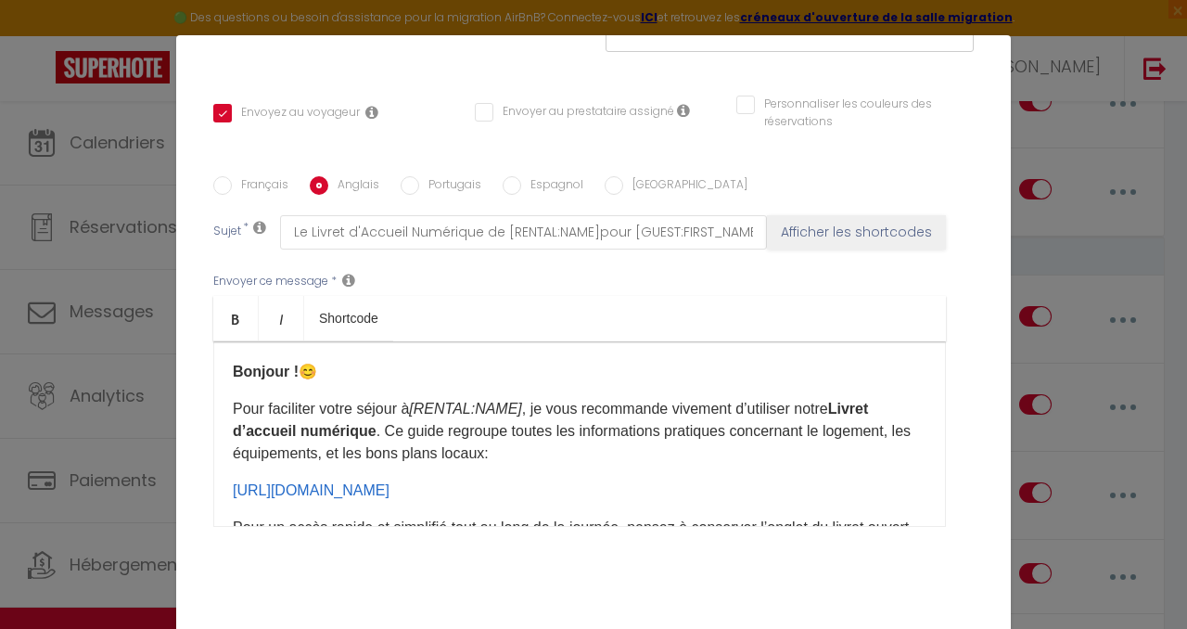
type input "[RENTAL:NAME] Digital Welcome Booklet for [GUEST:FIRST_NAME]"
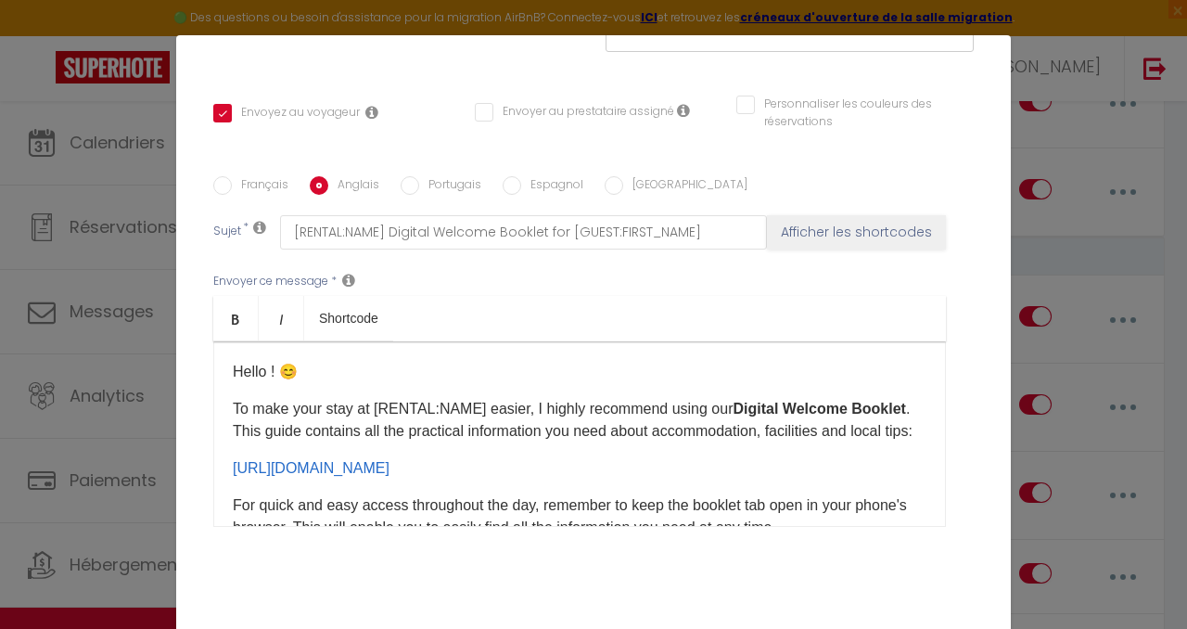
click at [510, 176] on input "Espagnol" at bounding box center [512, 185] width 19 height 19
radio input "true"
checkbox input "true"
checkbox input "false"
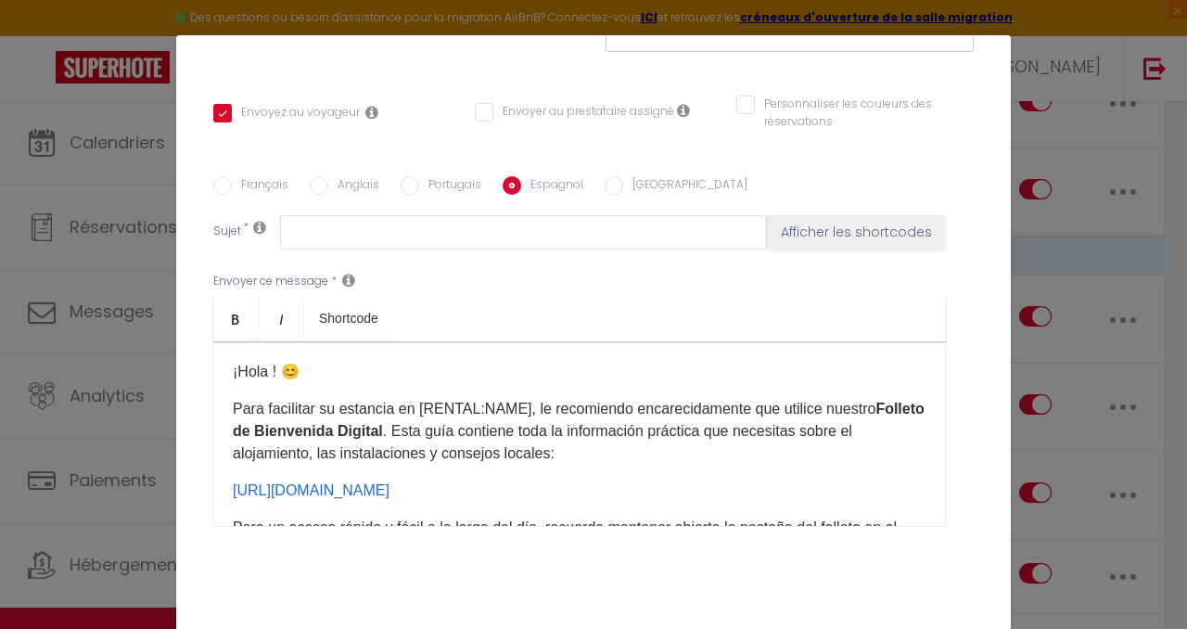
click at [224, 176] on input "Français" at bounding box center [222, 185] width 19 height 19
radio input "true"
checkbox input "true"
checkbox input "false"
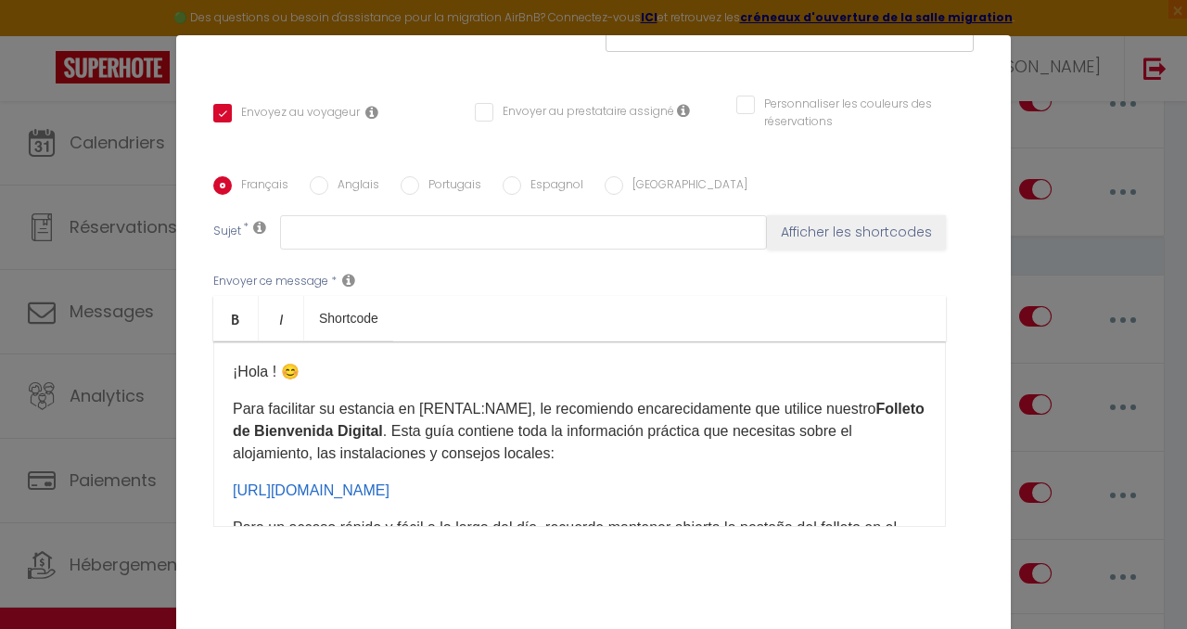
type input "Le Livret d'Accueil Numérique de [RENTAL:NAME]pour [GUEST:FIRST_NAME]"
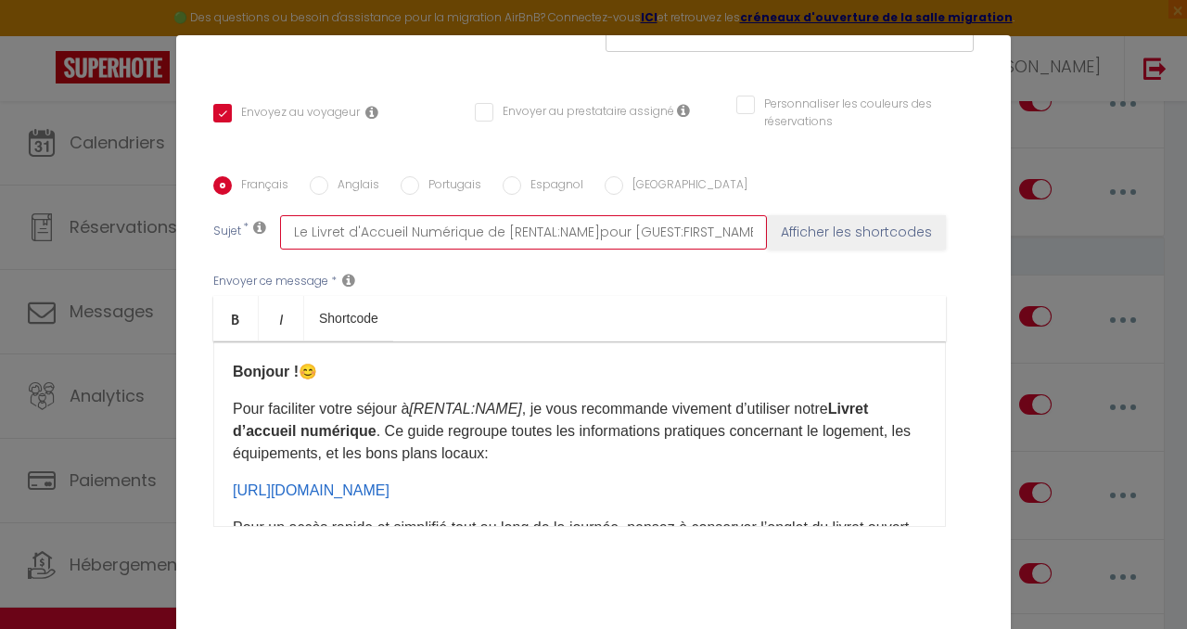
click at [398, 215] on input "Le Livret d'Accueil Numérique de [RENTAL:NAME]pour [GUEST:FIRST_NAME]" at bounding box center [523, 231] width 487 height 33
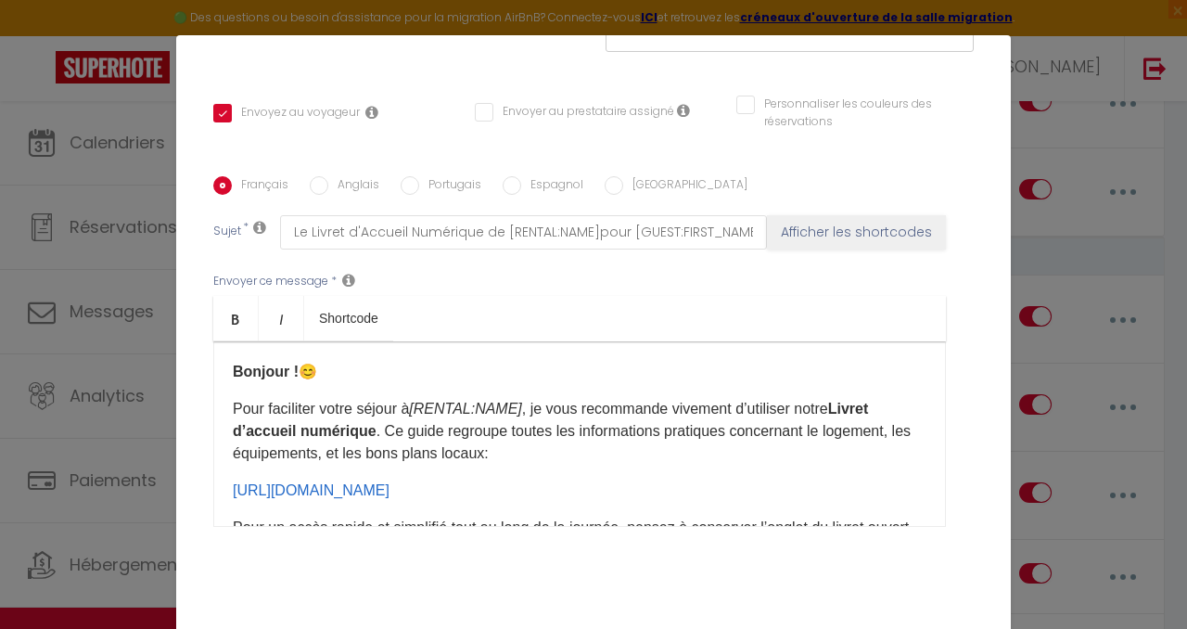
click at [511, 176] on input "Espagnol" at bounding box center [512, 185] width 19 height 19
radio input "true"
checkbox input "true"
checkbox input "false"
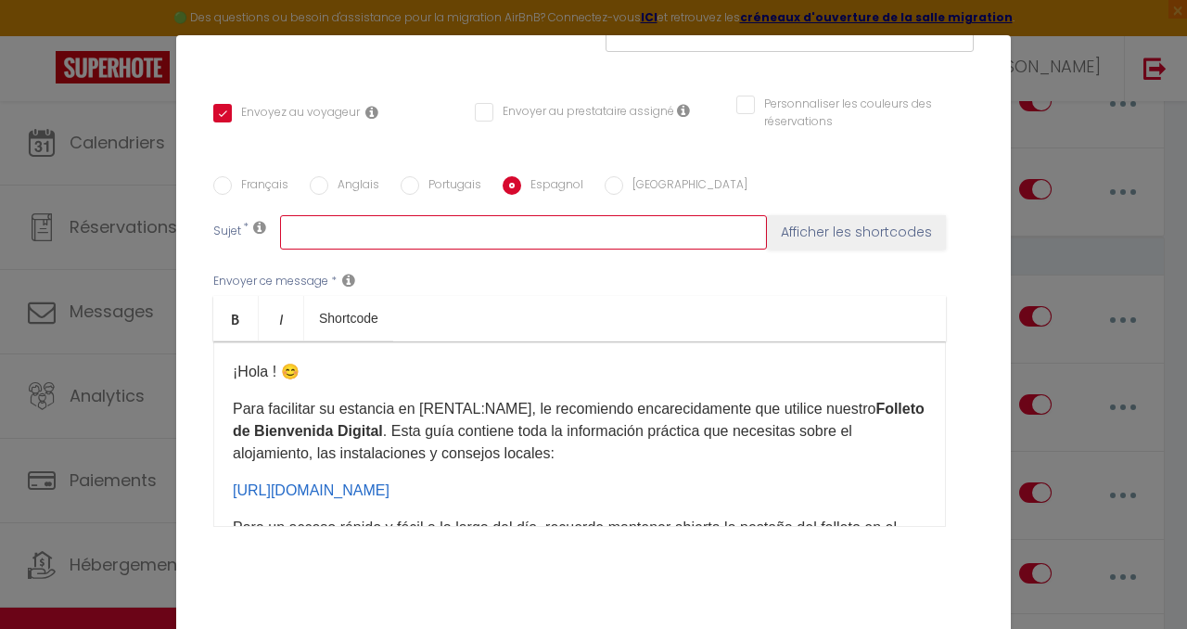
click at [509, 215] on input "text" at bounding box center [523, 231] width 487 height 33
paste input "El folleto digital de bienvenida de [RENTAL:NAME] para [GUEST:FIRST_NAME]"
type input "El folleto digital de bienvenida de [RENTAL:NAME] para [GUEST:FIRST_NAME]"
checkbox input "true"
checkbox input "false"
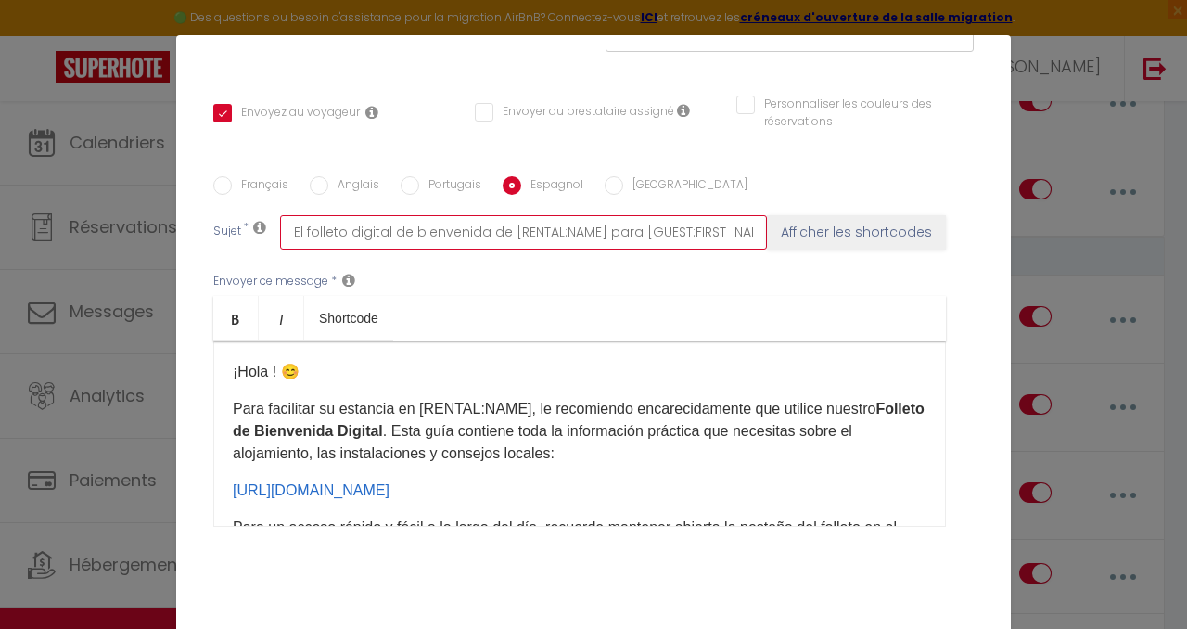
checkbox input "false"
drag, startPoint x: 597, startPoint y: 190, endPoint x: 505, endPoint y: 189, distance: 91.8
click at [505, 215] on input "El folleto digital de bienvenida de [RENTAL:NAME] para [GUEST:FIRST_NAME]" at bounding box center [523, 231] width 487 height 33
type input "El folleto digital de bienvenida de para [GUEST:FIRST_NAME]"
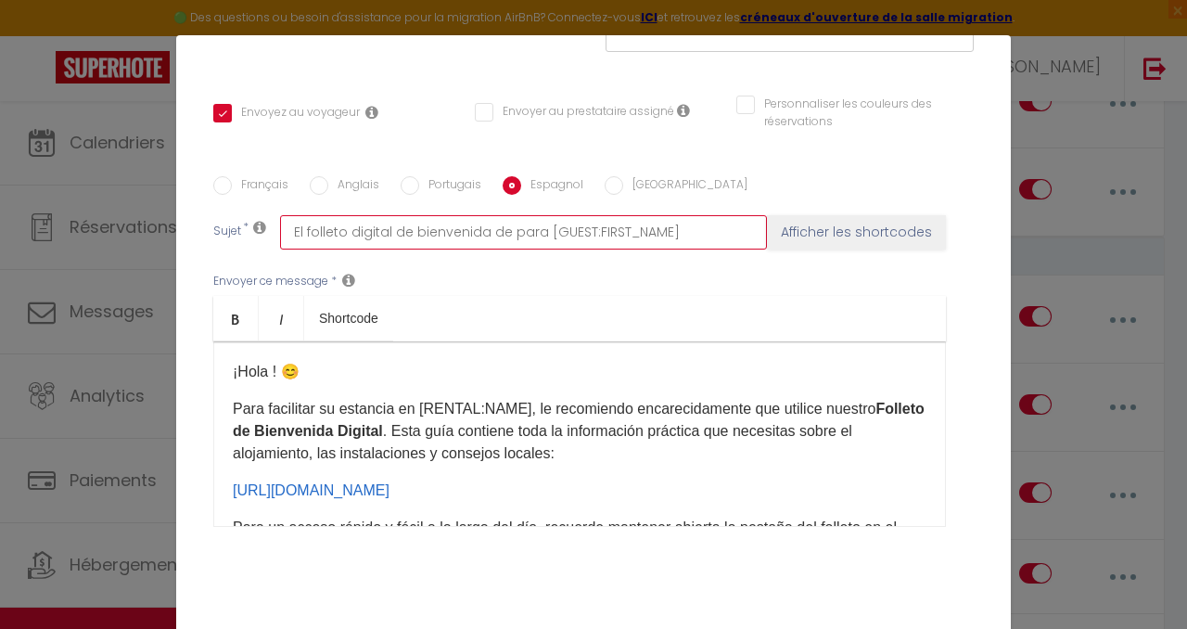
checkbox input "true"
checkbox input "false"
type input "El folleto digital de bienvenida de para [GUEST:FIRST_NAME]"
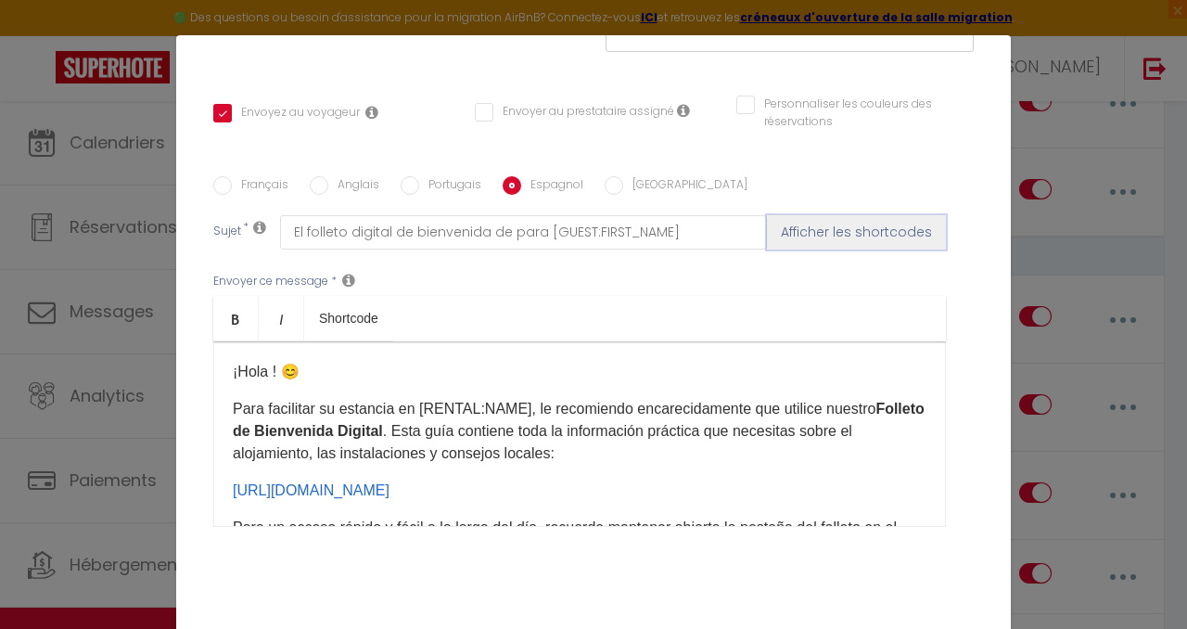
click at [827, 215] on button "Afficher les shortcodes" at bounding box center [856, 231] width 179 height 33
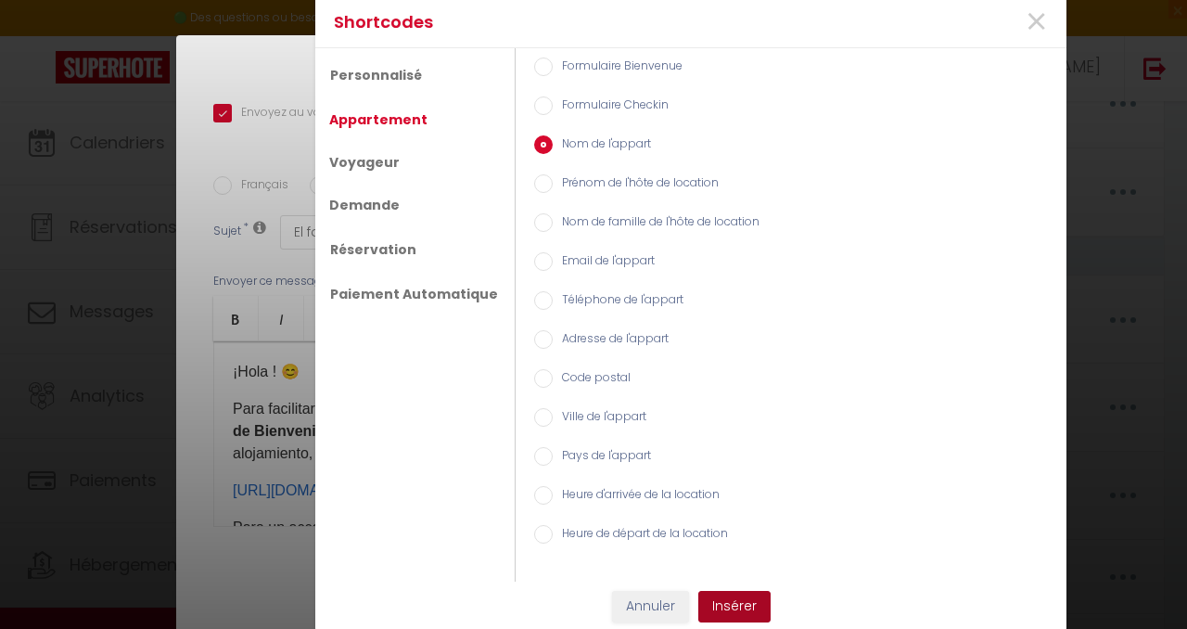
click at [723, 608] on button "Insérer" at bounding box center [734, 607] width 72 height 32
checkbox input "true"
checkbox input "false"
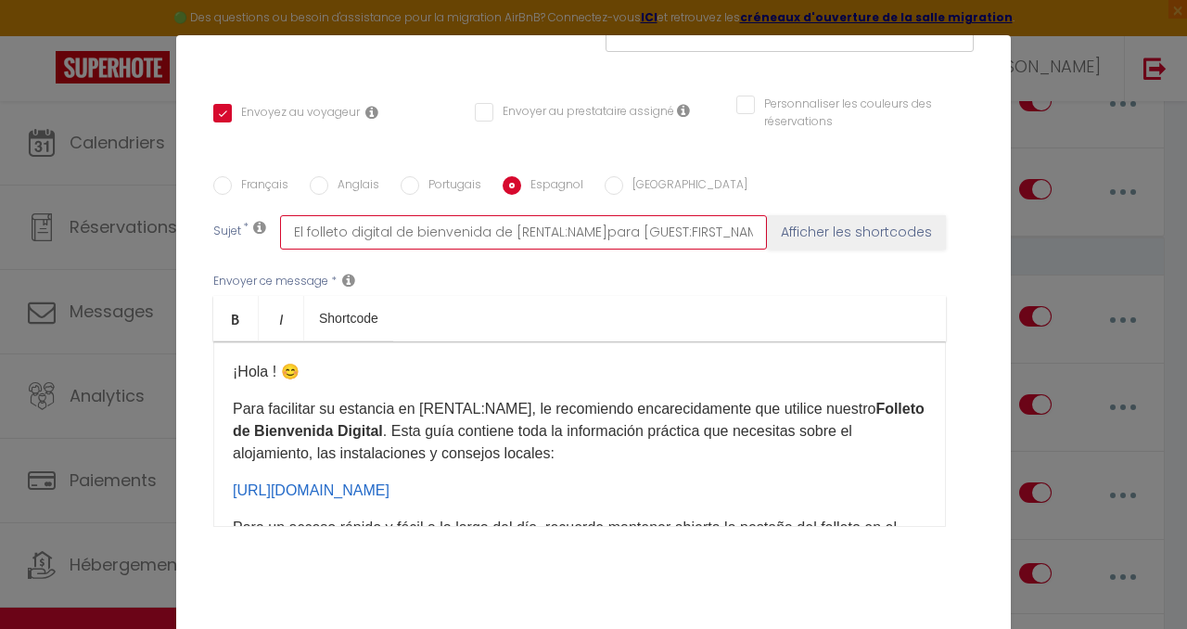
scroll to position [0, 1]
drag, startPoint x: 760, startPoint y: 189, endPoint x: 633, endPoint y: 190, distance: 127.1
click at [633, 215] on input "El folleto digital de bienvenida de [RENTAL:NAME]para [GUEST:FIRST_NAME]" at bounding box center [523, 231] width 487 height 33
type input "El folleto digital de bienvenida de [RENTAL:NAME]para"
checkbox input "true"
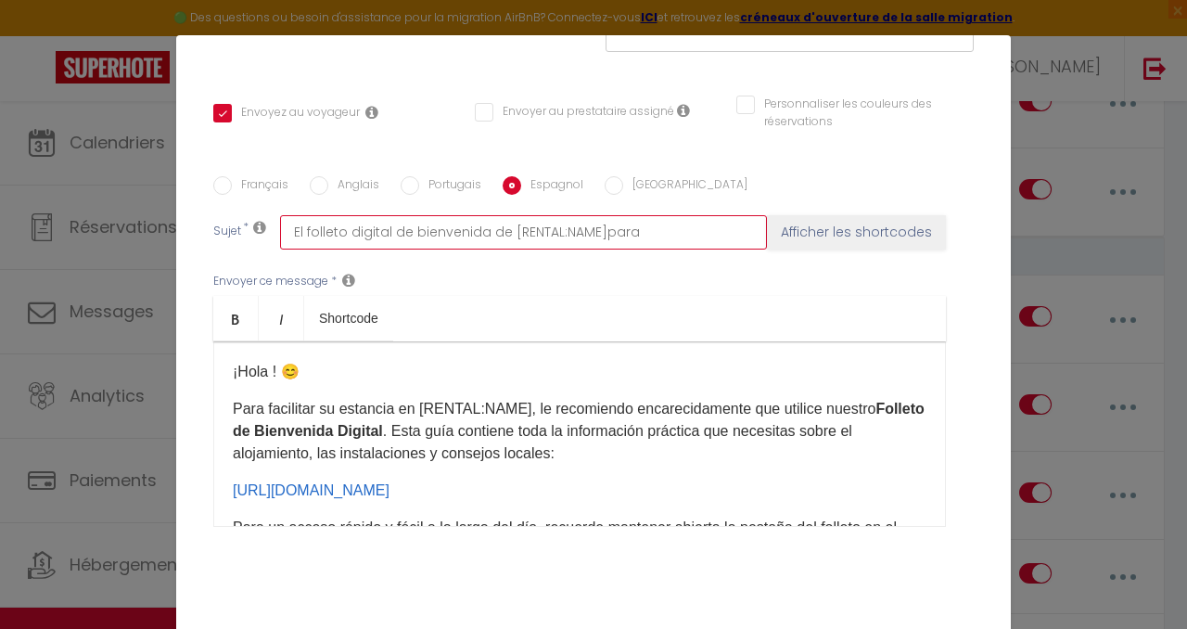
checkbox input "false"
type input "El folleto digital de bienvenida de [RENTAL:NAME]para"
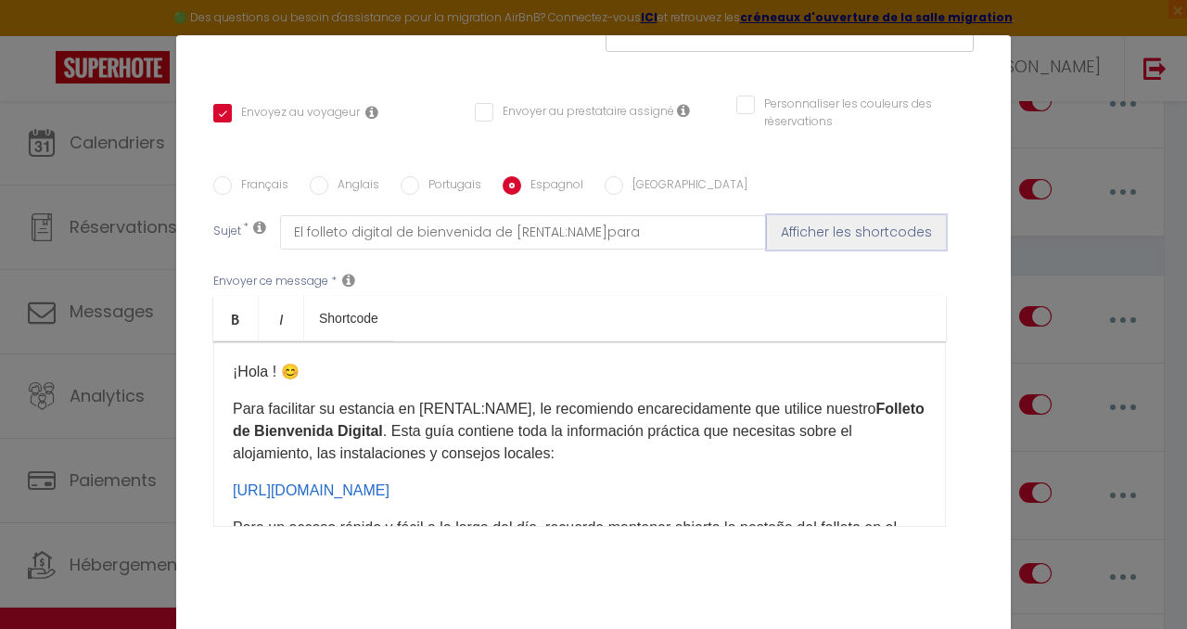
click at [840, 215] on button "Afficher les shortcodes" at bounding box center [856, 231] width 179 height 33
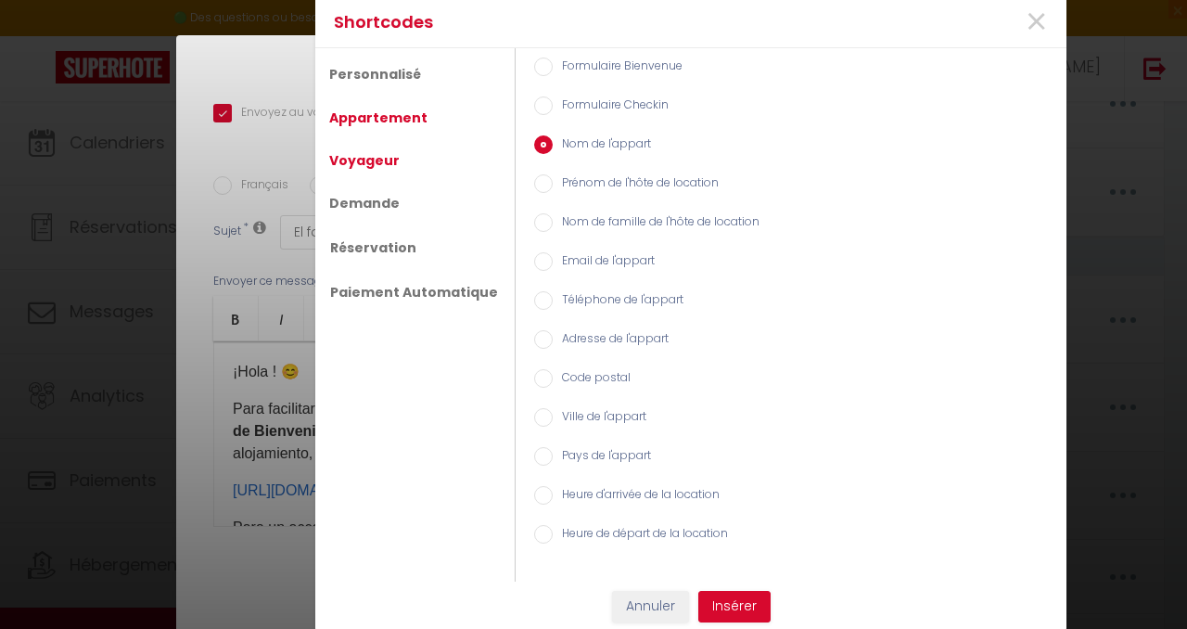
click at [372, 163] on link "Voyageur" at bounding box center [364, 160] width 89 height 33
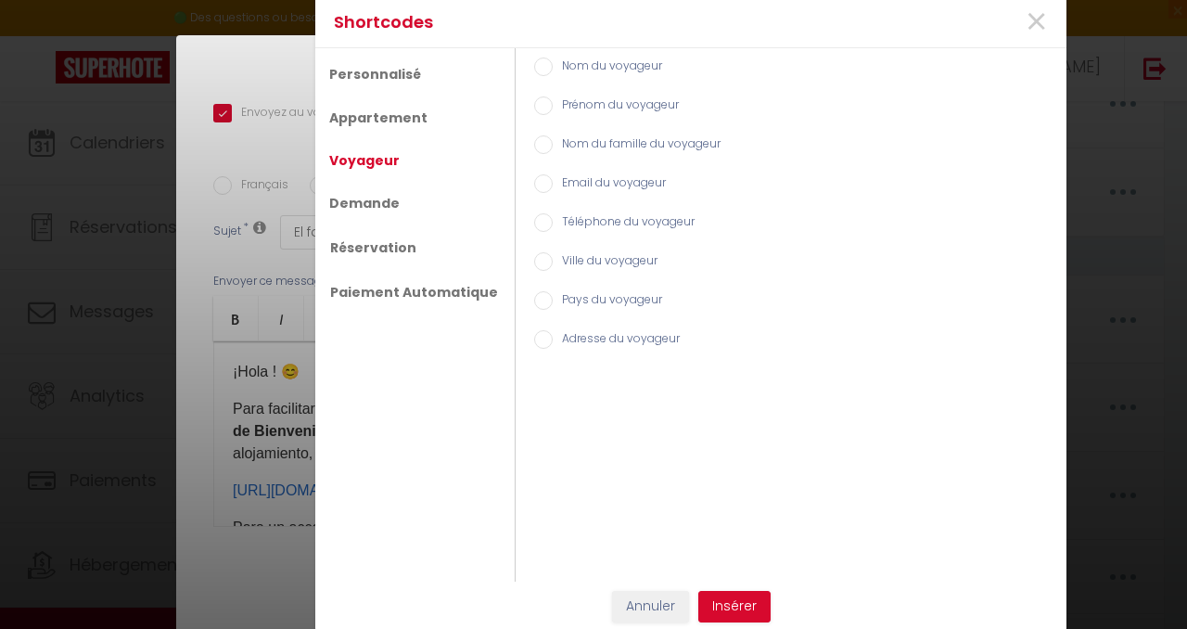
click at [589, 106] on label "Prénom du voyageur" at bounding box center [616, 106] width 126 height 20
click at [553, 106] on input "Prénom du voyageur" at bounding box center [543, 105] width 19 height 19
radio input "true"
click at [733, 600] on button "Insérer" at bounding box center [734, 607] width 72 height 32
checkbox input "true"
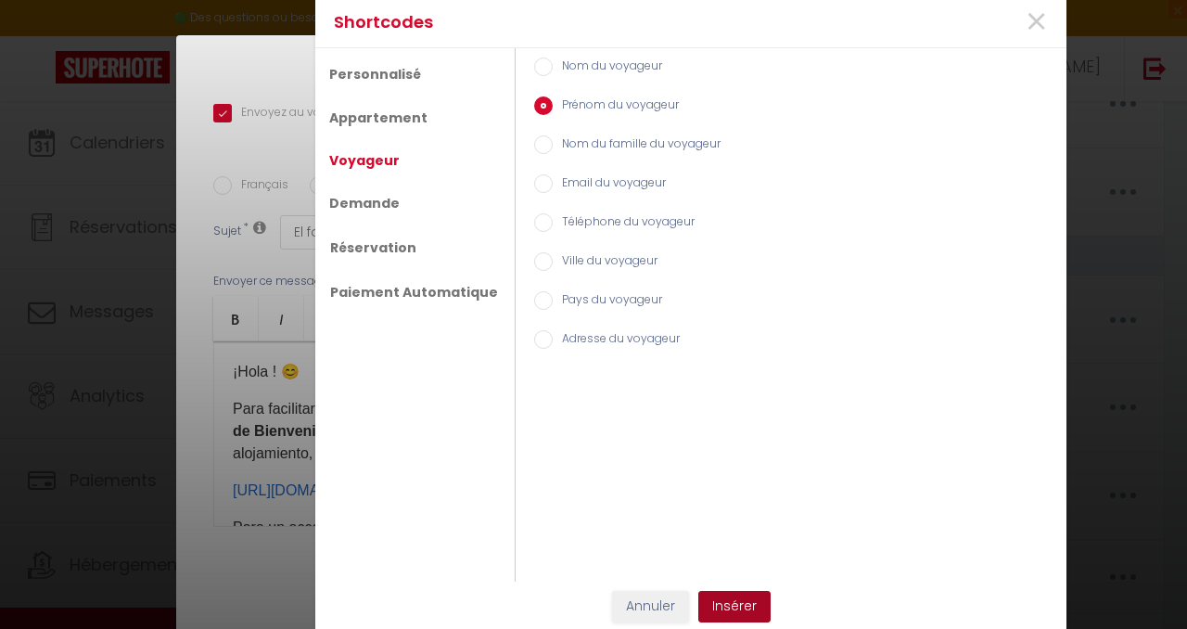
checkbox input "false"
type input "El folleto digital de bienvenida de [RENTAL:NAME]para [GUEST:FIRST_NAME]"
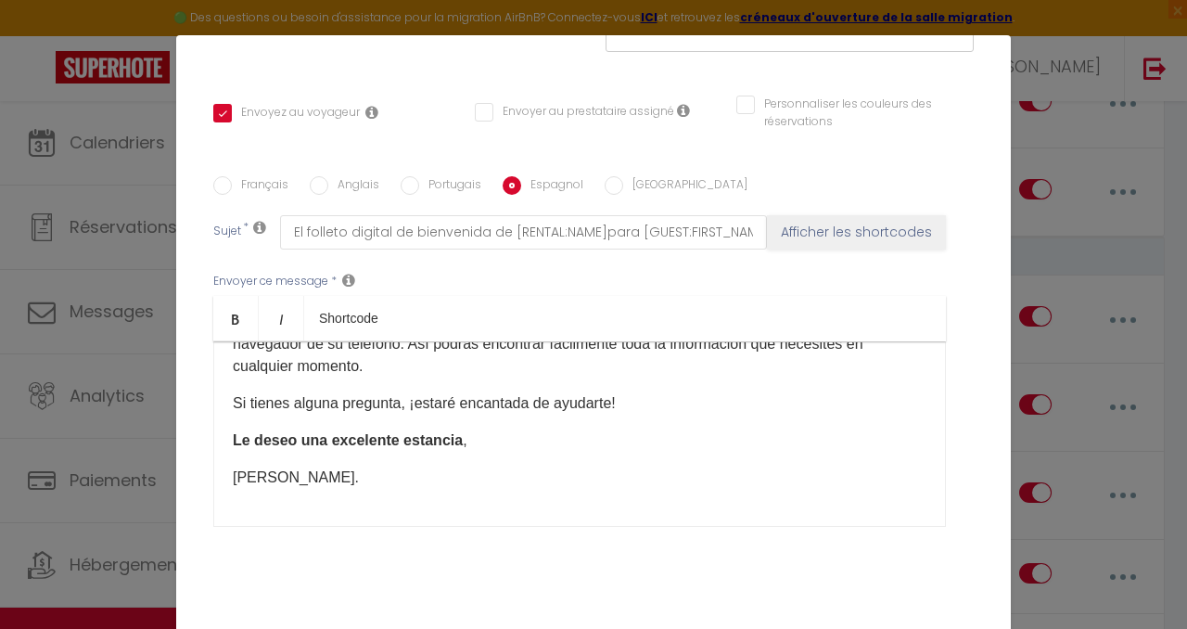
scroll to position [406, 0]
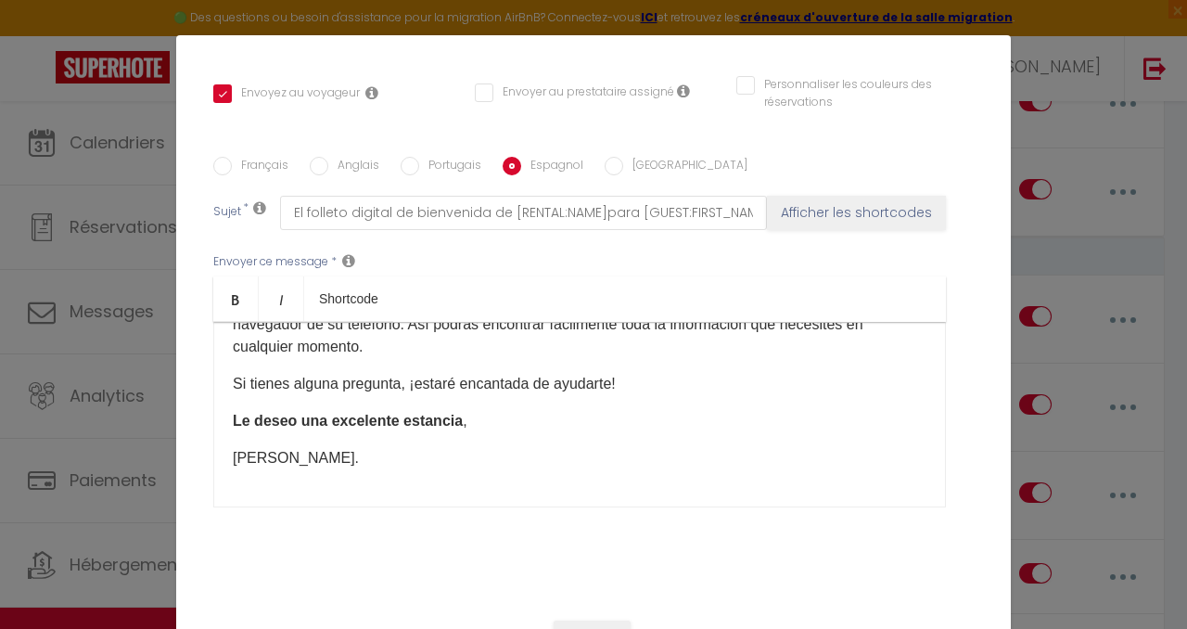
checkbox input "true"
checkbox input "false"
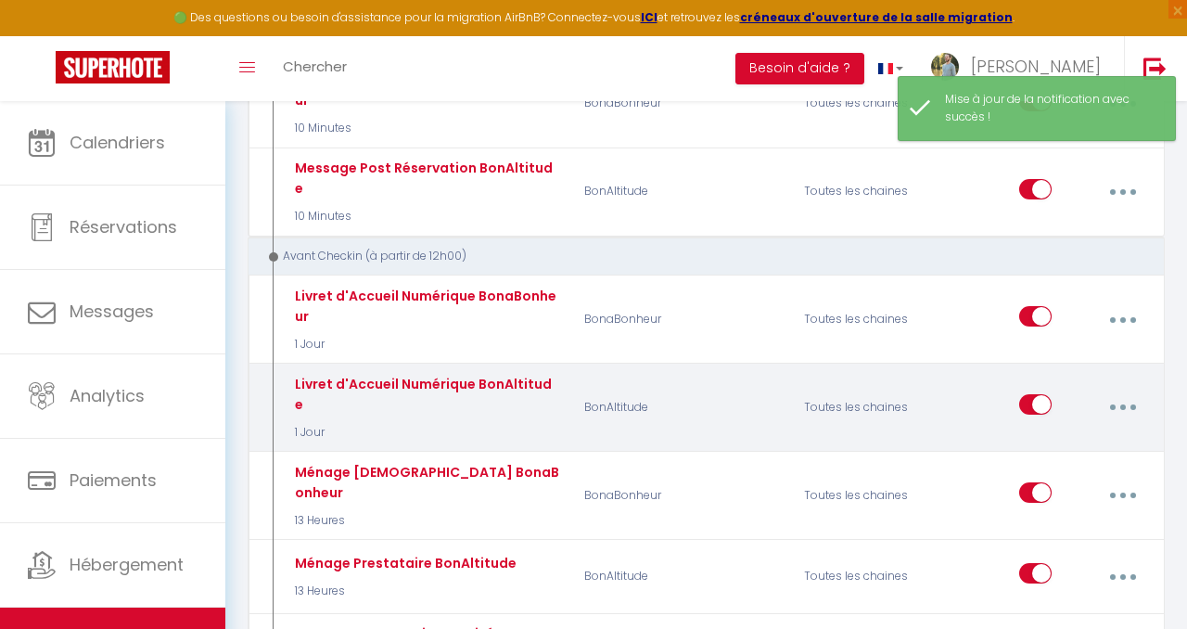
click at [1122, 404] on icon "button" at bounding box center [1123, 407] width 6 height 6
click at [1063, 437] on link "Editer" at bounding box center [1072, 453] width 137 height 32
type input "Livret d'Accueil Numérique BonAltitude"
select select "1 Jour"
select select "if_booking_is_paid"
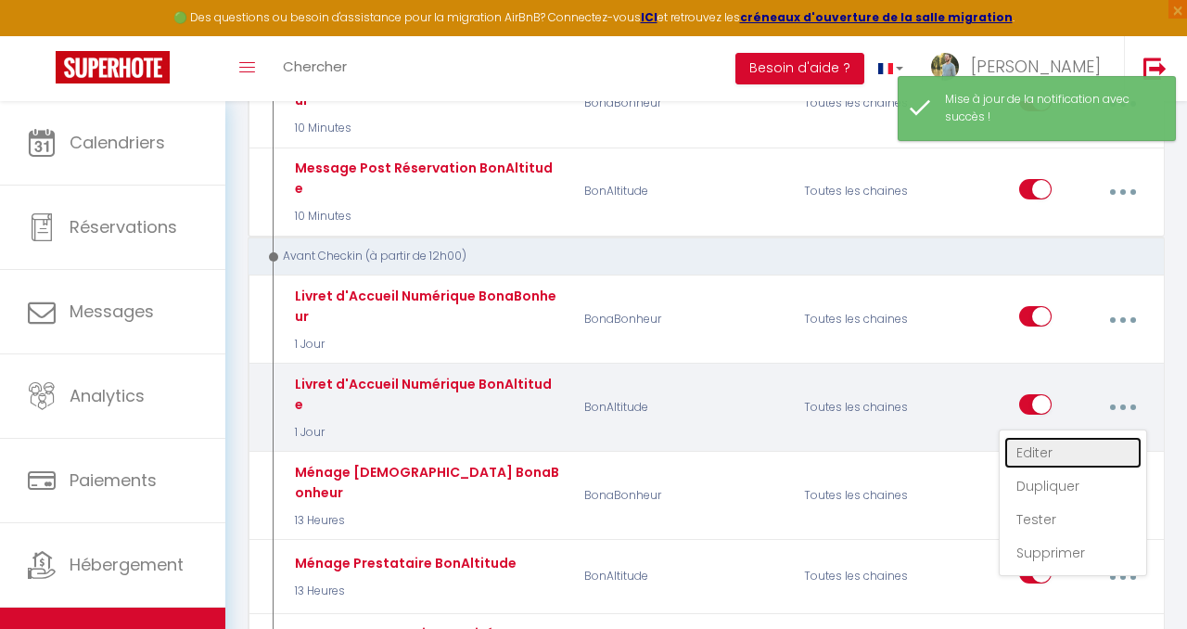
checkbox input "true"
checkbox input "false"
radio input "true"
type input "Le Livret d'Accueil Numérique de [RENTAL:NAME]pour [GUEST:FIRST_NAME]"
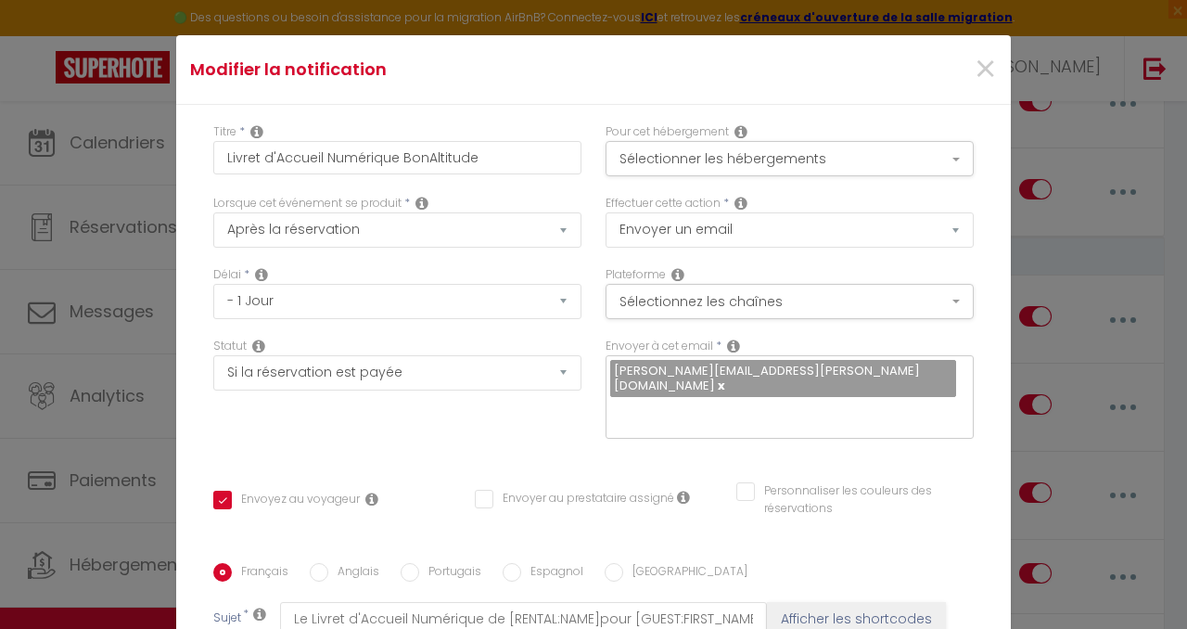
click at [514, 563] on input "Espagnol" at bounding box center [512, 572] width 19 height 19
radio input "true"
checkbox input "true"
checkbox input "false"
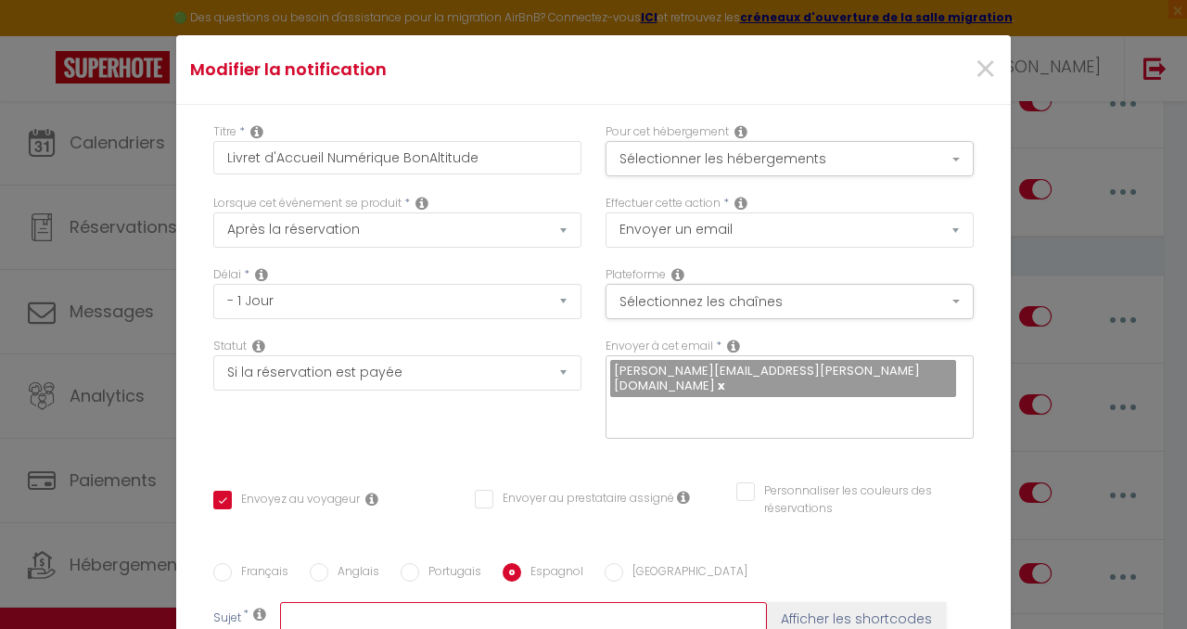
click at [491, 602] on input "text" at bounding box center [523, 618] width 487 height 33
paste input "El folleto digital de bienvenida de [RENTAL:NAME] para [GUEST:FIRST_NAME]"
type input "El folleto digital de bienvenida de [RENTAL:NAME] para [GUEST:FIRST_NAME]"
checkbox input "true"
checkbox input "false"
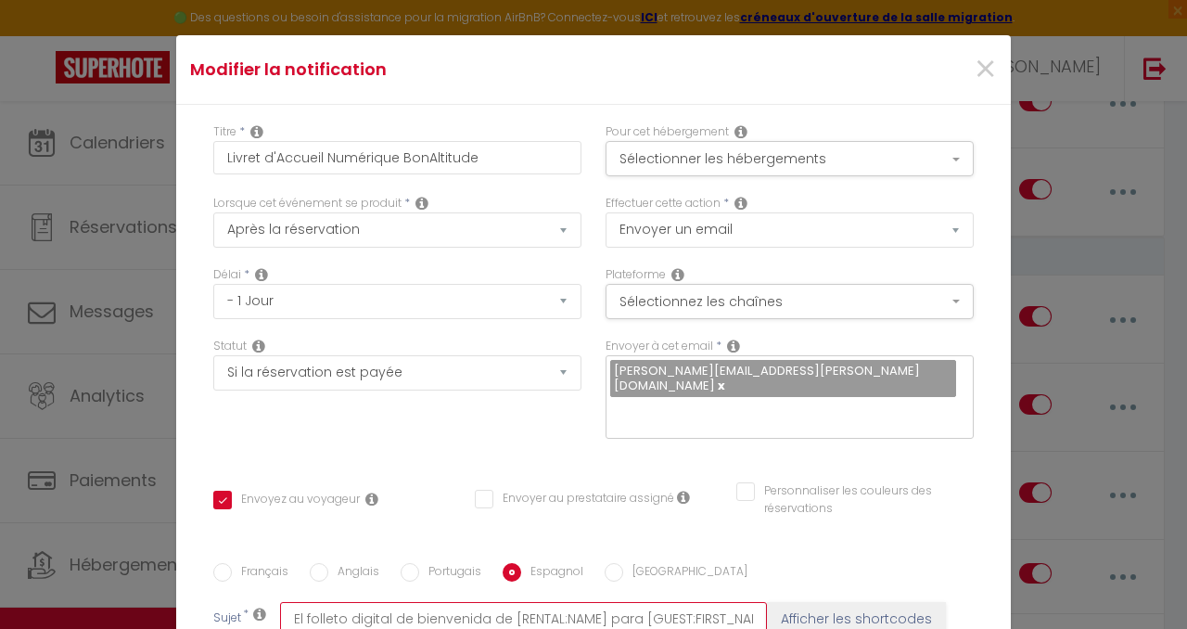
checkbox input "false"
drag, startPoint x: 596, startPoint y: 193, endPoint x: 505, endPoint y: 193, distance: 90.9
click at [505, 602] on input "El folleto digital de bienvenida de [RENTAL:NAME] para [GUEST:FIRST_NAME]" at bounding box center [523, 618] width 487 height 33
type input "El folleto digital de bienvenida de para [GUEST:FIRST_NAME]"
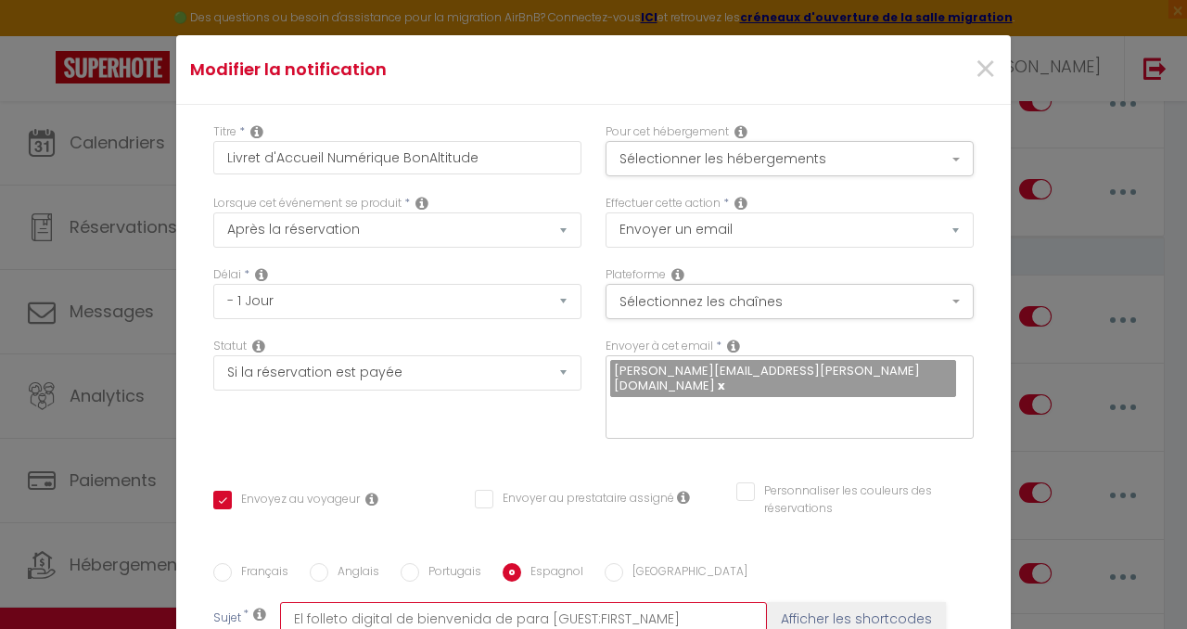
checkbox input "true"
checkbox input "false"
type input "El folleto digital de bienvenida de para [GUEST:FIRST_NAME]"
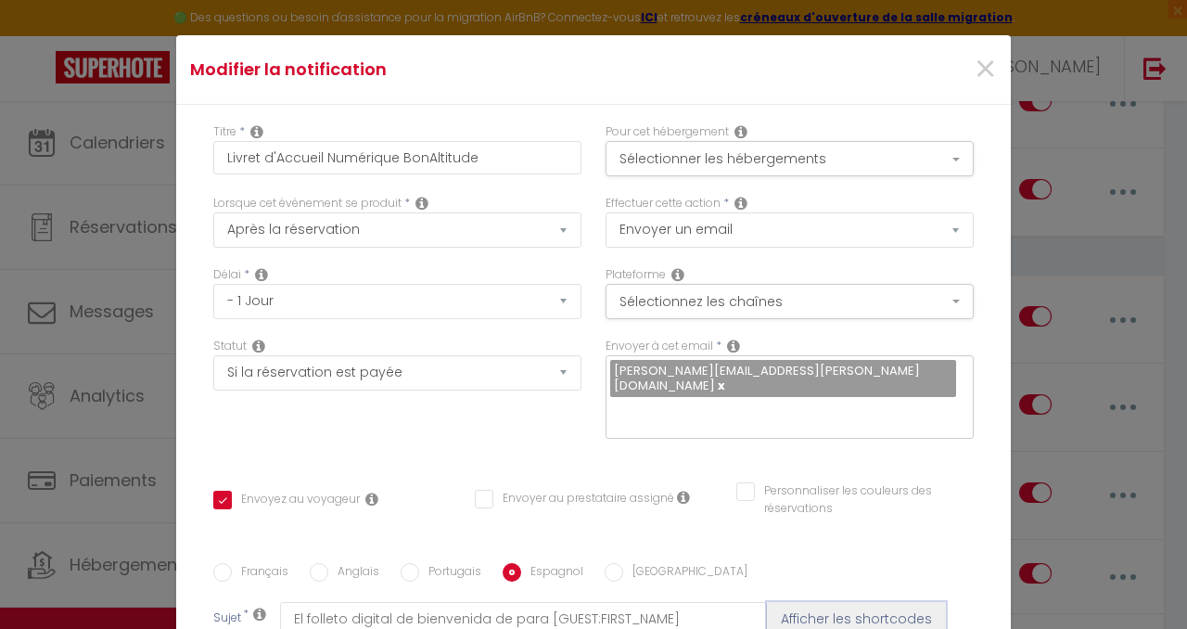
click at [853, 602] on button "Afficher les shortcodes" at bounding box center [856, 618] width 179 height 33
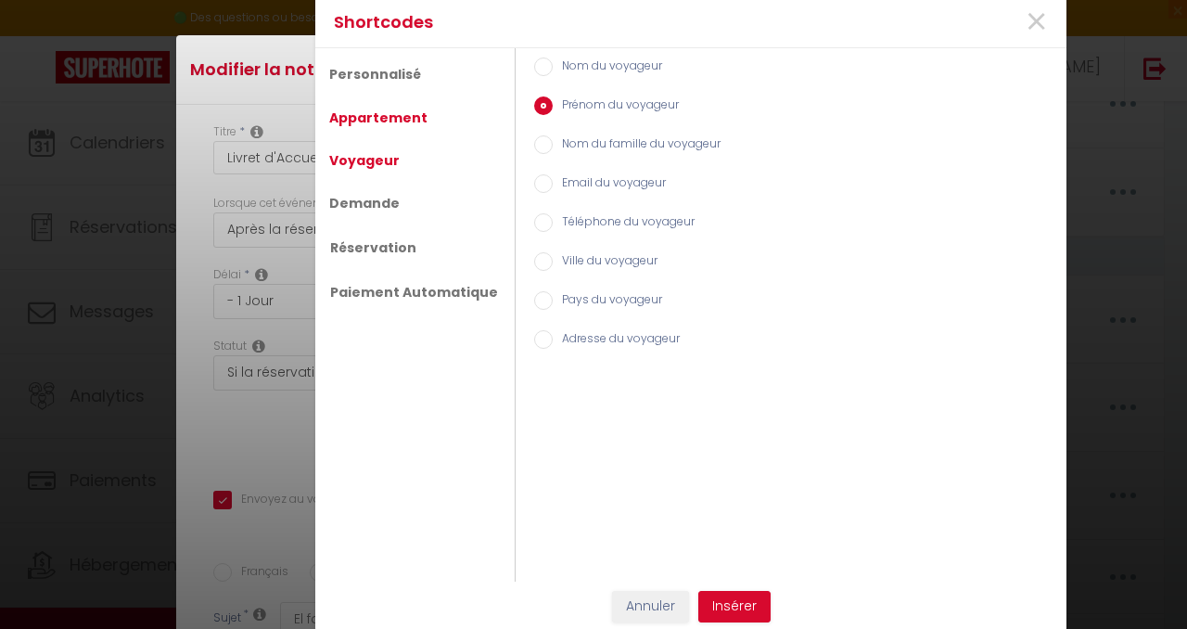
click at [380, 113] on link "Appartement" at bounding box center [378, 117] width 117 height 33
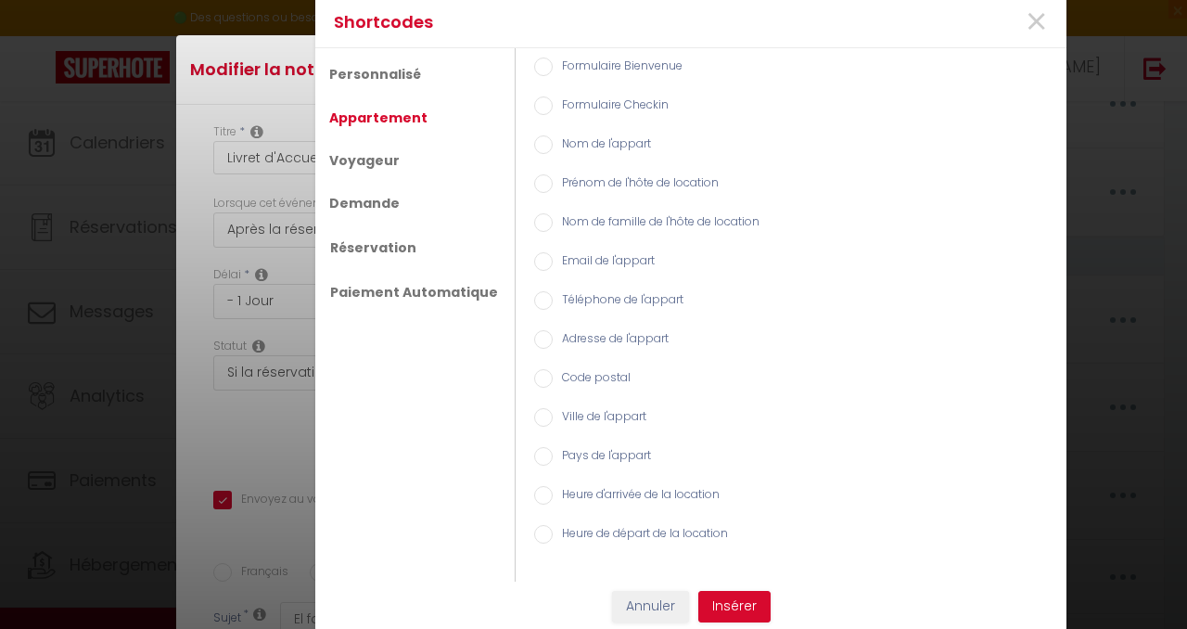
click at [577, 139] on label "Nom de l'appart" at bounding box center [602, 145] width 98 height 20
click at [553, 139] on input "Nom de l'appart" at bounding box center [543, 144] width 19 height 19
radio input "true"
click at [734, 607] on button "Insérer" at bounding box center [734, 607] width 72 height 32
checkbox input "true"
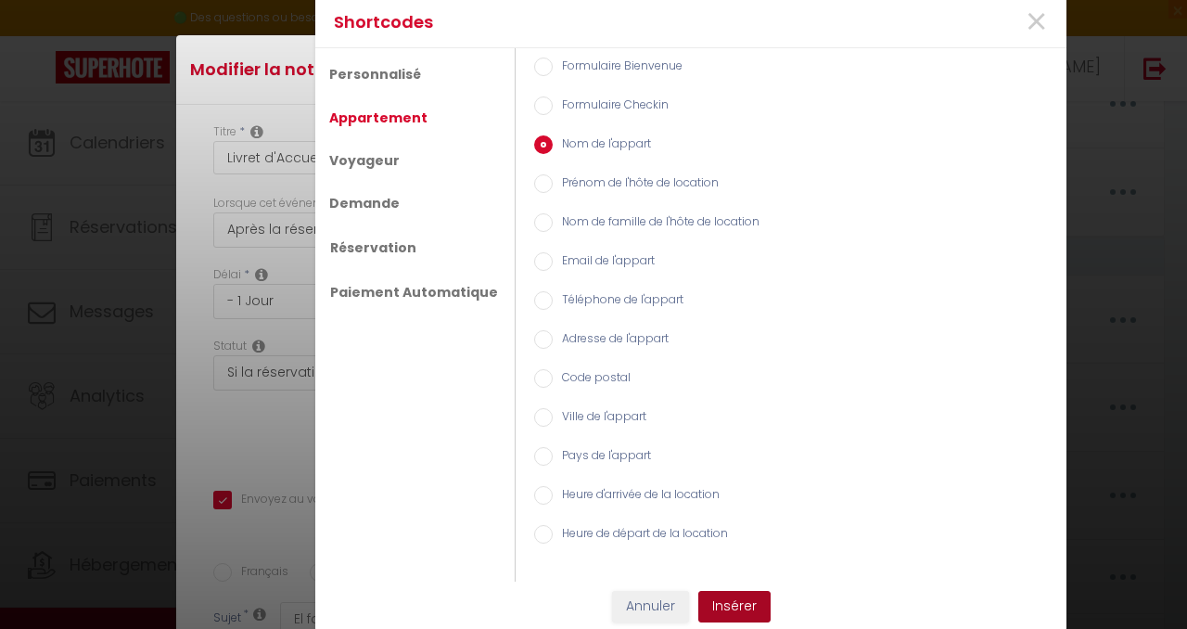
checkbox input "false"
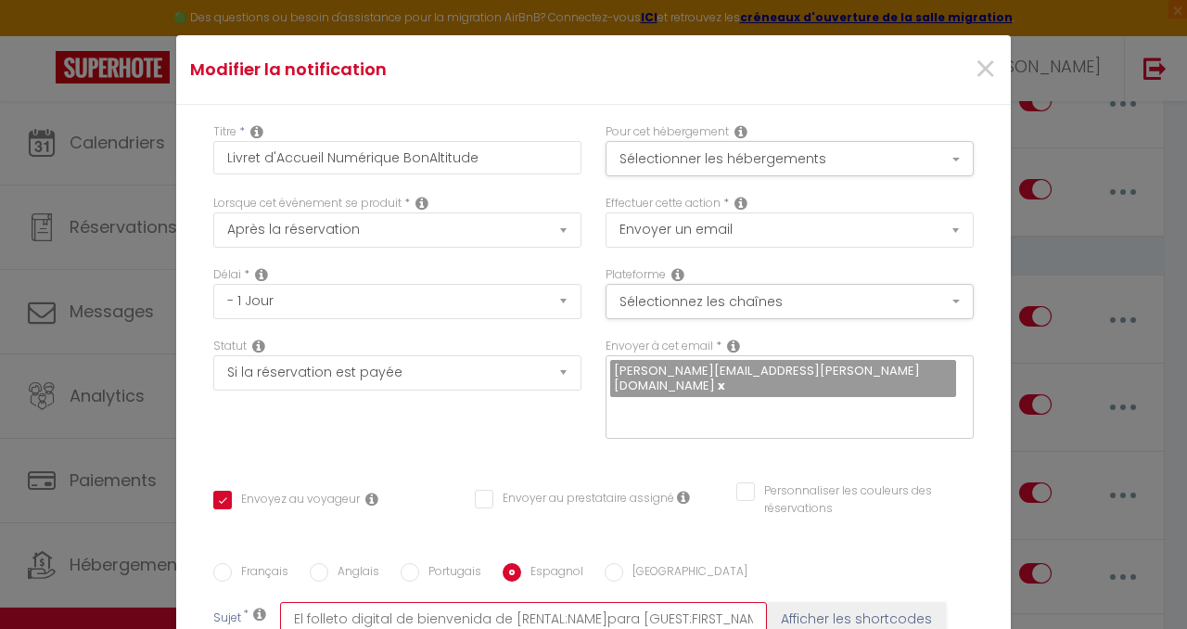
scroll to position [0, 1]
drag, startPoint x: 760, startPoint y: 193, endPoint x: 632, endPoint y: 198, distance: 128.1
click at [632, 602] on input "El folleto digital de bienvenida de [RENTAL:NAME]para [GUEST:FIRST_NAME]" at bounding box center [523, 618] width 487 height 33
type input "El folleto digital de bienvenida de [RENTAL:NAME]para"
checkbox input "true"
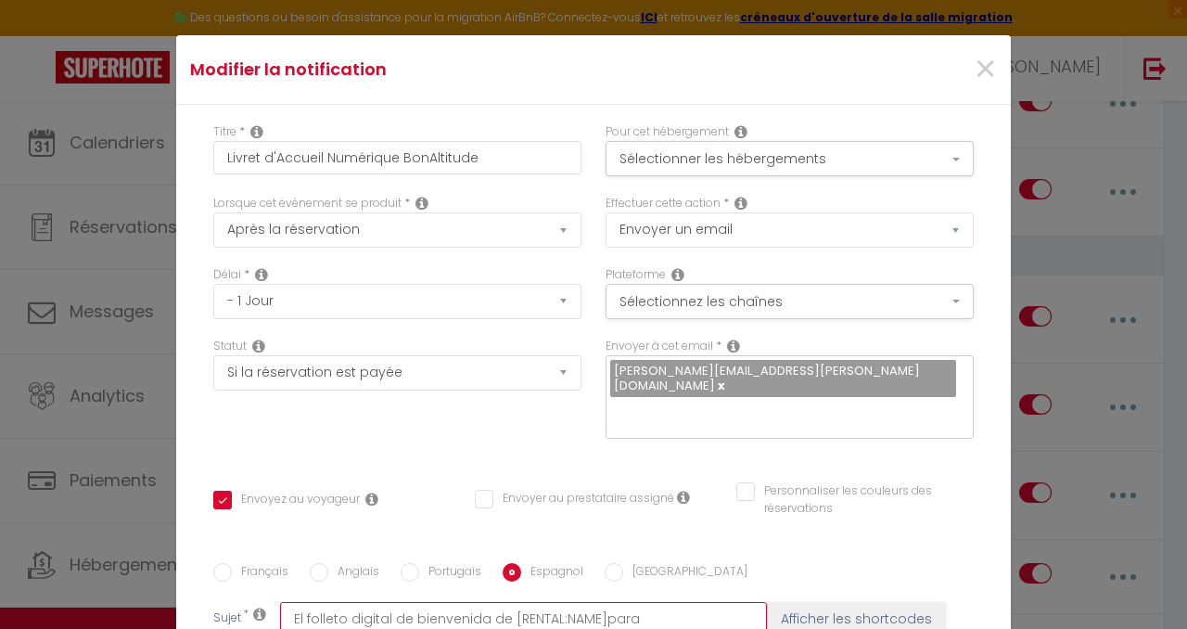
scroll to position [0, 0]
click at [832, 602] on button "Afficher les shortcodes" at bounding box center [856, 618] width 179 height 33
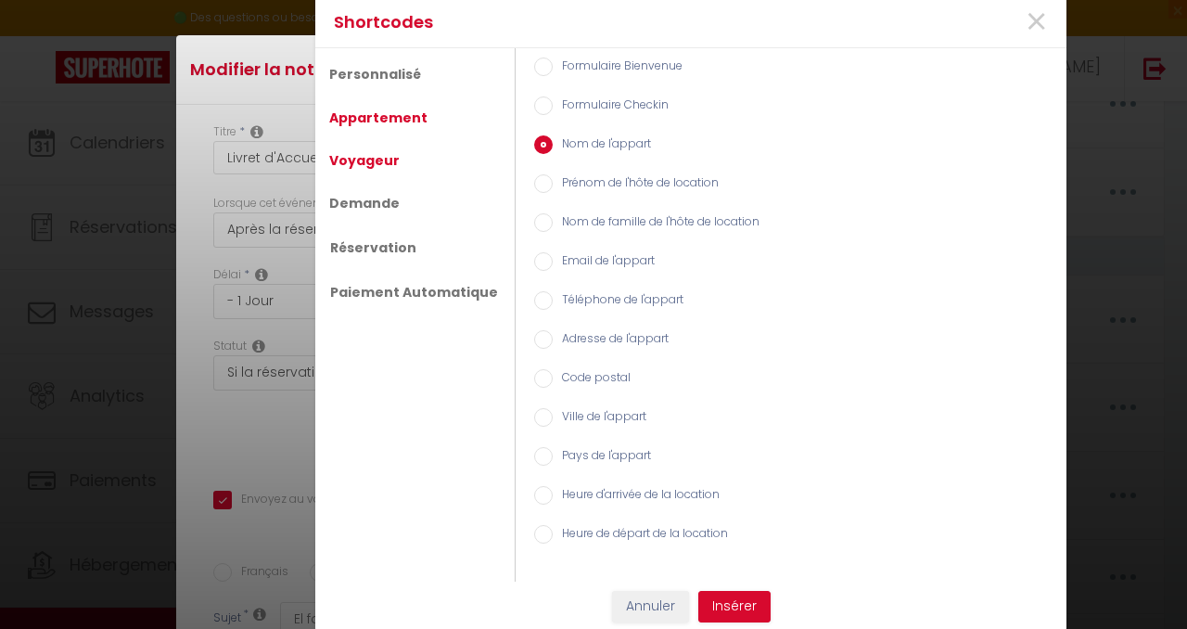
click at [377, 155] on link "Voyageur" at bounding box center [364, 160] width 89 height 33
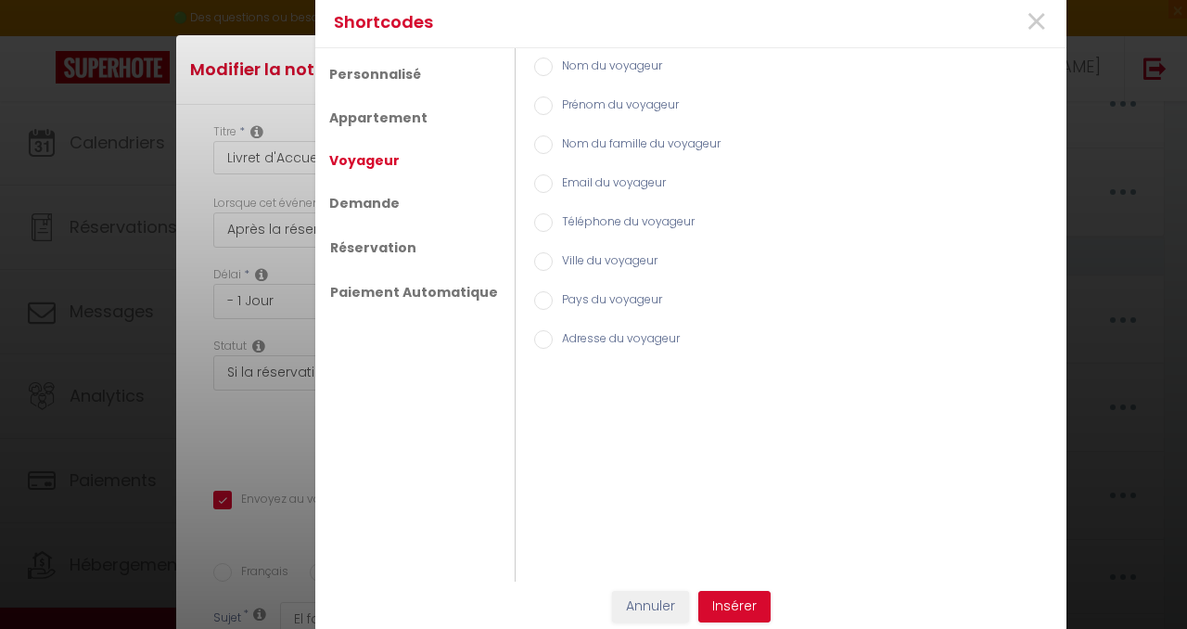
click at [585, 97] on label "Prénom du voyageur" at bounding box center [616, 106] width 126 height 20
click at [553, 97] on input "Prénom du voyageur" at bounding box center [543, 105] width 19 height 19
click at [743, 610] on button "Insérer" at bounding box center [734, 607] width 72 height 32
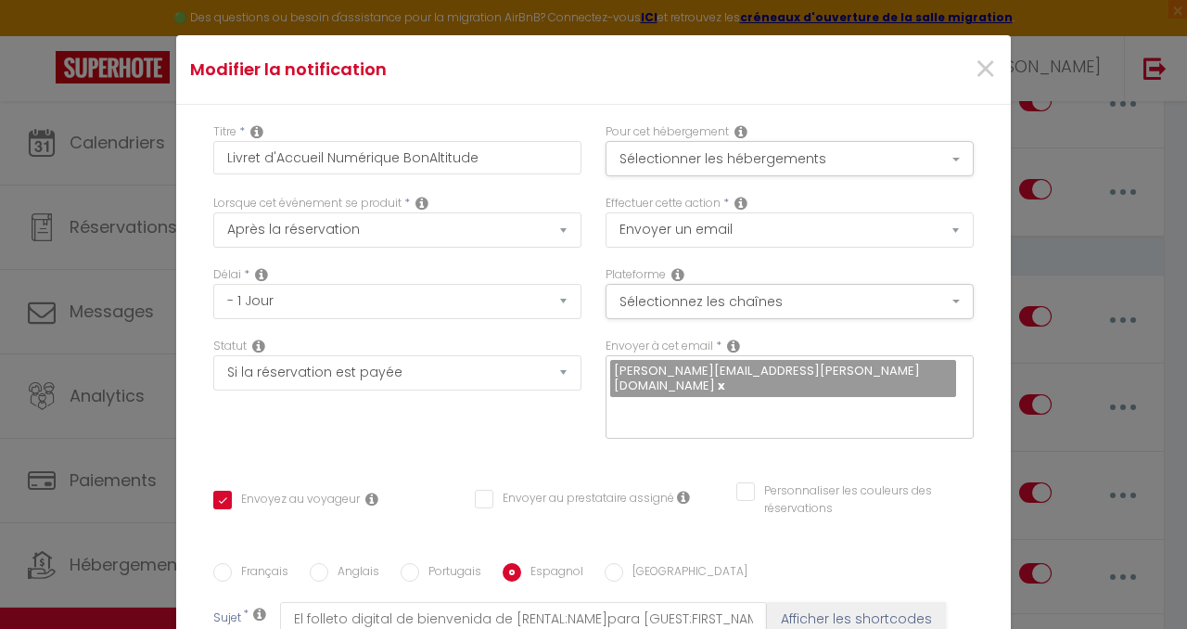
scroll to position [406, 0]
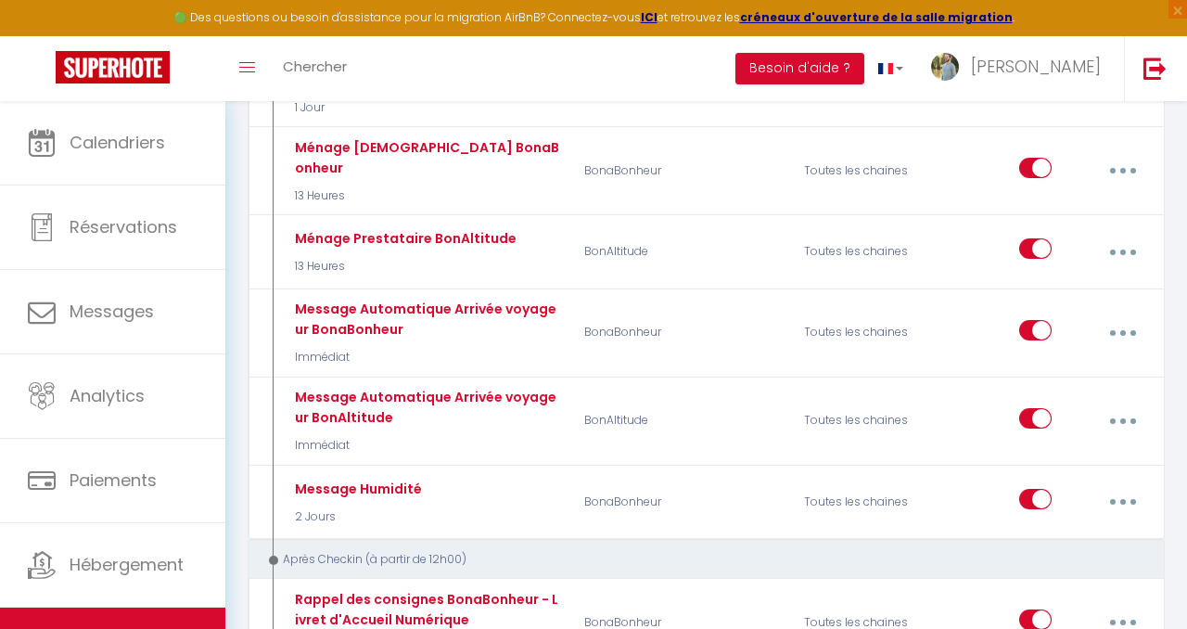
scroll to position [1024, 0]
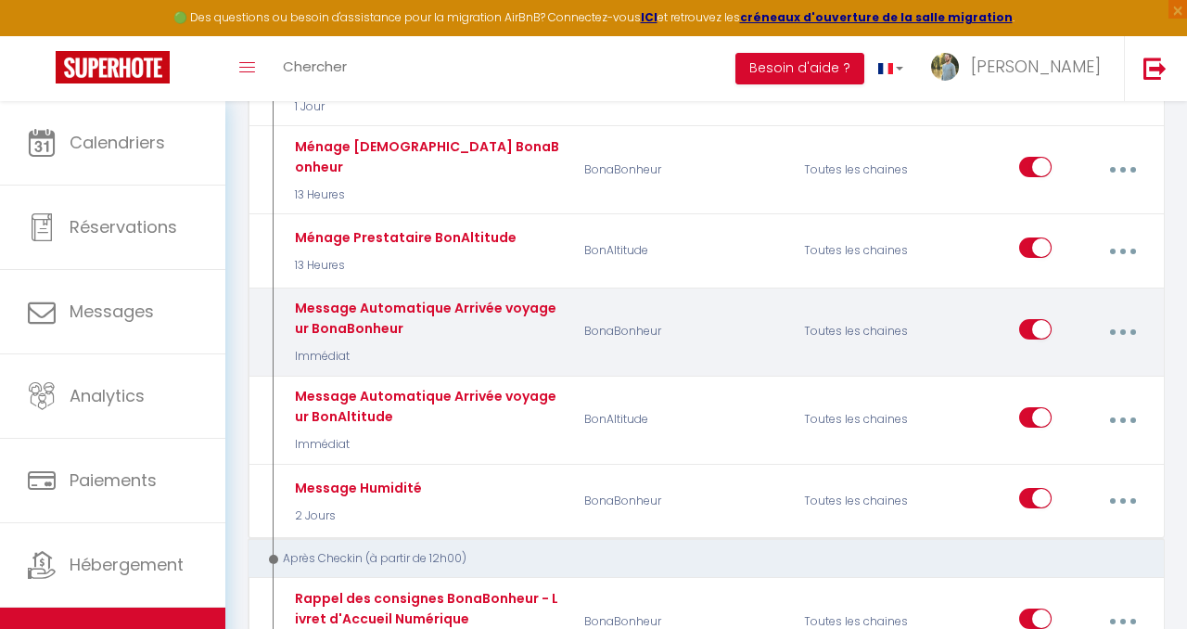
click at [1125, 314] on button "button" at bounding box center [1122, 331] width 49 height 35
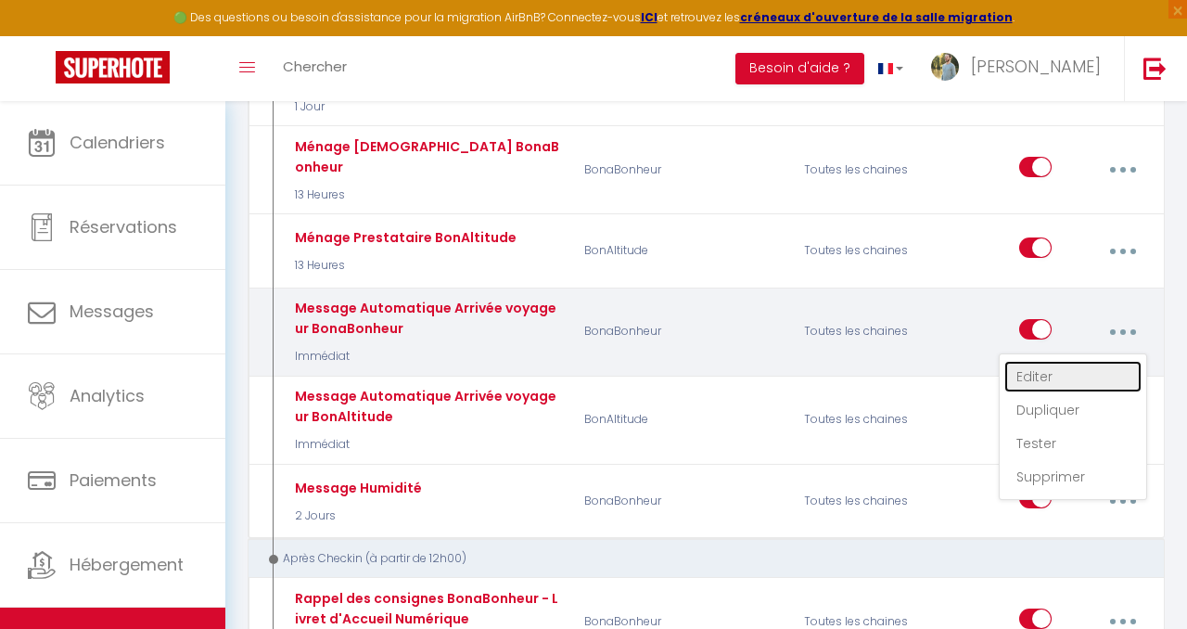
click at [1069, 361] on link "Editer" at bounding box center [1072, 377] width 137 height 32
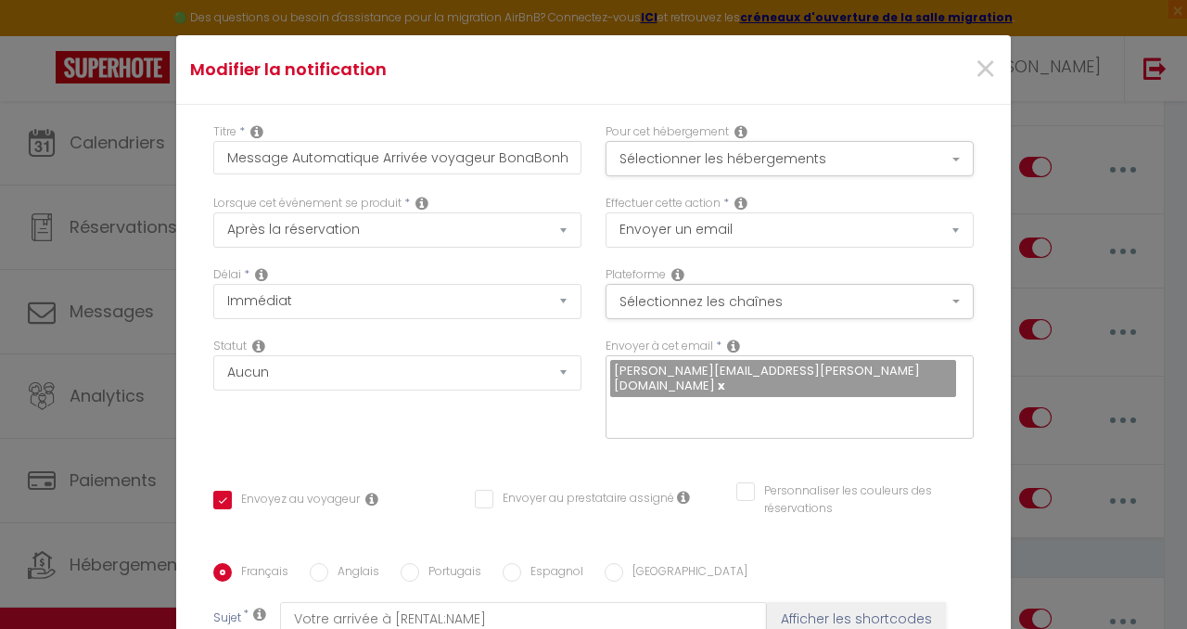
click at [322, 563] on input "Anglais" at bounding box center [319, 572] width 19 height 19
click at [509, 563] on input "Espagnol" at bounding box center [512, 572] width 19 height 19
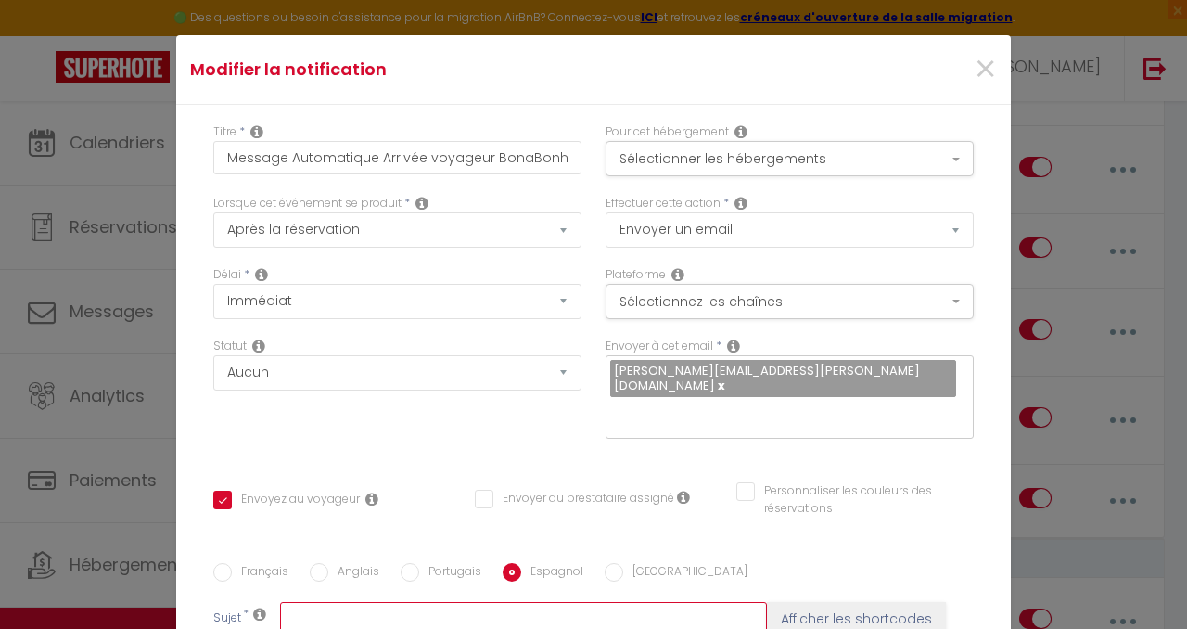
click at [502, 602] on input "text" at bounding box center [523, 618] width 487 height 33
click at [826, 602] on button "Afficher les shortcodes" at bounding box center [856, 618] width 179 height 33
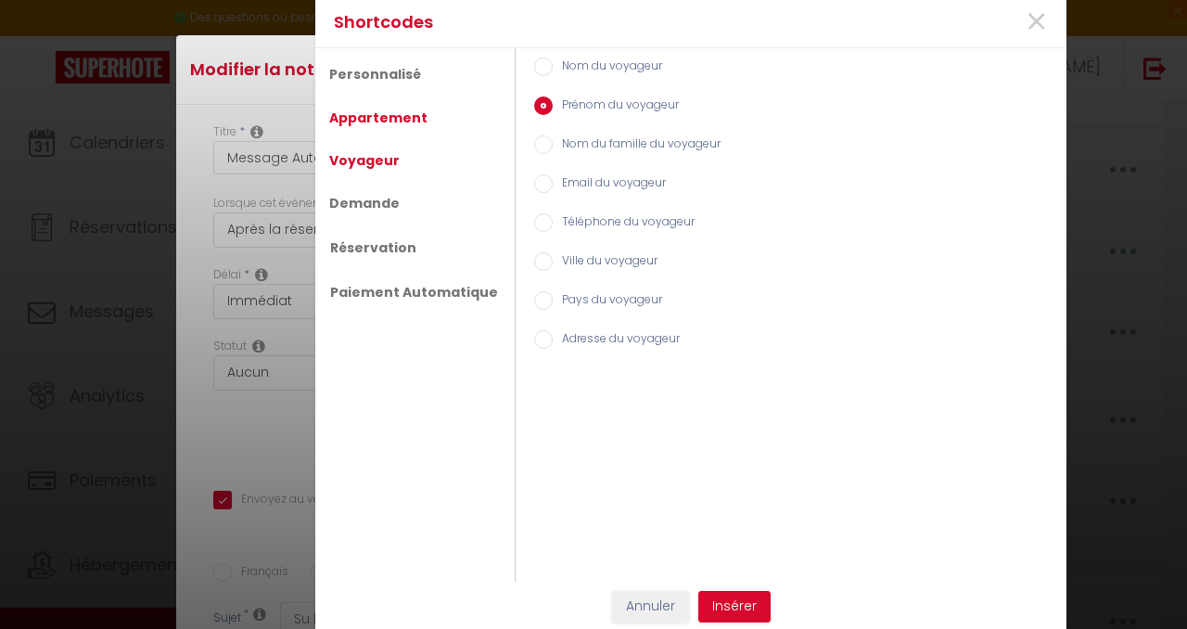
click at [374, 118] on link "Appartement" at bounding box center [378, 117] width 117 height 33
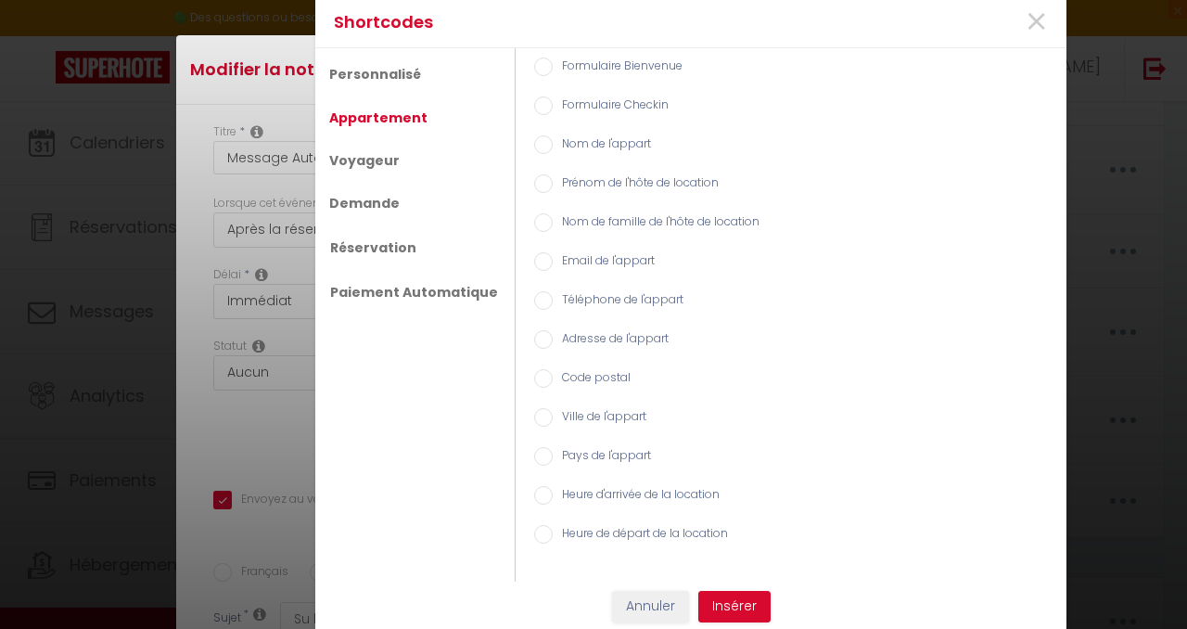
click at [588, 143] on label "Nom de l'appart" at bounding box center [602, 145] width 98 height 20
click at [553, 143] on input "Nom de l'appart" at bounding box center [543, 144] width 19 height 19
click at [745, 607] on button "Insérer" at bounding box center [734, 607] width 72 height 32
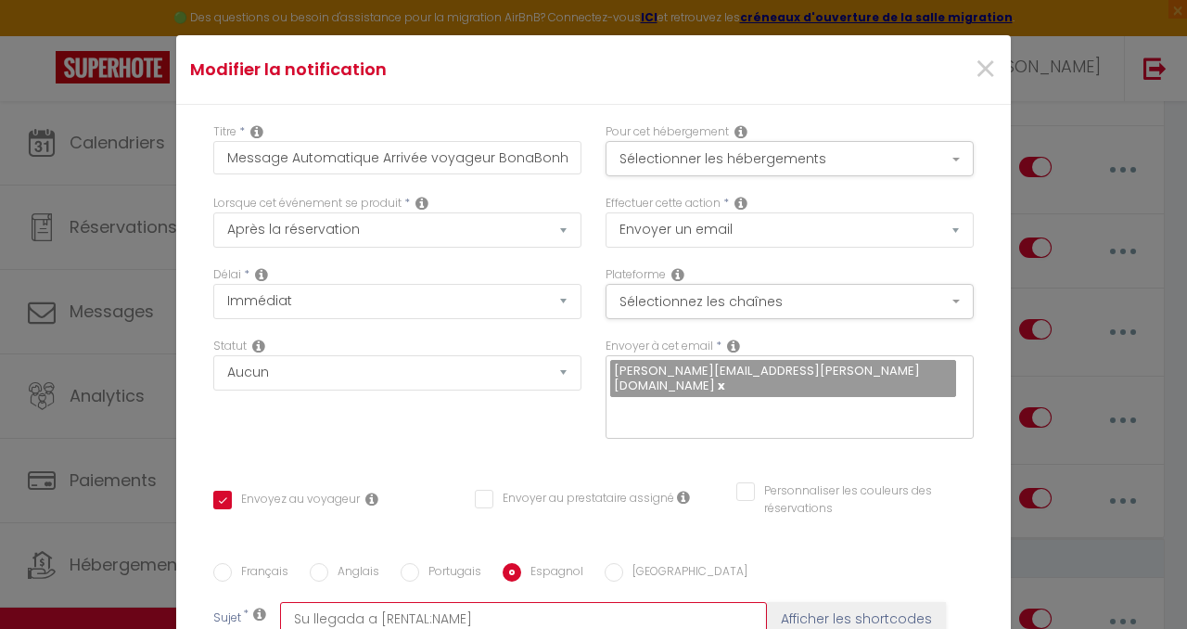
click at [492, 602] on input "Su llegada a [RENTAL:NAME]" at bounding box center [523, 618] width 487 height 33
click at [325, 563] on input "Anglais" at bounding box center [319, 572] width 19 height 19
click at [442, 602] on input "text" at bounding box center [523, 618] width 487 height 33
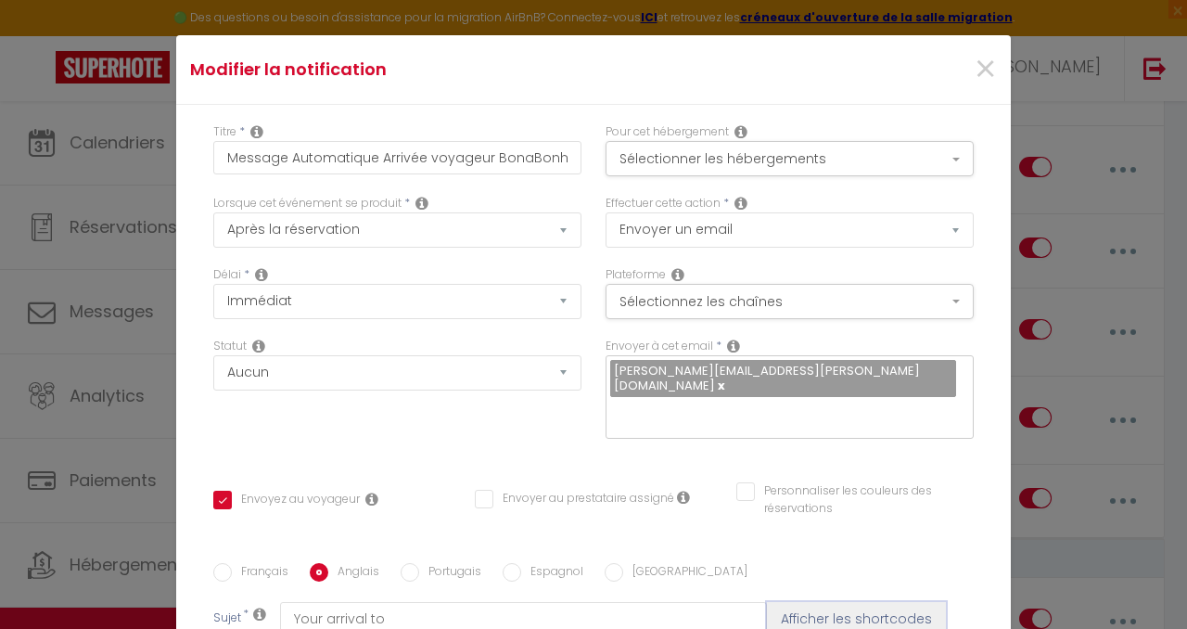
click at [855, 602] on button "Afficher les shortcodes" at bounding box center [856, 618] width 179 height 33
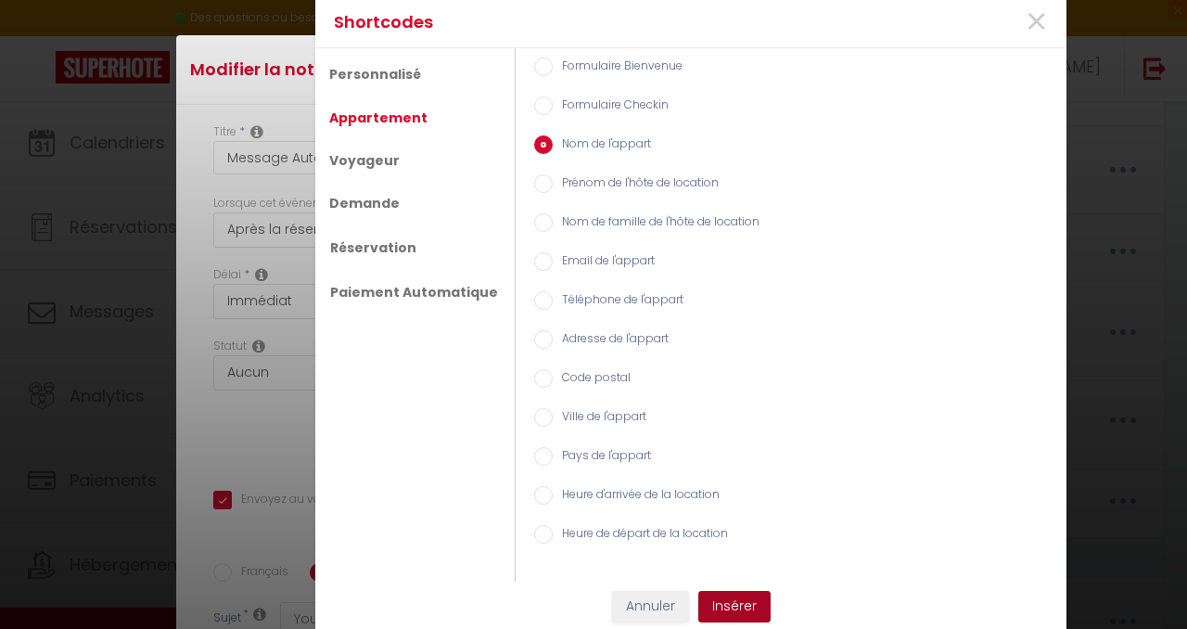
click at [744, 604] on button "Insérer" at bounding box center [734, 607] width 72 height 32
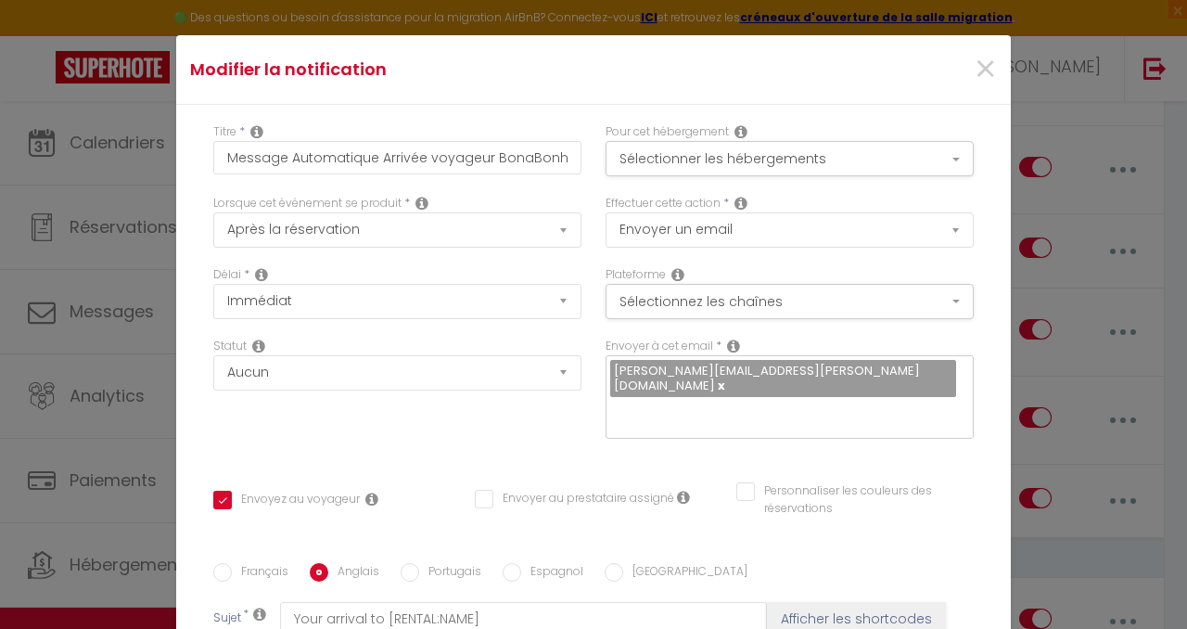
scroll to position [406, 0]
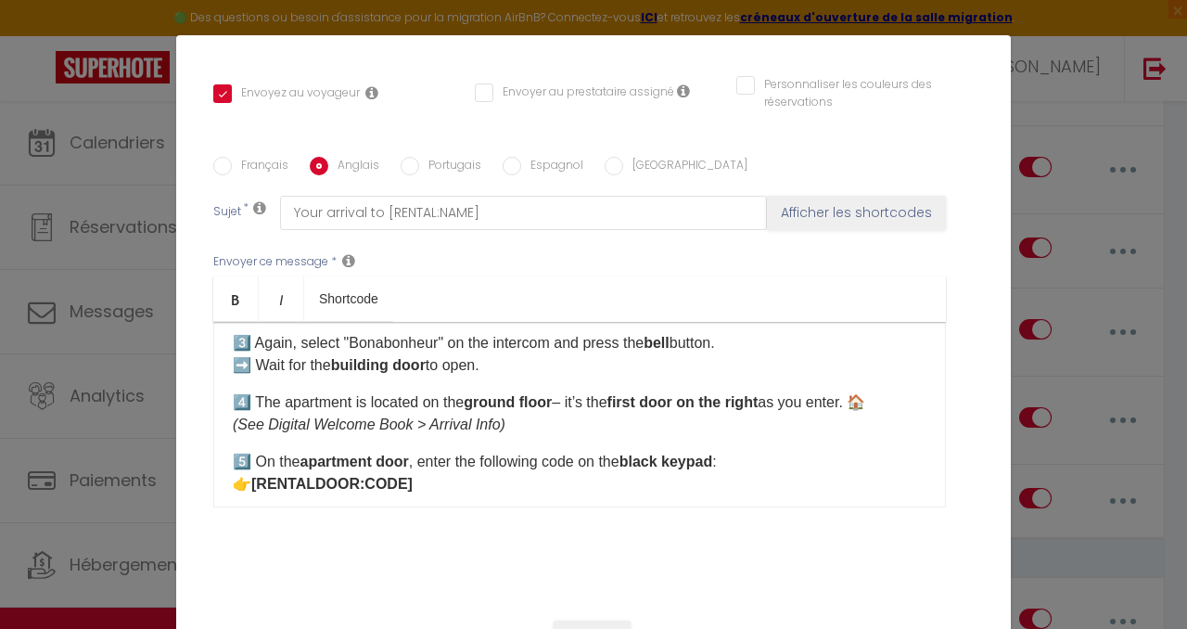
click at [507, 157] on input "Espagnol" at bounding box center [512, 166] width 19 height 19
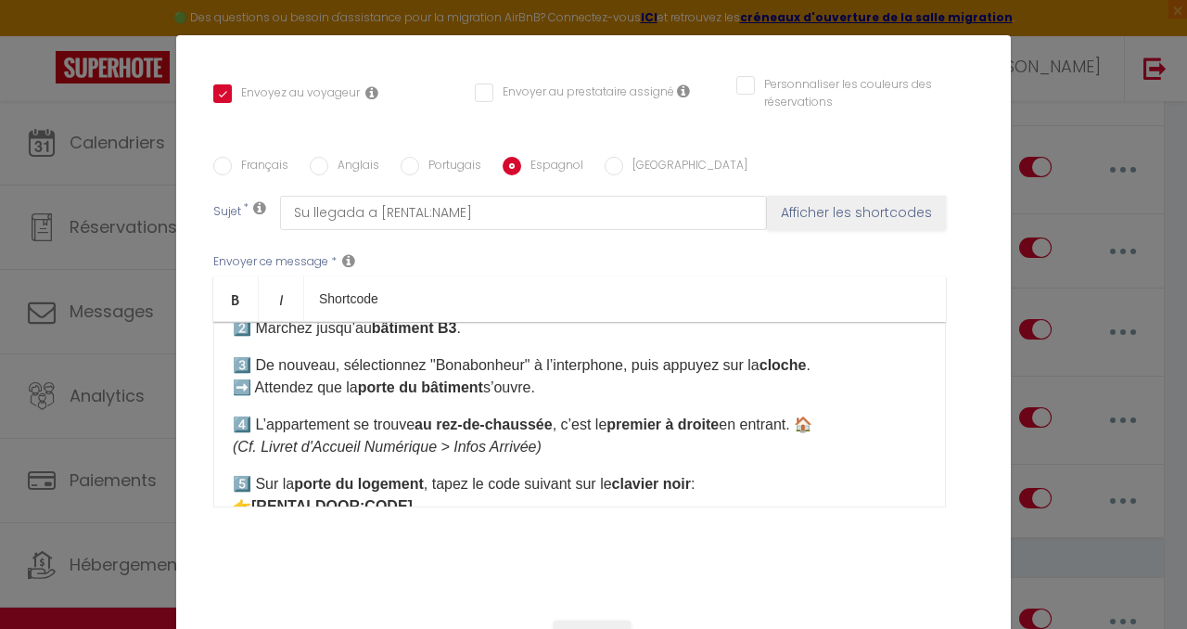
click at [224, 157] on input "Français" at bounding box center [222, 166] width 19 height 19
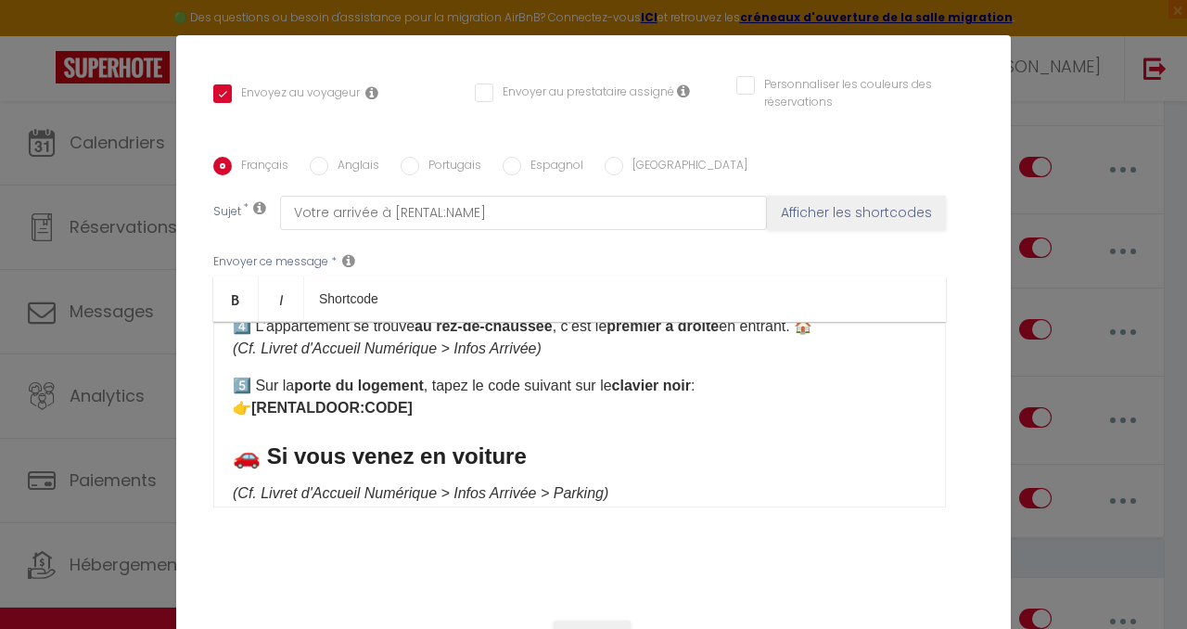
scroll to position [426, 0]
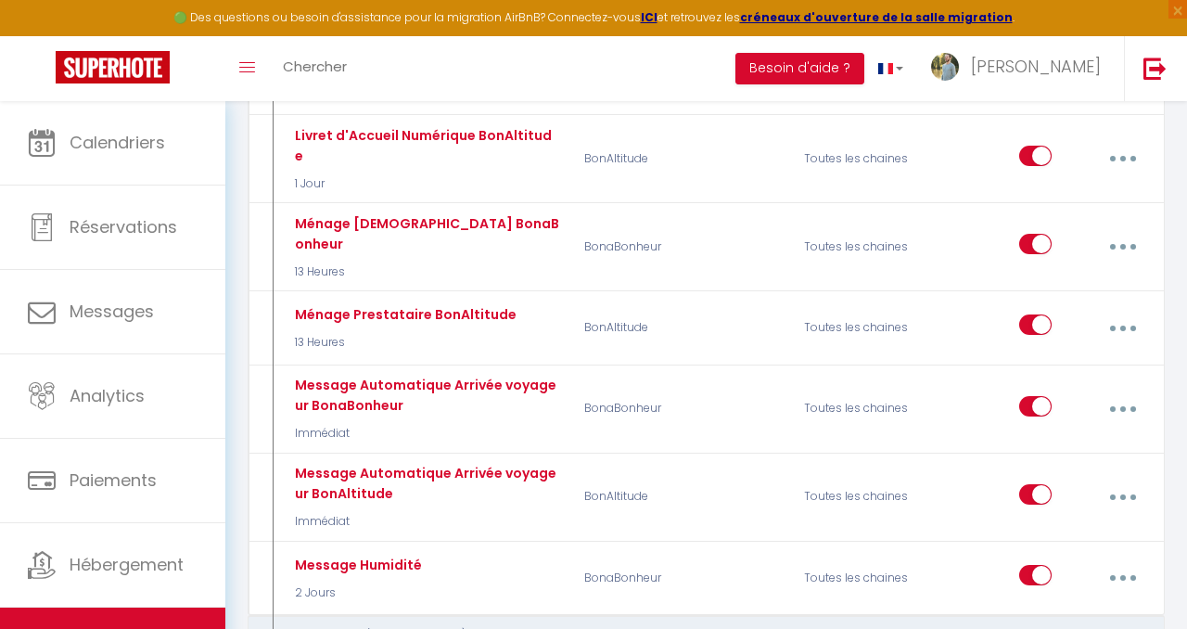
scroll to position [951, 0]
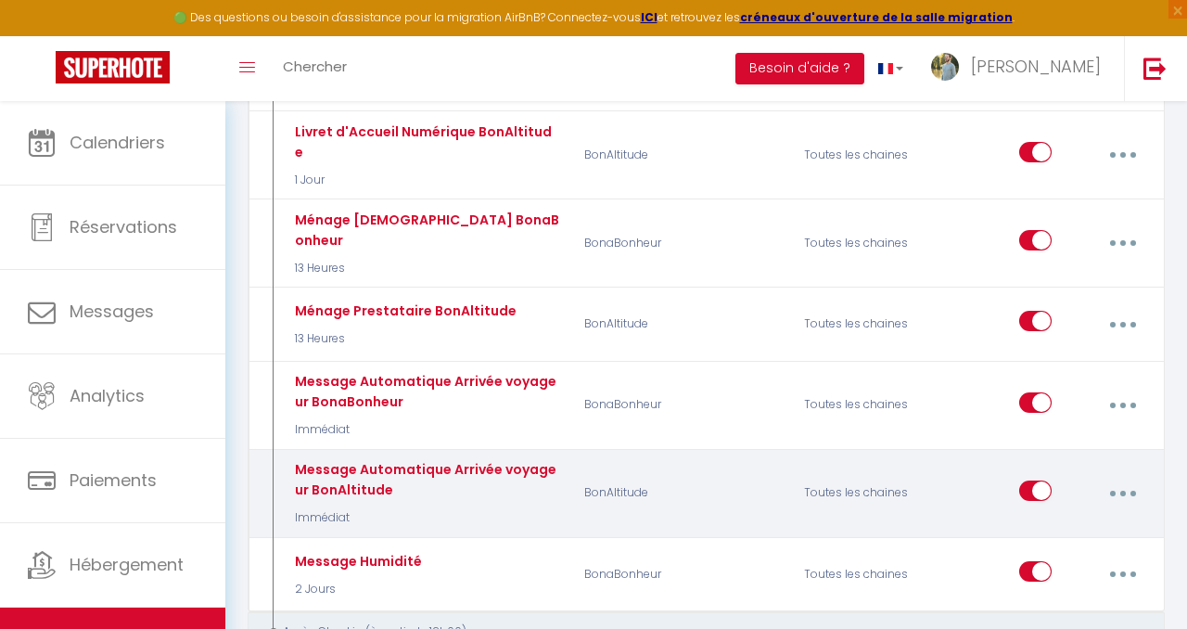
click at [1123, 476] on button "button" at bounding box center [1122, 493] width 49 height 35
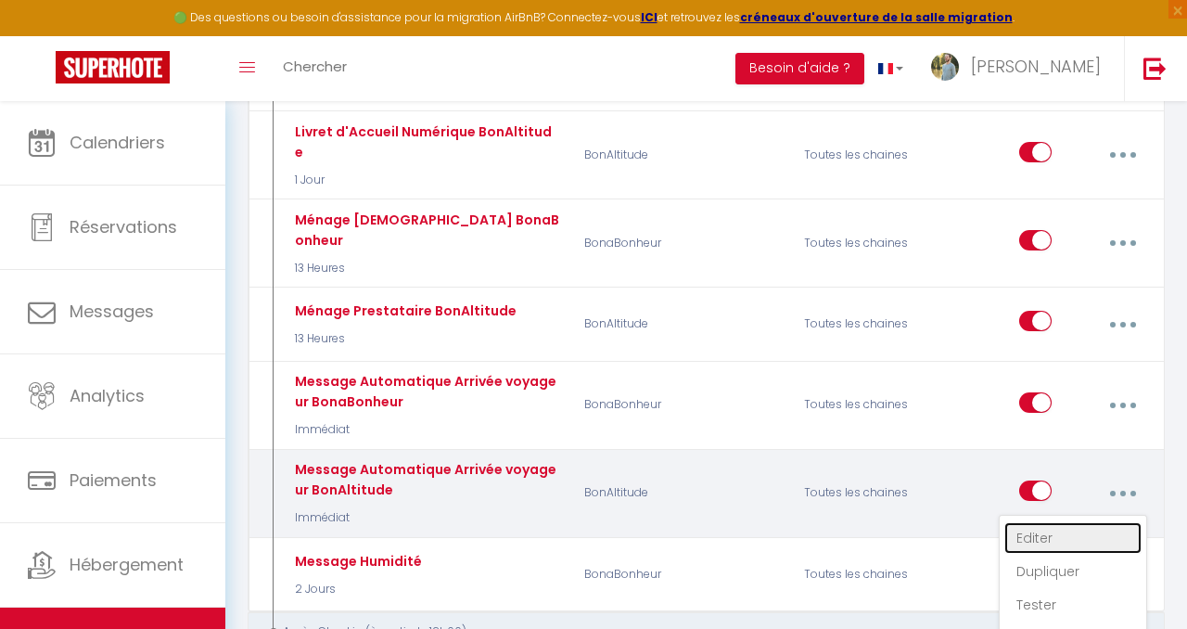
click at [1087, 522] on link "Editer" at bounding box center [1072, 538] width 137 height 32
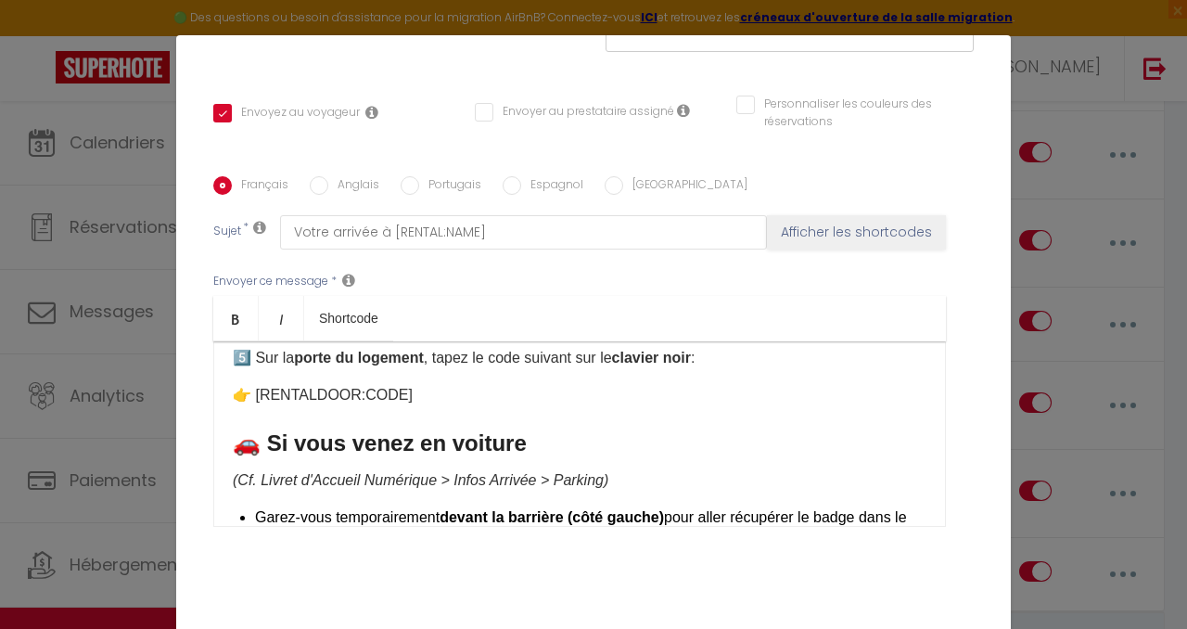
click at [325, 176] on input "Anglais" at bounding box center [319, 185] width 19 height 19
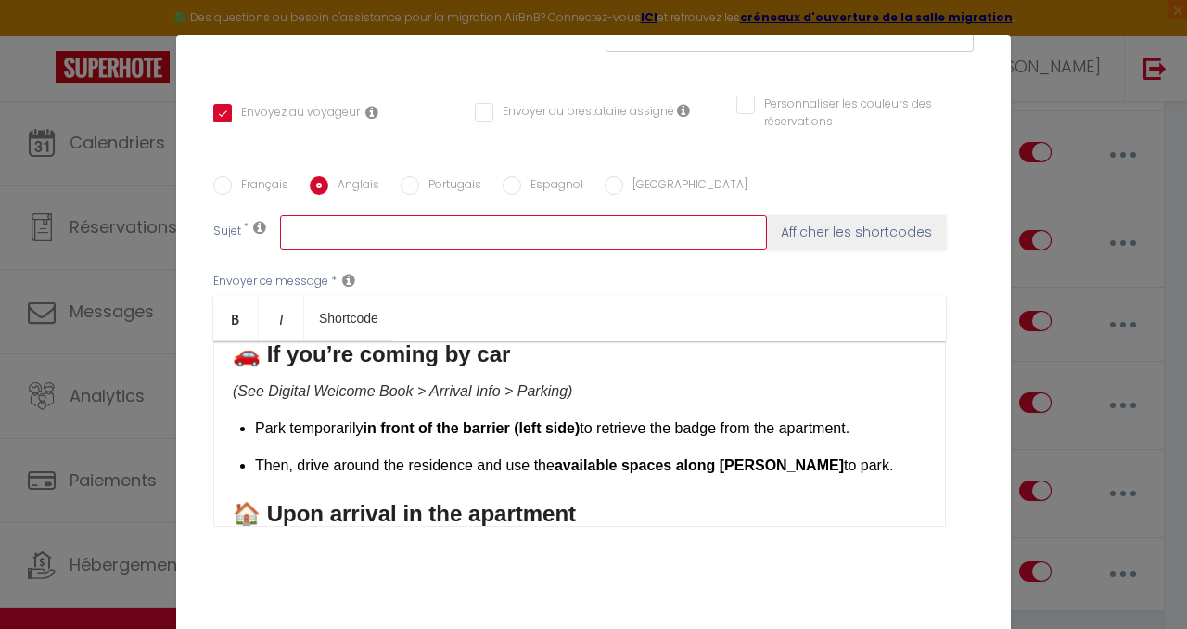
click at [359, 215] on input "text" at bounding box center [523, 231] width 487 height 33
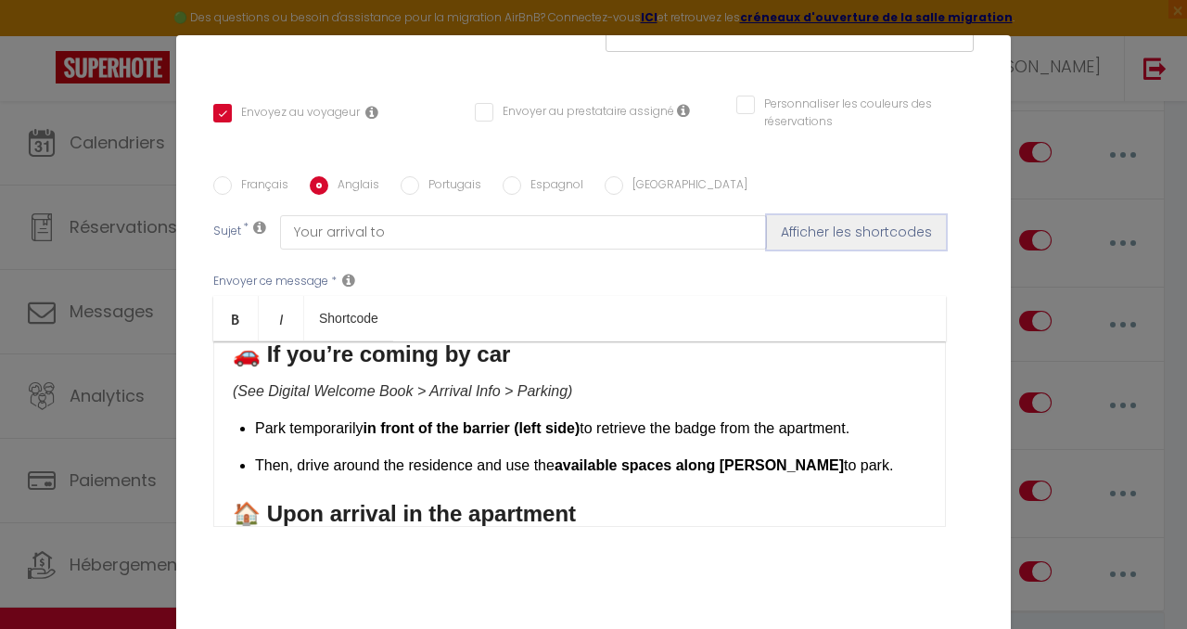
click at [838, 215] on button "Afficher les shortcodes" at bounding box center [856, 231] width 179 height 33
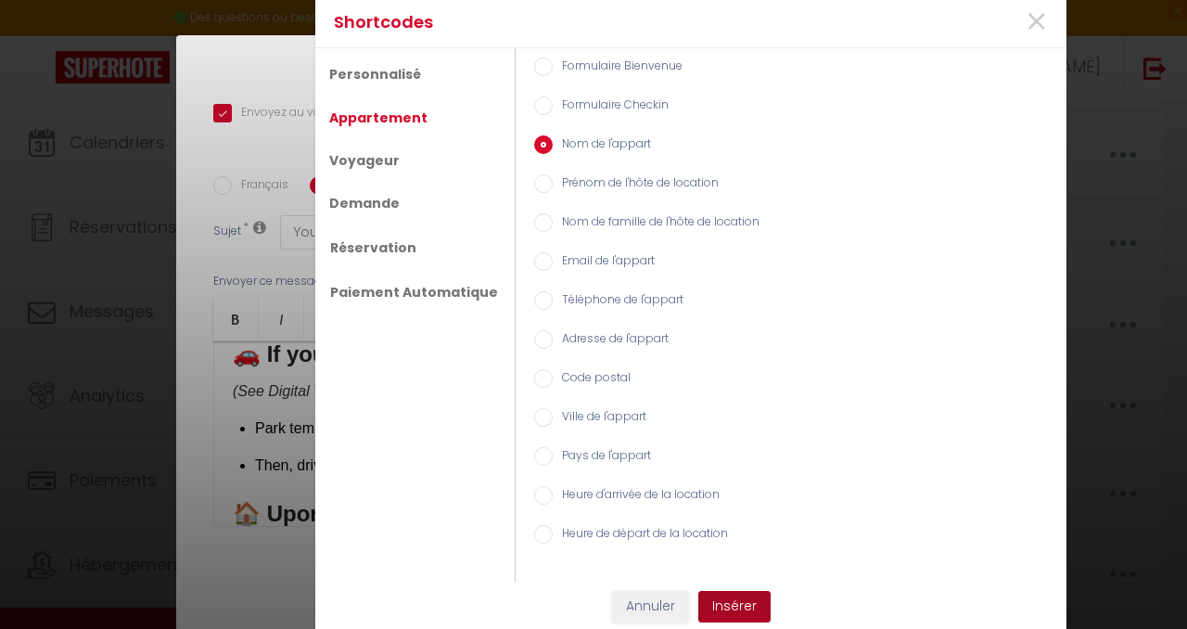
click at [740, 612] on button "Insérer" at bounding box center [734, 607] width 72 height 32
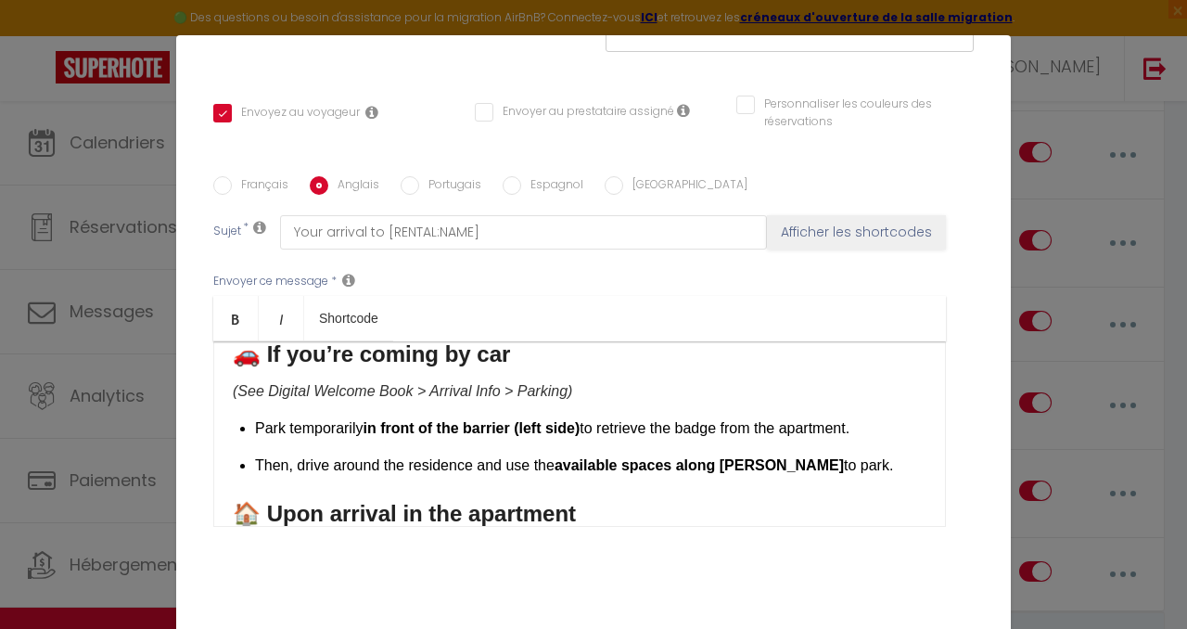
click at [511, 176] on input "Espagnol" at bounding box center [512, 185] width 19 height 19
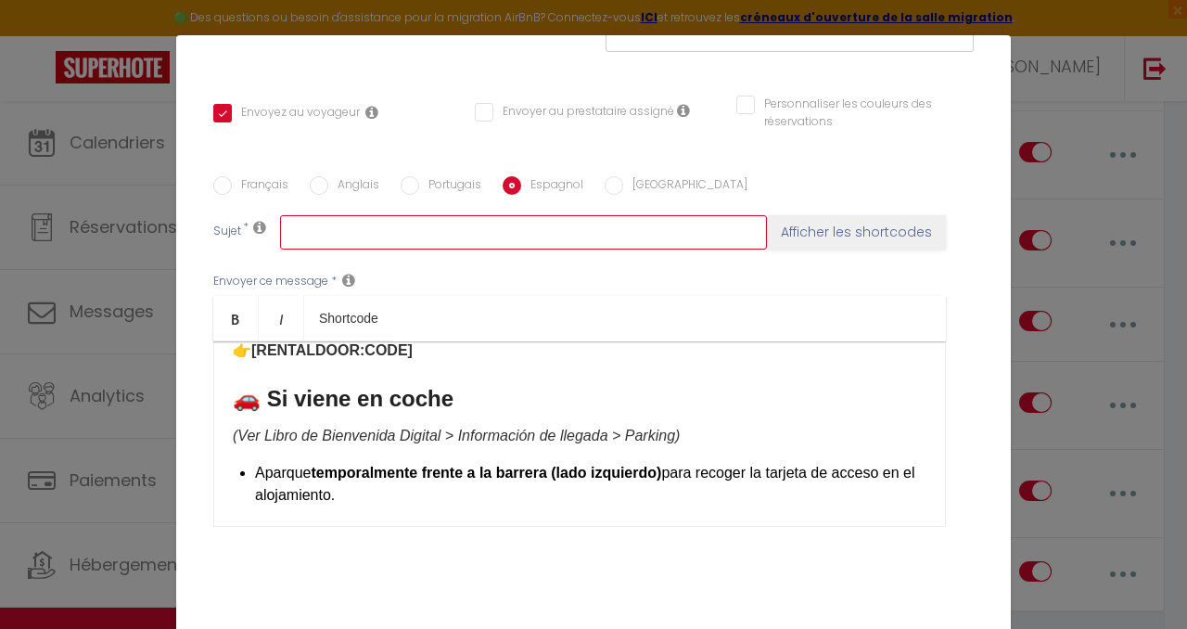
click at [508, 215] on input "text" at bounding box center [523, 231] width 487 height 33
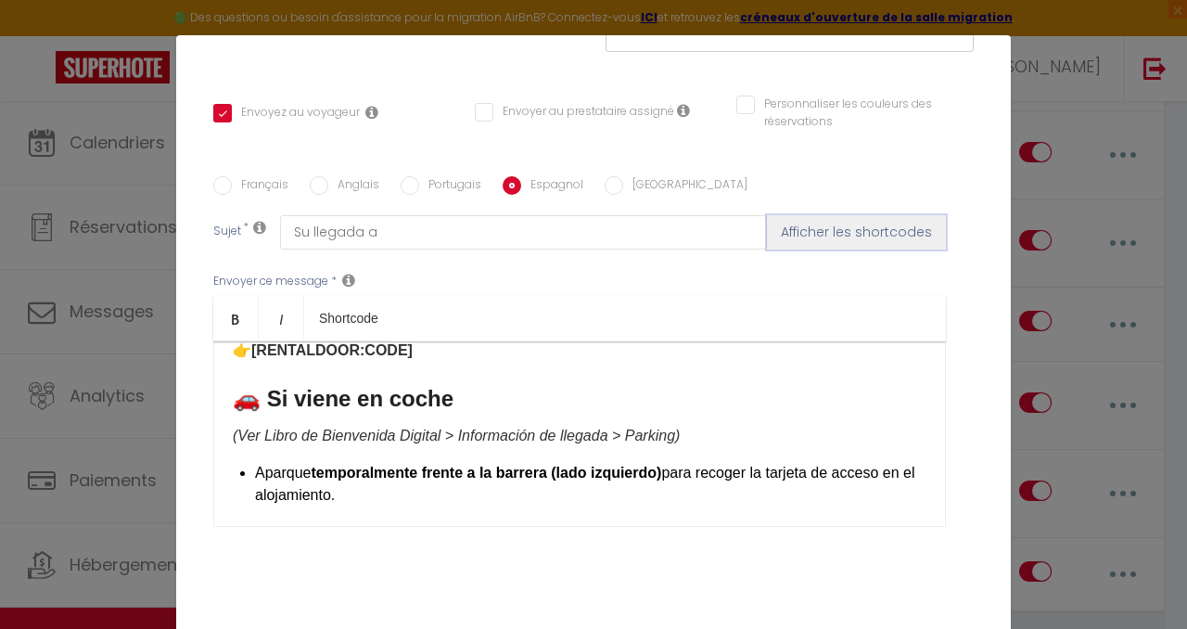
click at [895, 215] on button "Afficher les shortcodes" at bounding box center [856, 231] width 179 height 33
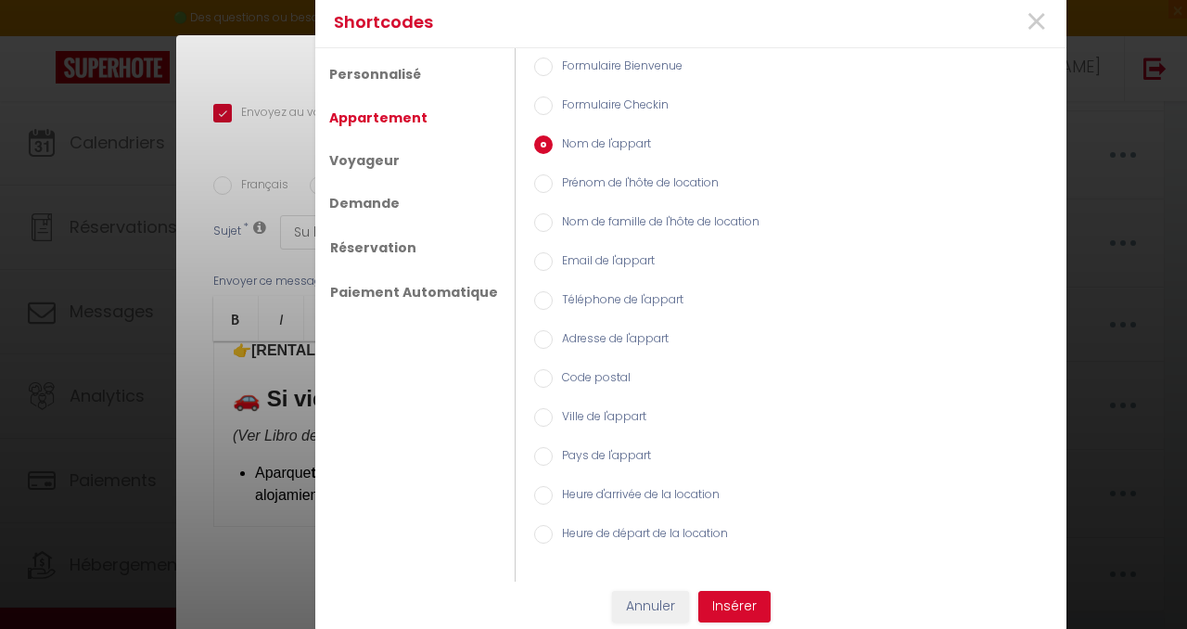
click at [593, 167] on div "Prénom de l'hôte de location" at bounding box center [791, 184] width 532 height 39
click at [741, 607] on button "Insérer" at bounding box center [734, 607] width 72 height 32
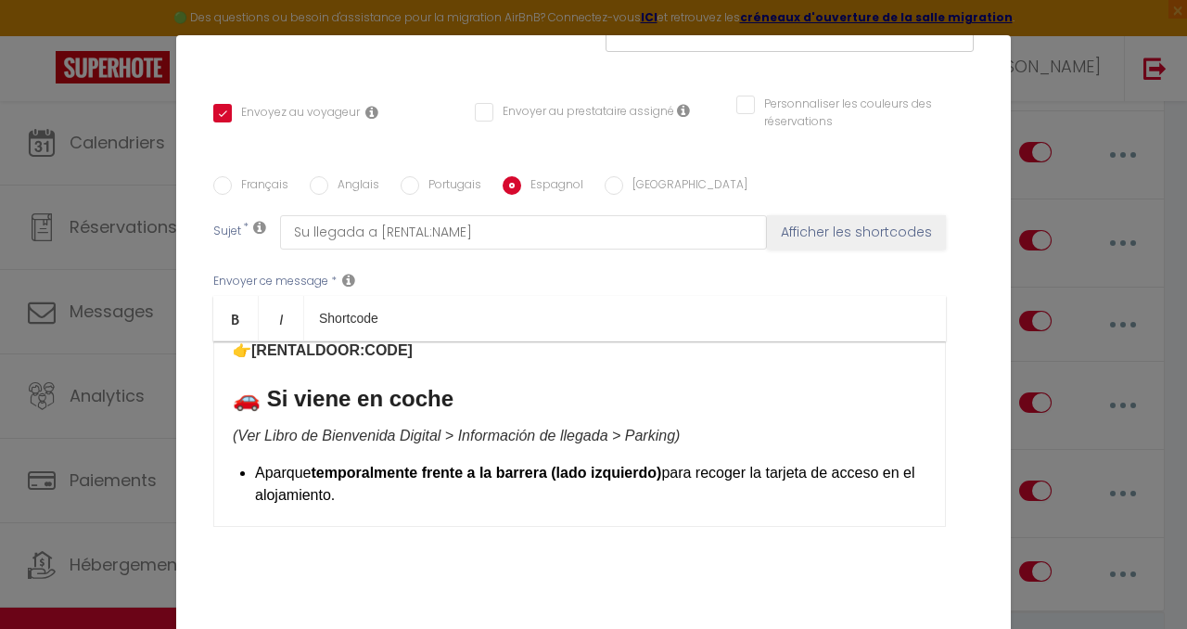
scroll to position [406, 0]
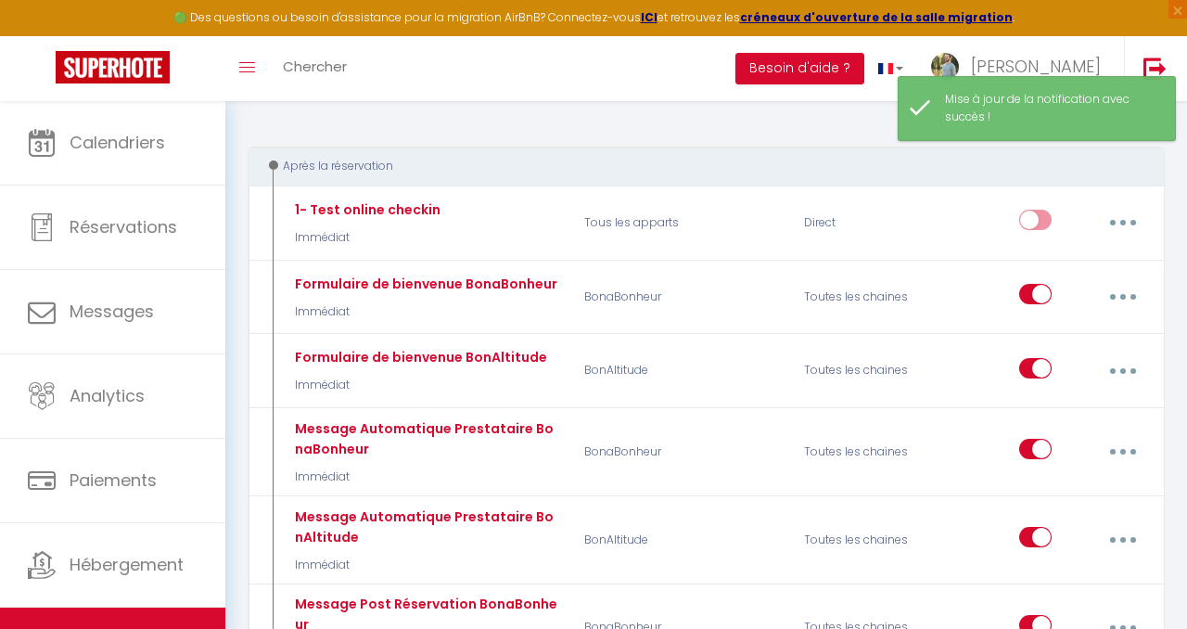
scroll to position [0, 0]
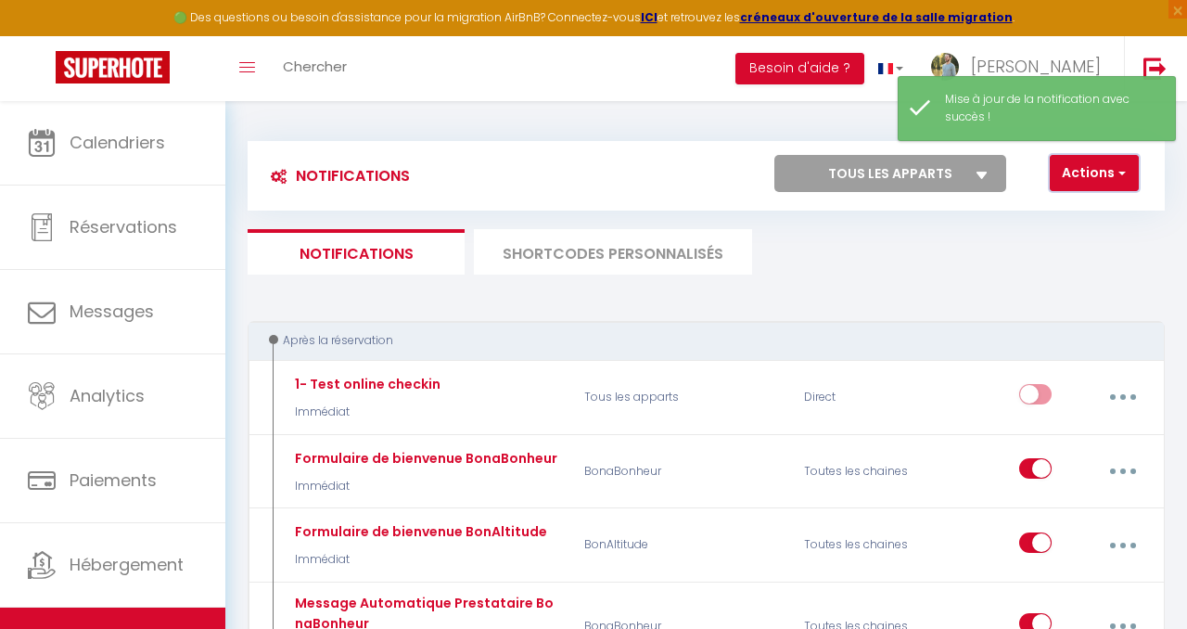
click at [1114, 169] on button "Actions" at bounding box center [1094, 173] width 89 height 37
click at [906, 267] on ul "Notifications SHORTCODES PERSONNALISÉS" at bounding box center [706, 251] width 917 height 45
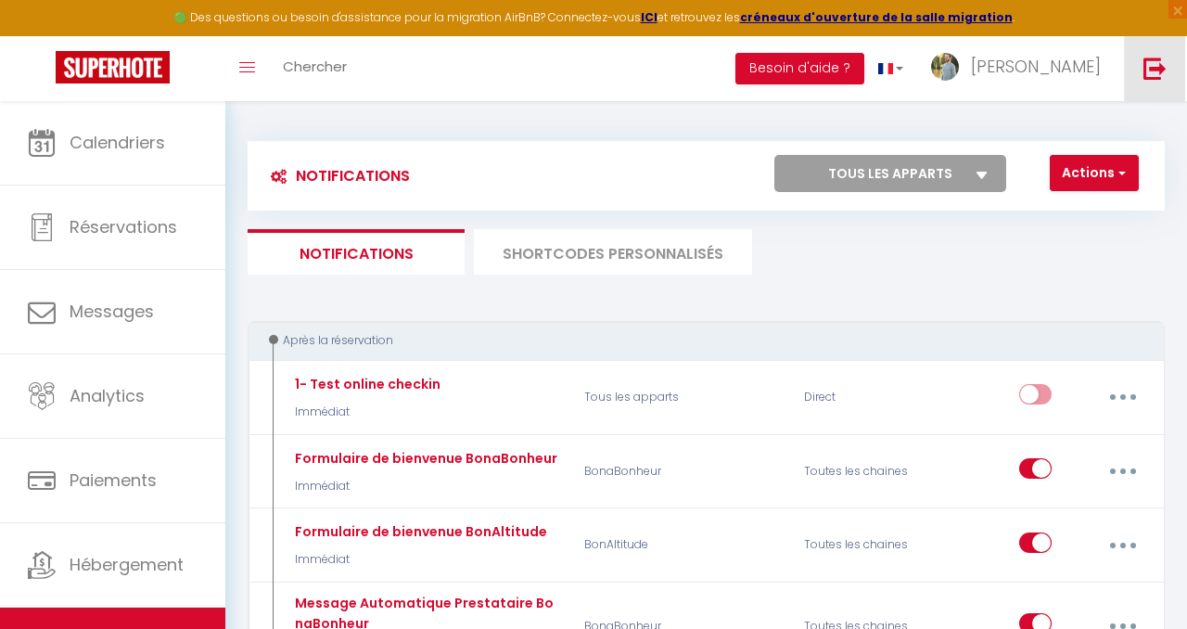
click at [1153, 70] on img at bounding box center [1154, 68] width 23 height 23
